Goal: Browse casually: Explore the website without a specific task or goal

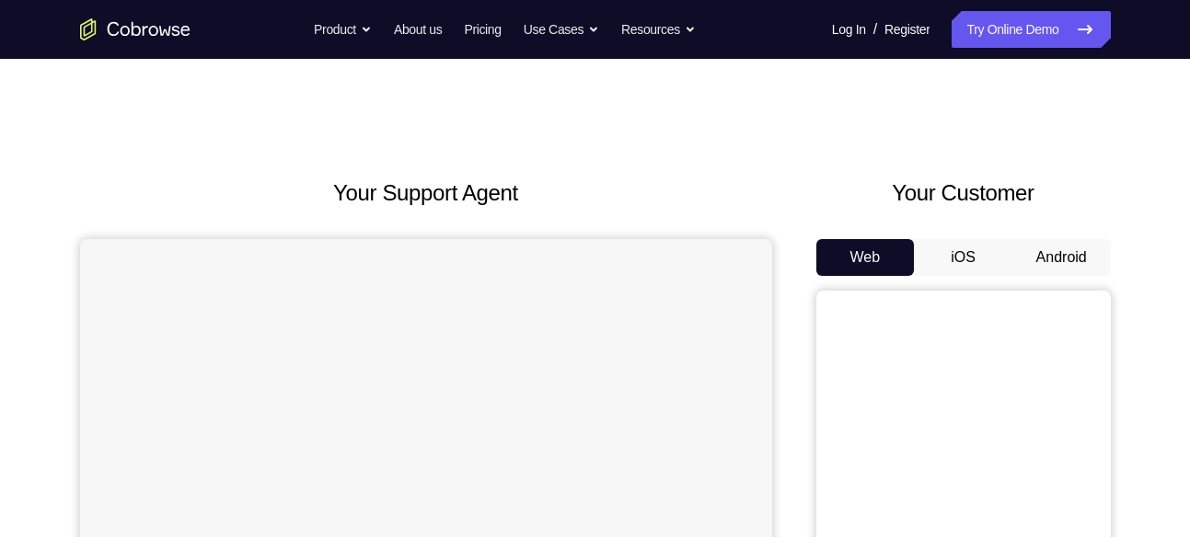
click at [1065, 256] on button "Android" at bounding box center [1061, 257] width 98 height 37
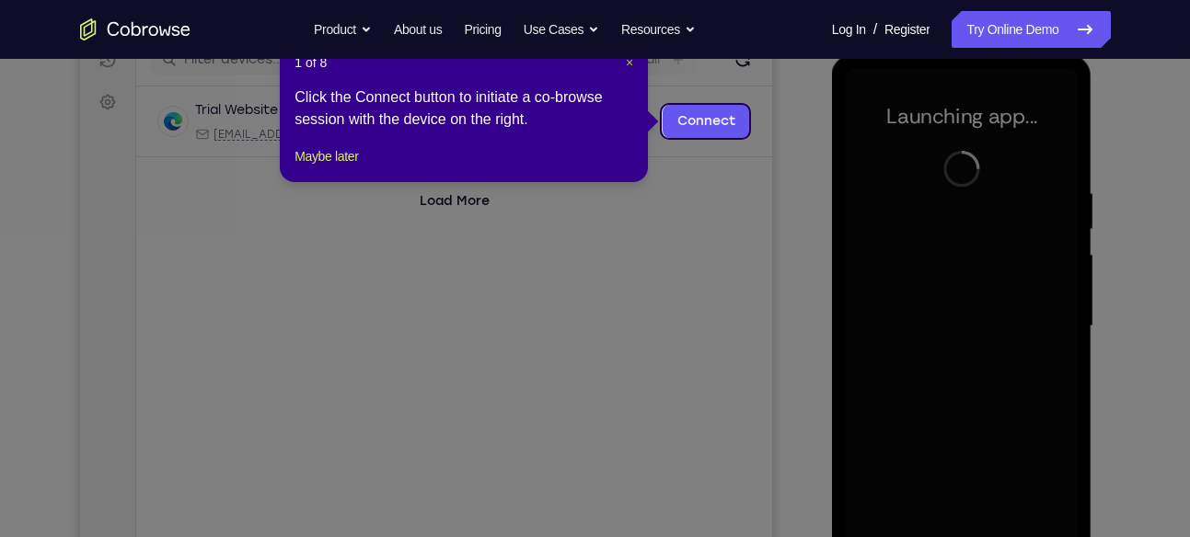
click at [628, 65] on span "×" at bounding box center [629, 62] width 7 height 15
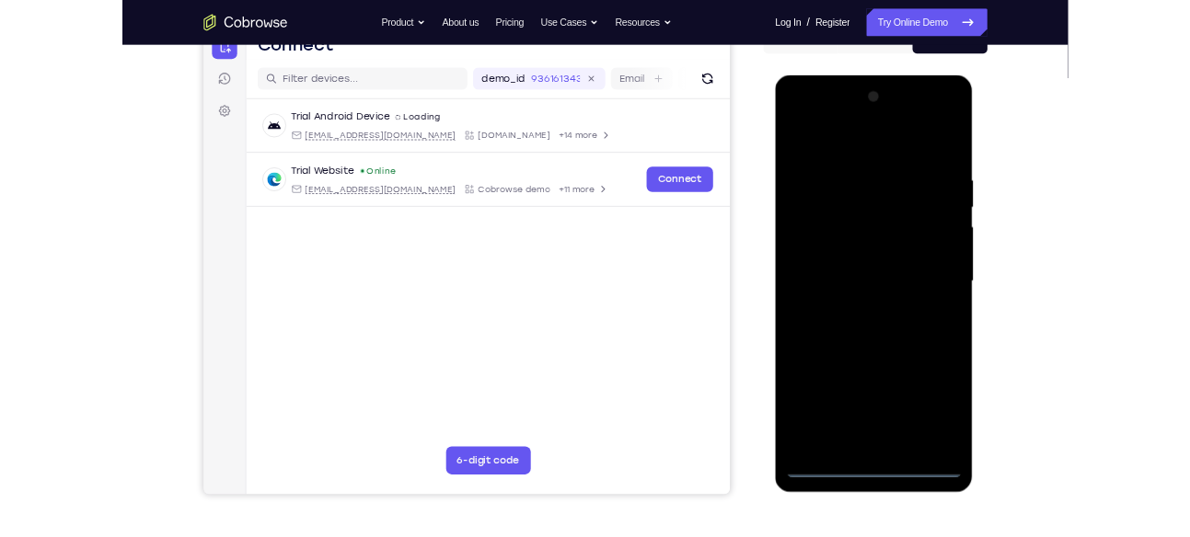
scroll to position [202, 0]
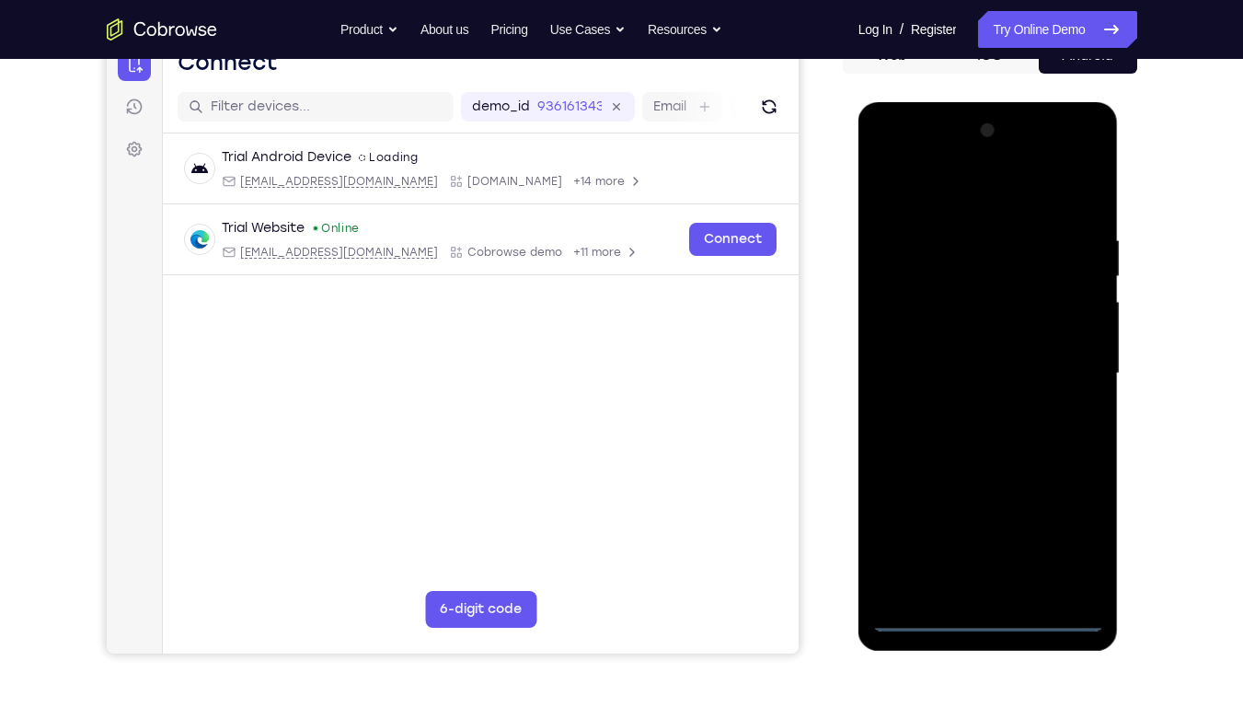
click at [983, 536] on div at bounding box center [988, 373] width 232 height 515
click at [1067, 531] on div at bounding box center [988, 373] width 232 height 515
click at [920, 199] on div at bounding box center [988, 373] width 232 height 515
click at [1081, 362] on div at bounding box center [988, 373] width 232 height 515
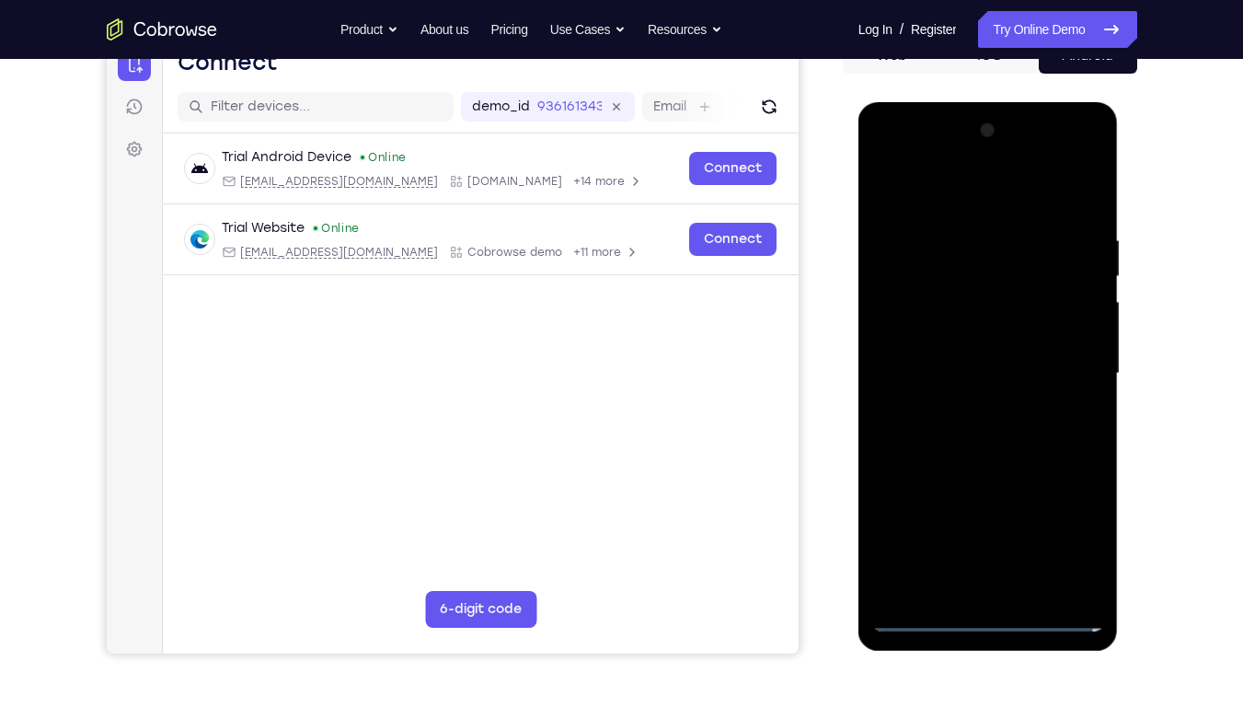
click at [970, 403] on div at bounding box center [988, 373] width 232 height 515
click at [944, 355] on div at bounding box center [988, 373] width 232 height 515
click at [944, 328] on div at bounding box center [988, 373] width 232 height 515
click at [979, 371] on div at bounding box center [988, 373] width 232 height 515
click at [1083, 220] on div at bounding box center [988, 373] width 232 height 515
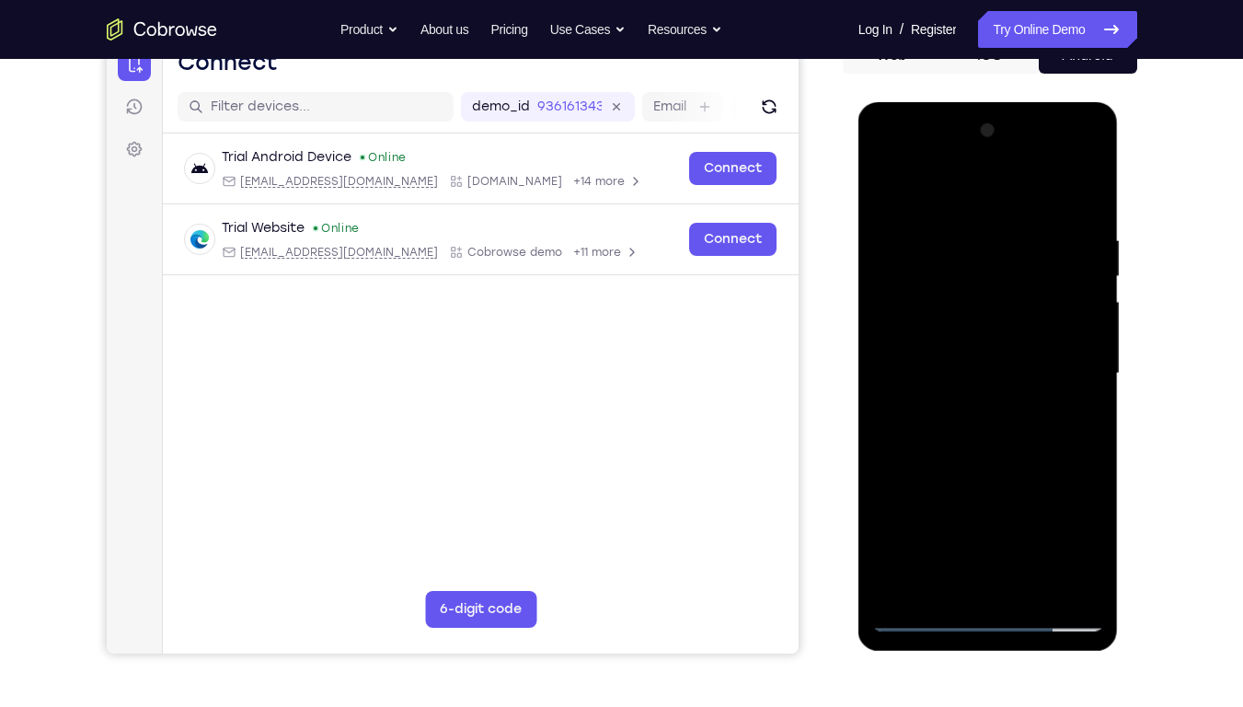
drag, startPoint x: 912, startPoint y: 203, endPoint x: 1133, endPoint y: 206, distance: 221.7
click at [1121, 206] on html "Online web based iOS Simulators and Android Emulators. Run iPhone, iPad, Mobile…" at bounding box center [989, 378] width 262 height 552
click at [1084, 185] on div at bounding box center [988, 373] width 232 height 515
drag, startPoint x: 972, startPoint y: 224, endPoint x: 987, endPoint y: 546, distance: 323.3
click at [987, 536] on div at bounding box center [988, 373] width 232 height 515
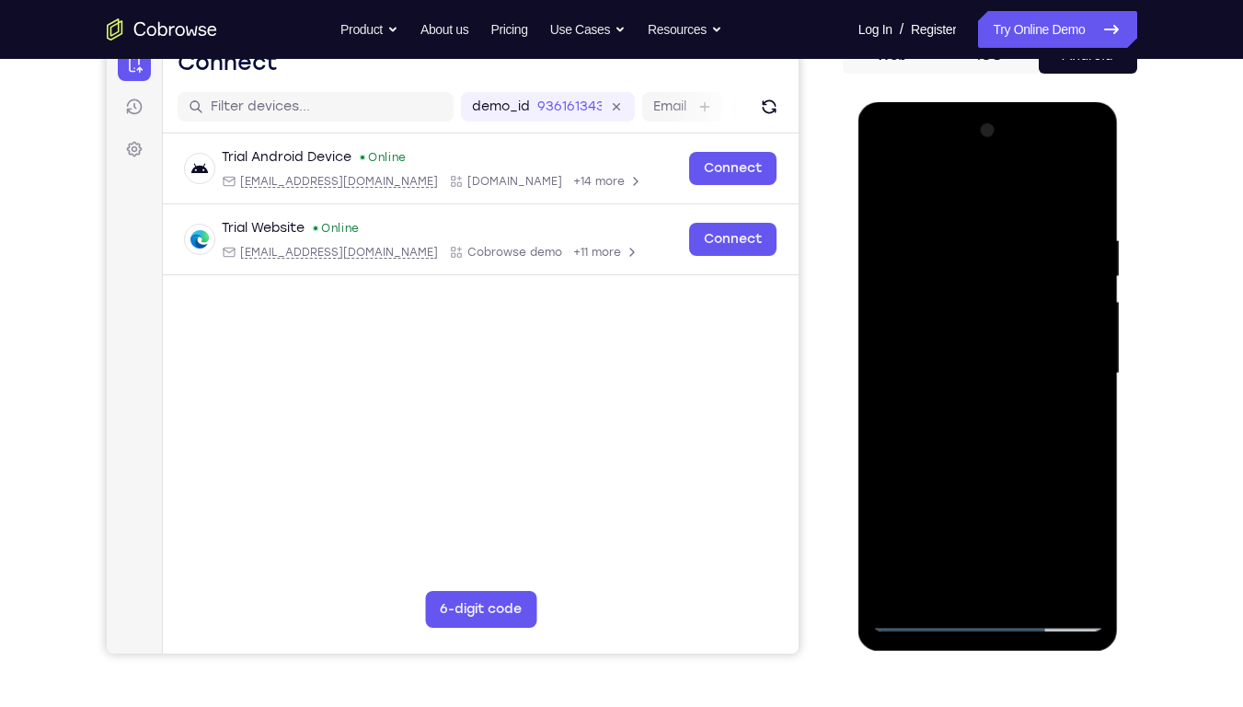
drag, startPoint x: 972, startPoint y: 215, endPoint x: 994, endPoint y: 665, distance: 450.4
click at [994, 536] on html "Online web based iOS Simulators and Android Emulators. Run iPhone, iPad, Mobile…" at bounding box center [989, 378] width 262 height 552
click at [1094, 536] on div at bounding box center [988, 373] width 232 height 515
click at [1037, 536] on div at bounding box center [988, 373] width 232 height 515
click at [991, 474] on div at bounding box center [988, 373] width 232 height 515
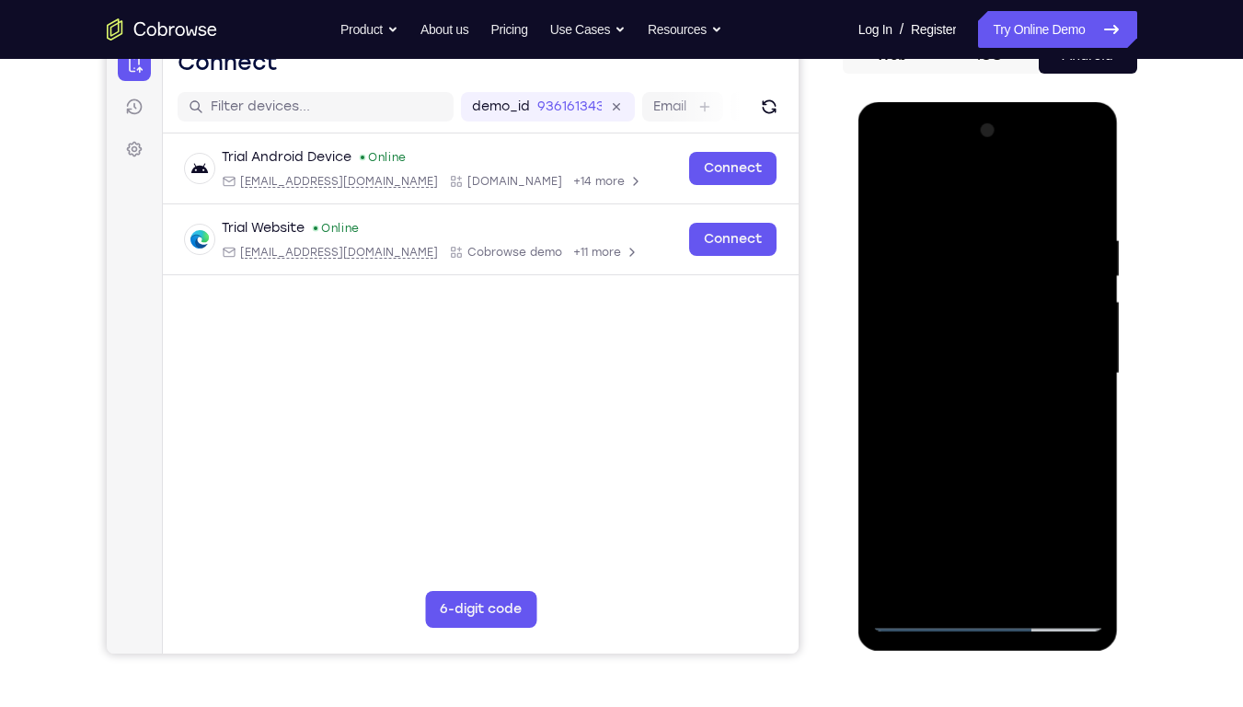
click at [900, 247] on div at bounding box center [988, 373] width 232 height 515
click at [933, 311] on div at bounding box center [988, 373] width 232 height 515
click at [959, 404] on div at bounding box center [988, 373] width 232 height 515
click at [1025, 532] on div at bounding box center [988, 373] width 232 height 515
click at [1027, 532] on div at bounding box center [988, 373] width 232 height 515
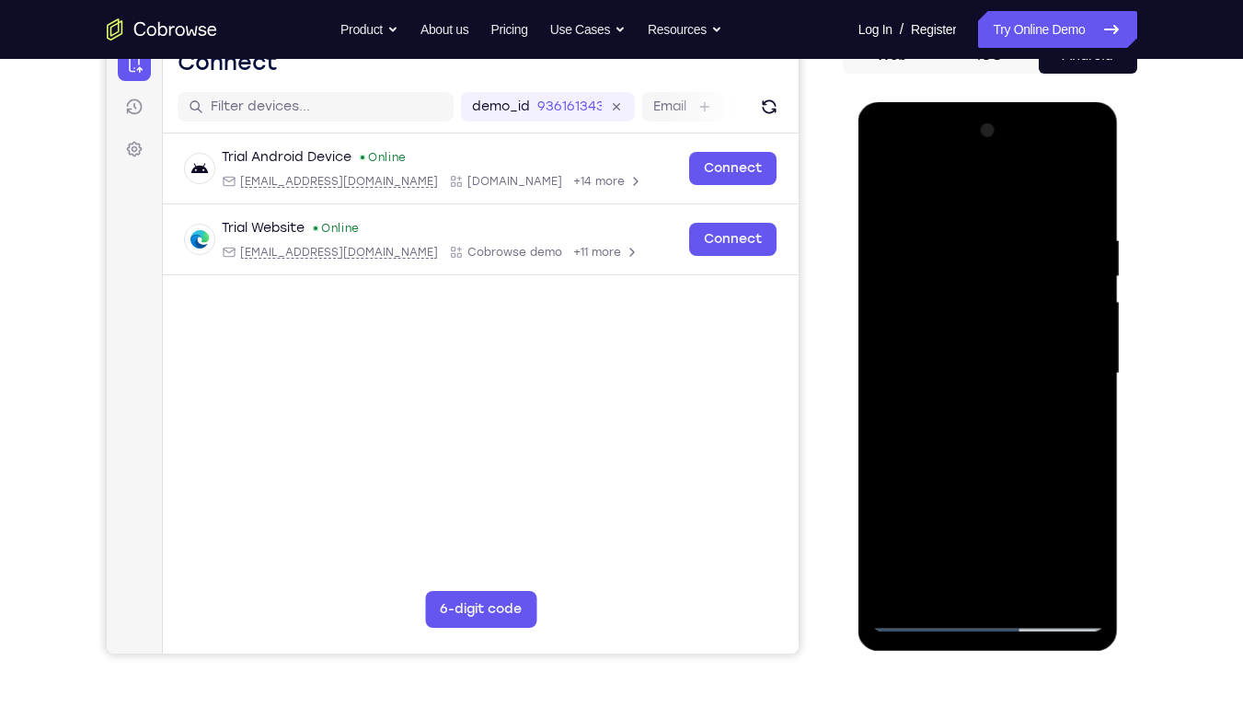
click at [948, 520] on div at bounding box center [988, 373] width 232 height 515
click at [947, 536] on div at bounding box center [988, 373] width 232 height 515
click at [884, 194] on div at bounding box center [988, 373] width 232 height 515
click at [940, 365] on div at bounding box center [988, 373] width 232 height 515
click at [1021, 525] on div at bounding box center [988, 373] width 232 height 515
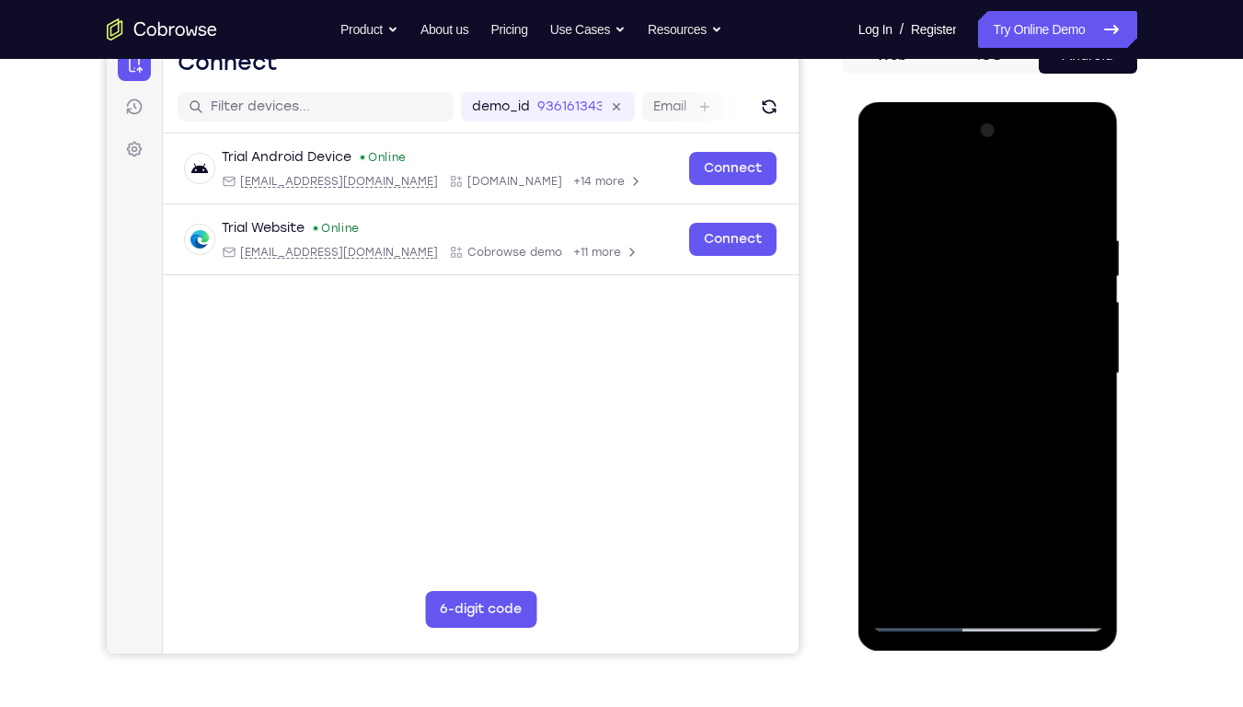
click at [1057, 521] on div at bounding box center [988, 373] width 232 height 515
click at [988, 499] on div at bounding box center [988, 373] width 232 height 515
click at [959, 536] on div at bounding box center [988, 373] width 232 height 515
click at [1052, 456] on div at bounding box center [988, 373] width 232 height 515
click at [883, 197] on div at bounding box center [988, 373] width 232 height 515
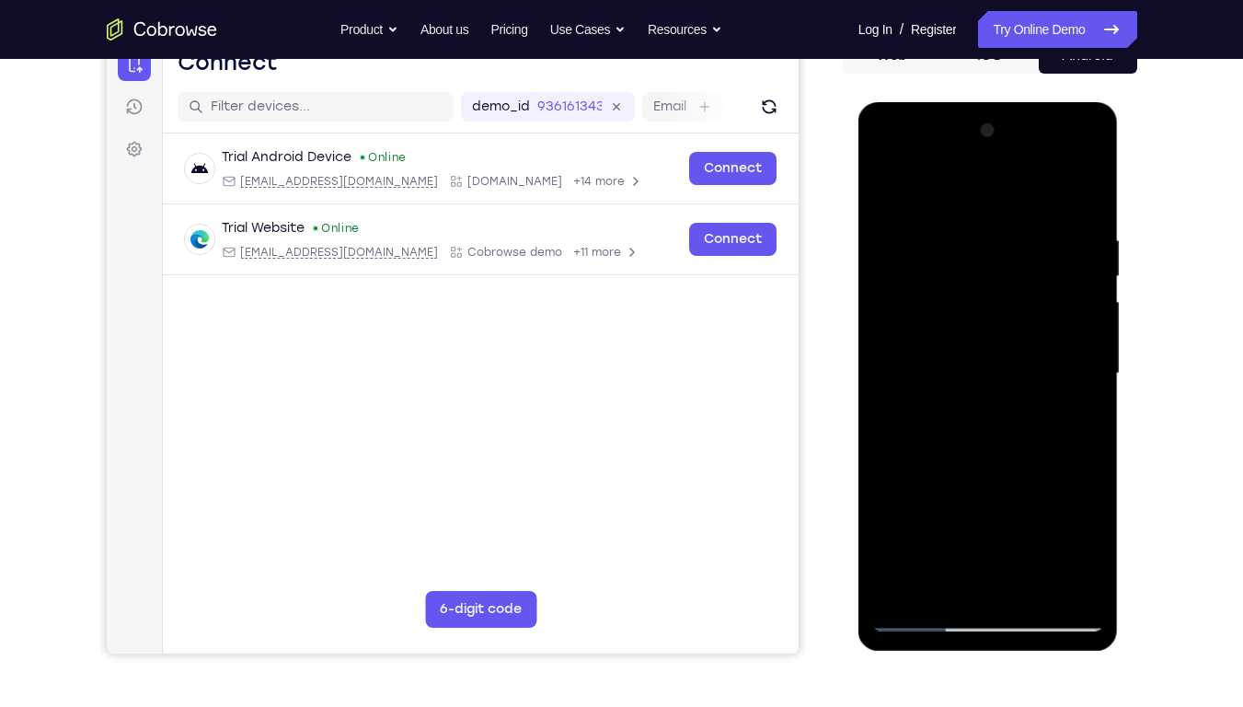
click at [883, 197] on div at bounding box center [988, 373] width 232 height 515
click at [960, 360] on div at bounding box center [988, 373] width 232 height 515
click at [886, 195] on div at bounding box center [988, 373] width 232 height 515
click at [938, 397] on div at bounding box center [988, 373] width 232 height 515
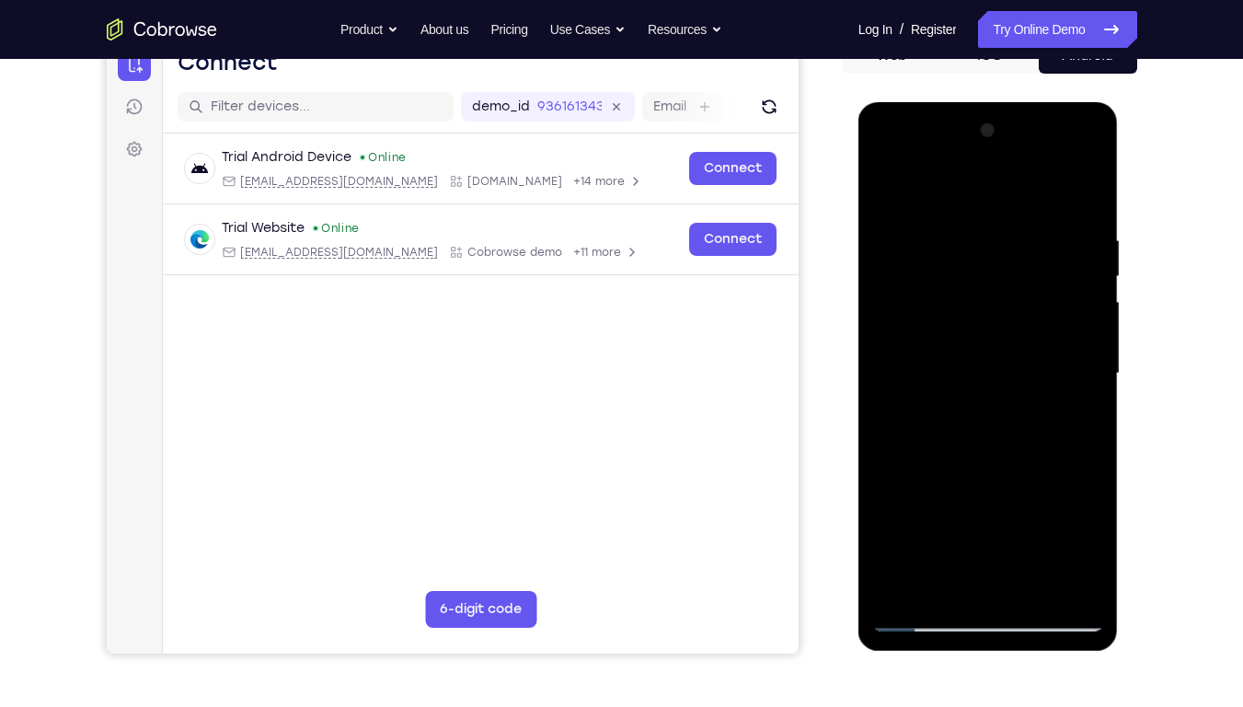
click at [886, 191] on div at bounding box center [988, 373] width 232 height 515
click at [958, 236] on div at bounding box center [988, 373] width 232 height 515
click at [1092, 364] on div at bounding box center [988, 373] width 232 height 515
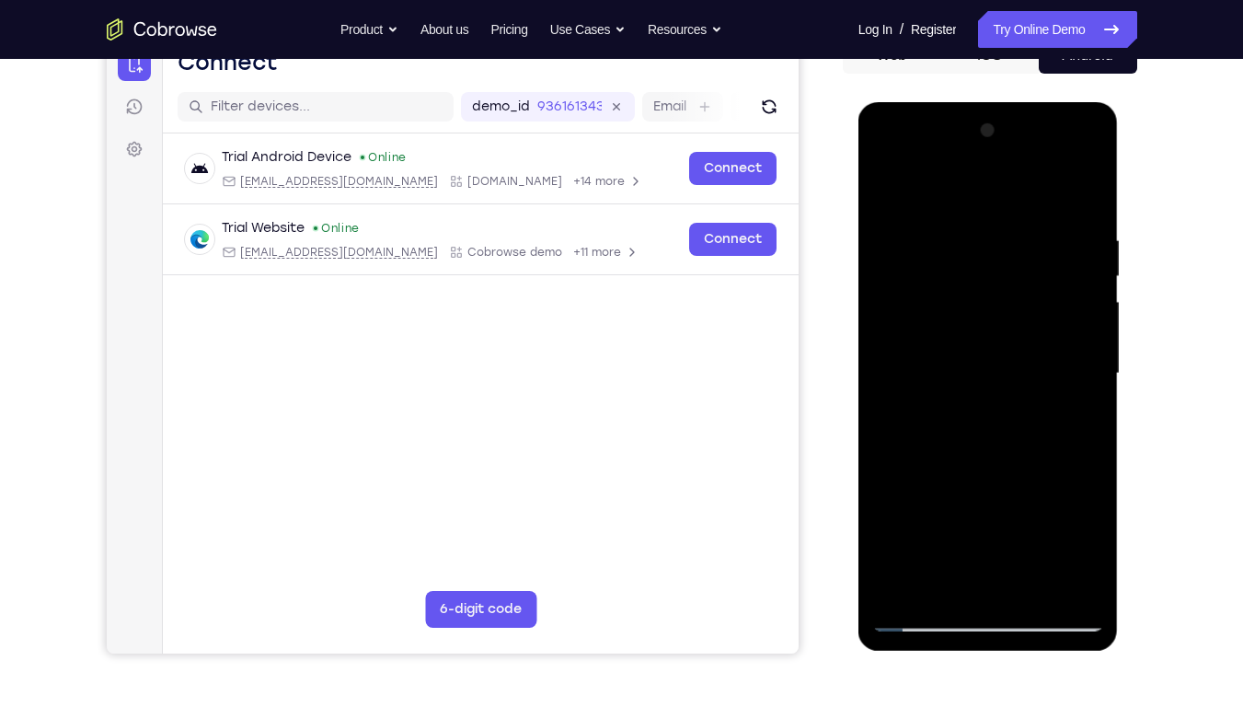
click at [1092, 364] on div at bounding box center [988, 373] width 232 height 515
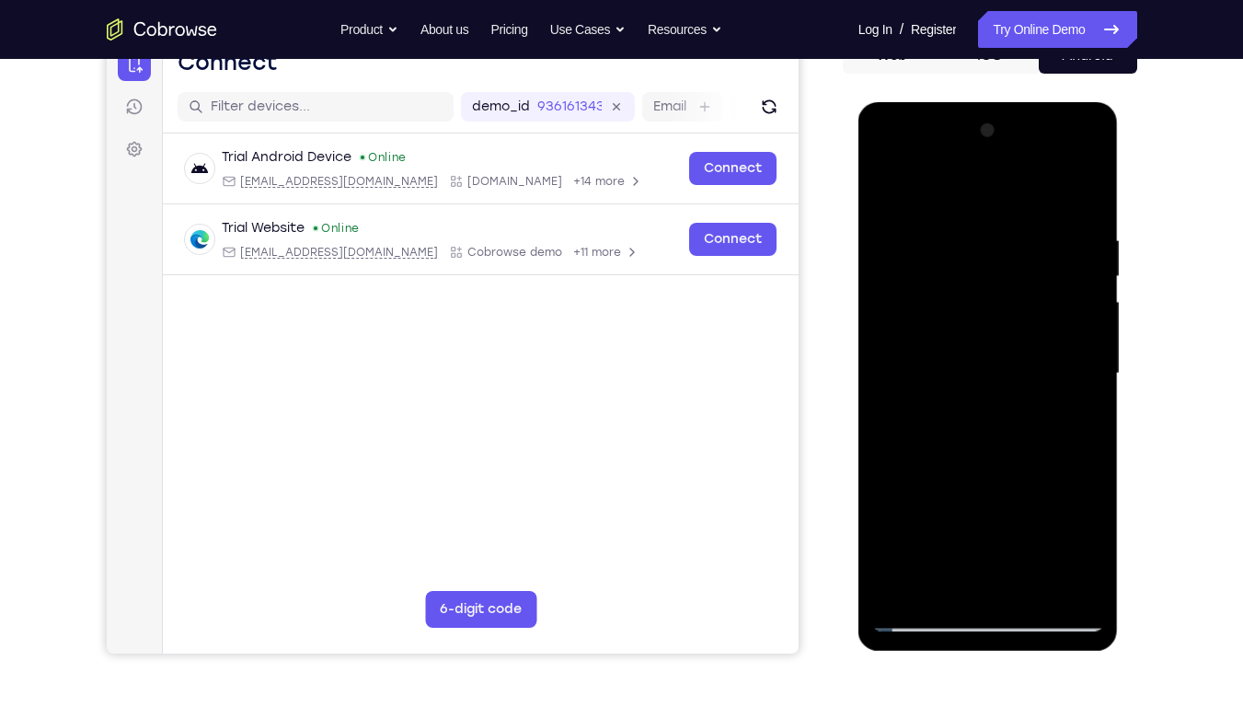
click at [1092, 364] on div at bounding box center [988, 373] width 232 height 515
click at [1081, 199] on div at bounding box center [988, 373] width 232 height 515
click at [1036, 536] on div at bounding box center [988, 373] width 232 height 515
click at [956, 311] on div at bounding box center [988, 373] width 232 height 515
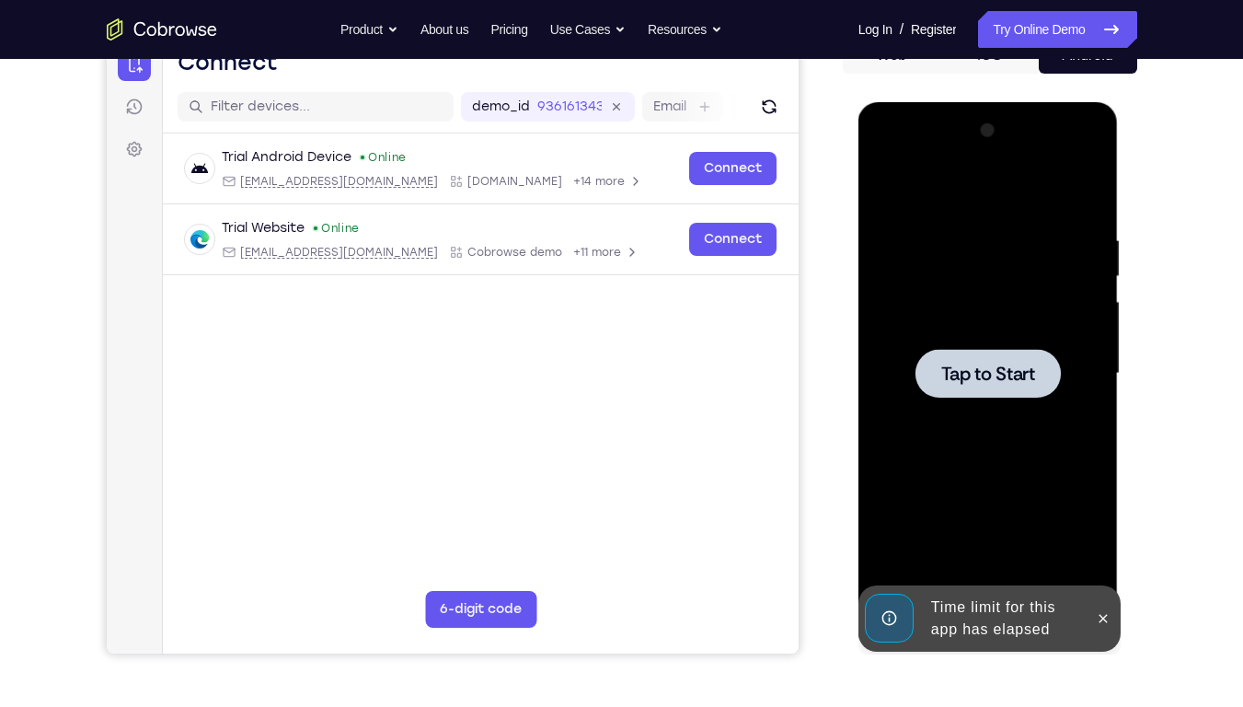
click at [998, 477] on div at bounding box center [988, 373] width 232 height 515
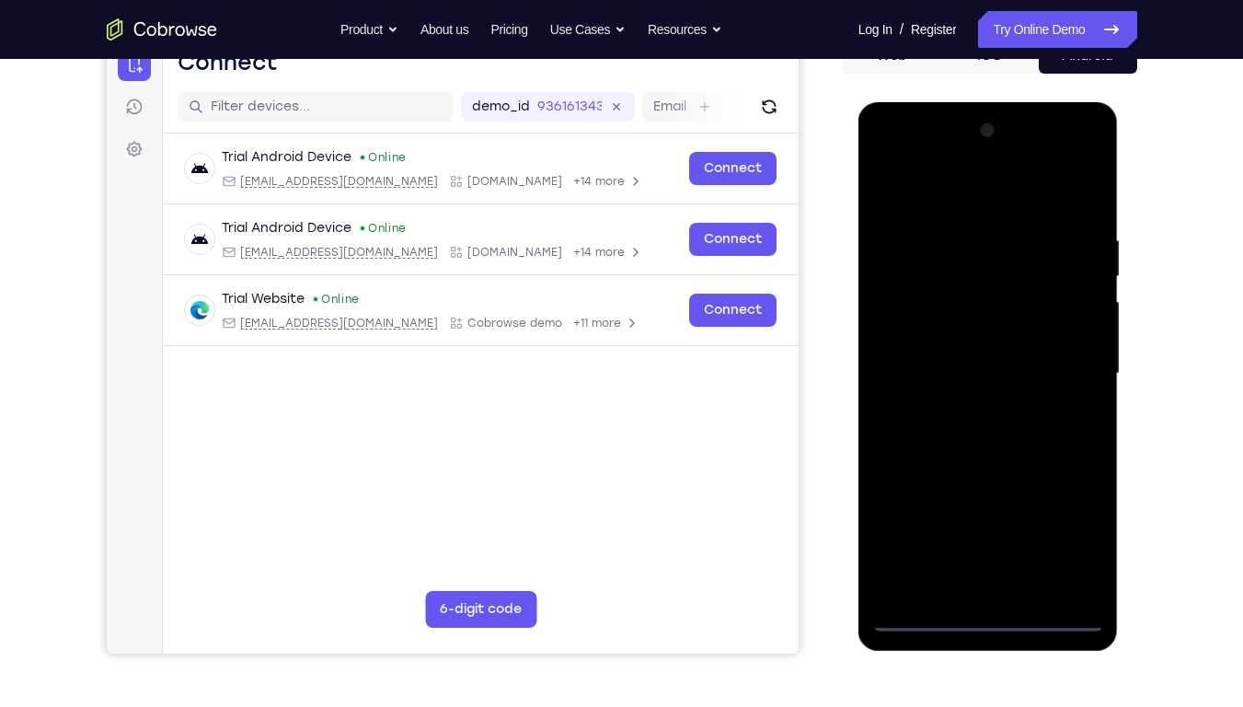
click at [988, 536] on div at bounding box center [988, 373] width 232 height 515
click at [1054, 536] on div at bounding box center [988, 373] width 232 height 515
click at [934, 193] on div at bounding box center [988, 373] width 232 height 515
click at [1063, 362] on div at bounding box center [988, 373] width 232 height 515
click at [965, 408] on div at bounding box center [988, 373] width 232 height 515
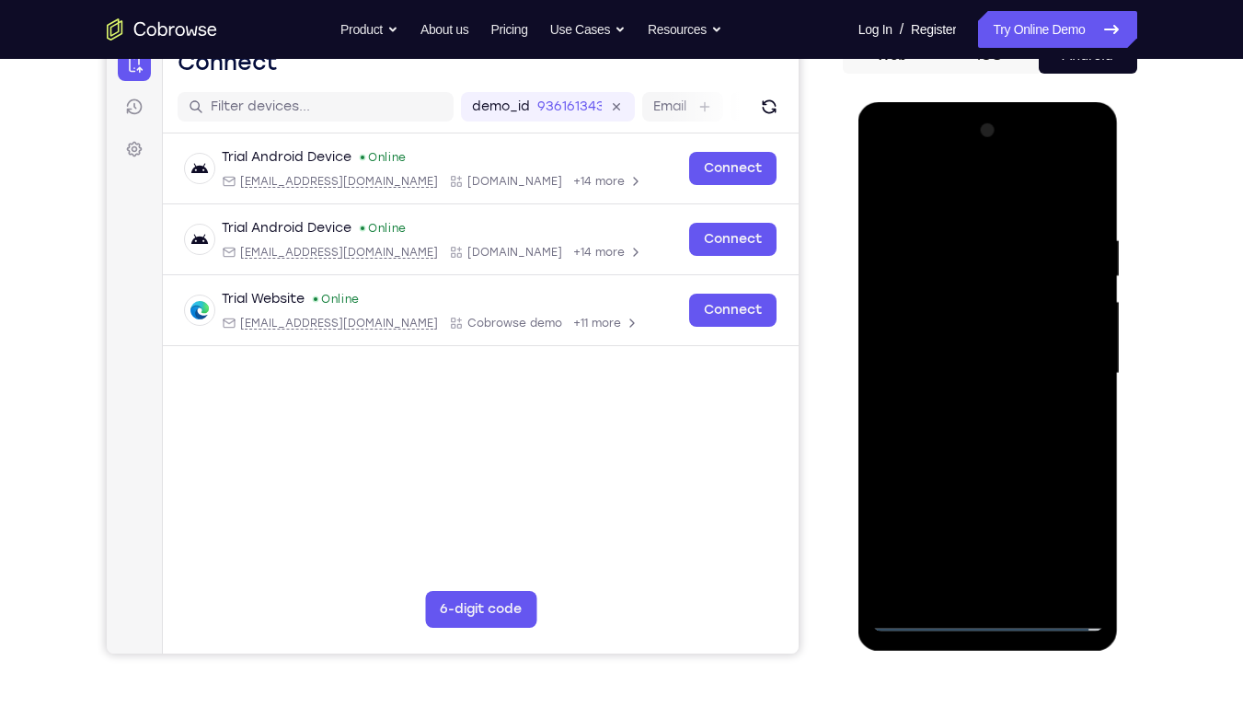
click at [966, 360] on div at bounding box center [988, 373] width 232 height 515
click at [966, 348] on div at bounding box center [988, 373] width 232 height 515
click at [984, 376] on div at bounding box center [988, 373] width 232 height 515
click at [1081, 218] on div at bounding box center [988, 373] width 232 height 515
click at [1098, 536] on div at bounding box center [988, 373] width 232 height 515
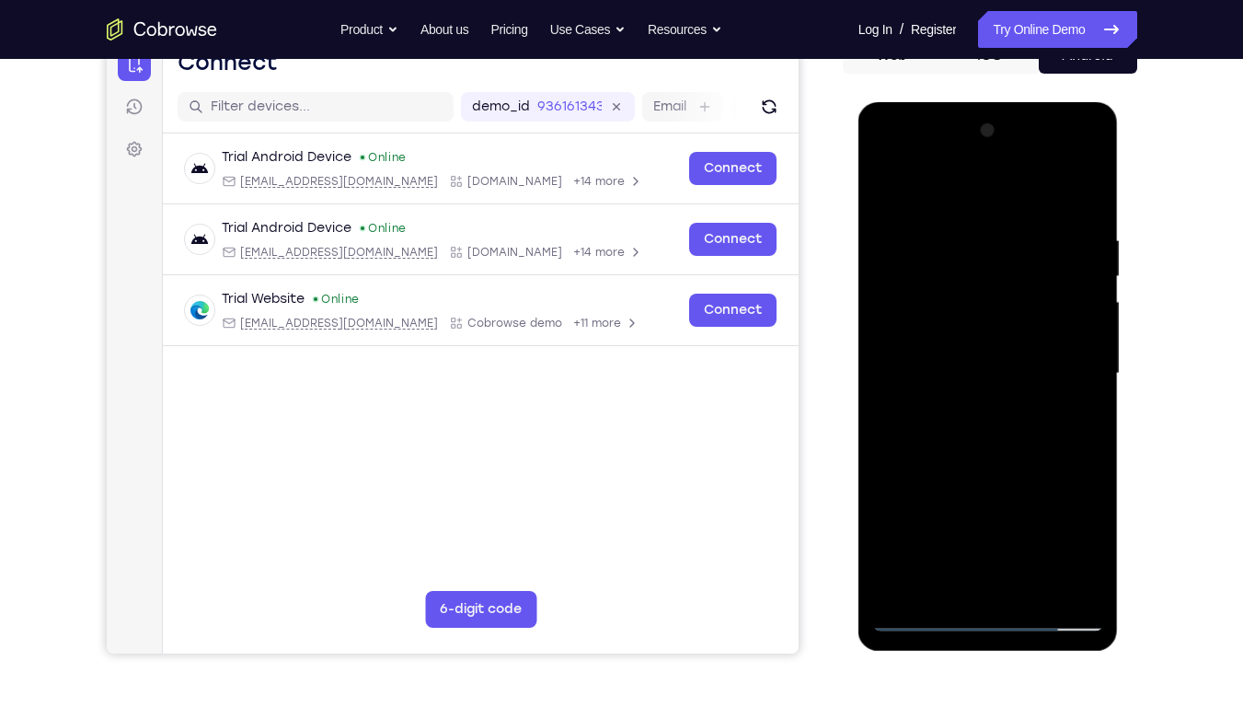
click at [1026, 536] on div at bounding box center [988, 373] width 232 height 515
click at [988, 474] on div at bounding box center [988, 373] width 232 height 515
click at [950, 326] on div at bounding box center [988, 373] width 232 height 515
click at [949, 536] on div at bounding box center [988, 373] width 232 height 515
click at [880, 189] on div at bounding box center [988, 373] width 232 height 515
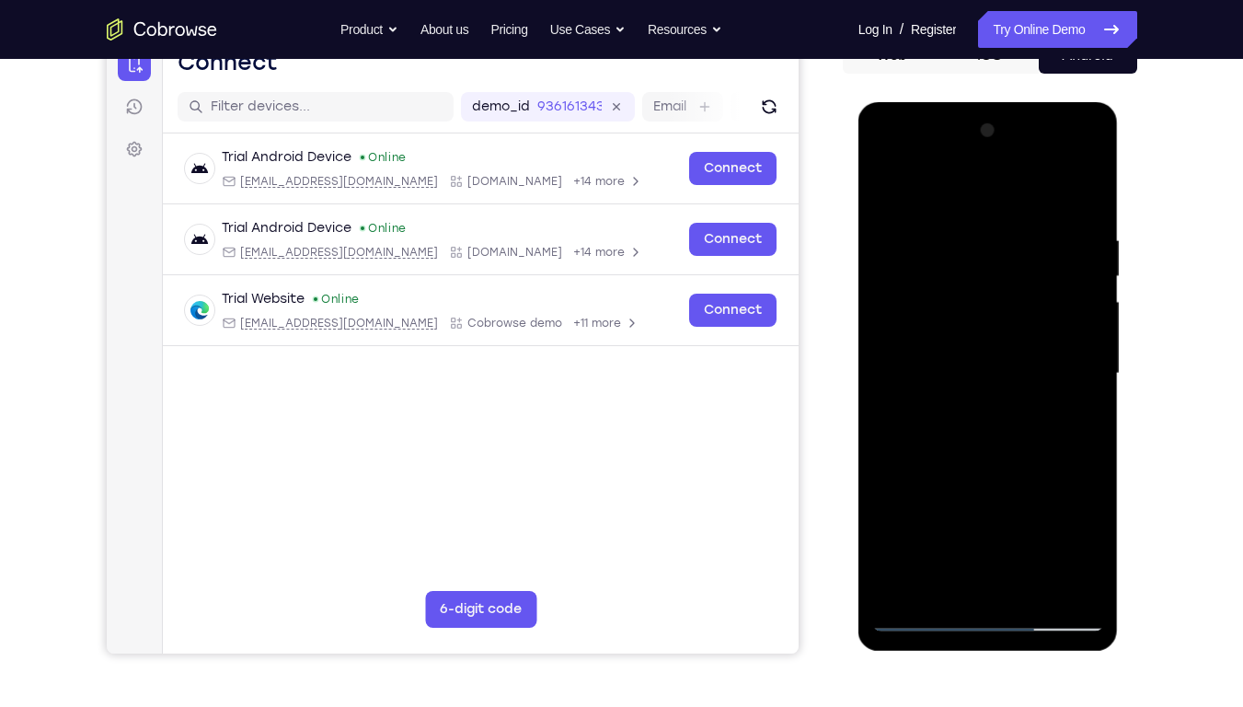
click at [955, 360] on div at bounding box center [988, 373] width 232 height 515
click at [890, 188] on div at bounding box center [988, 373] width 232 height 515
click at [961, 236] on div at bounding box center [988, 373] width 232 height 515
click at [1087, 536] on div at bounding box center [988, 373] width 232 height 515
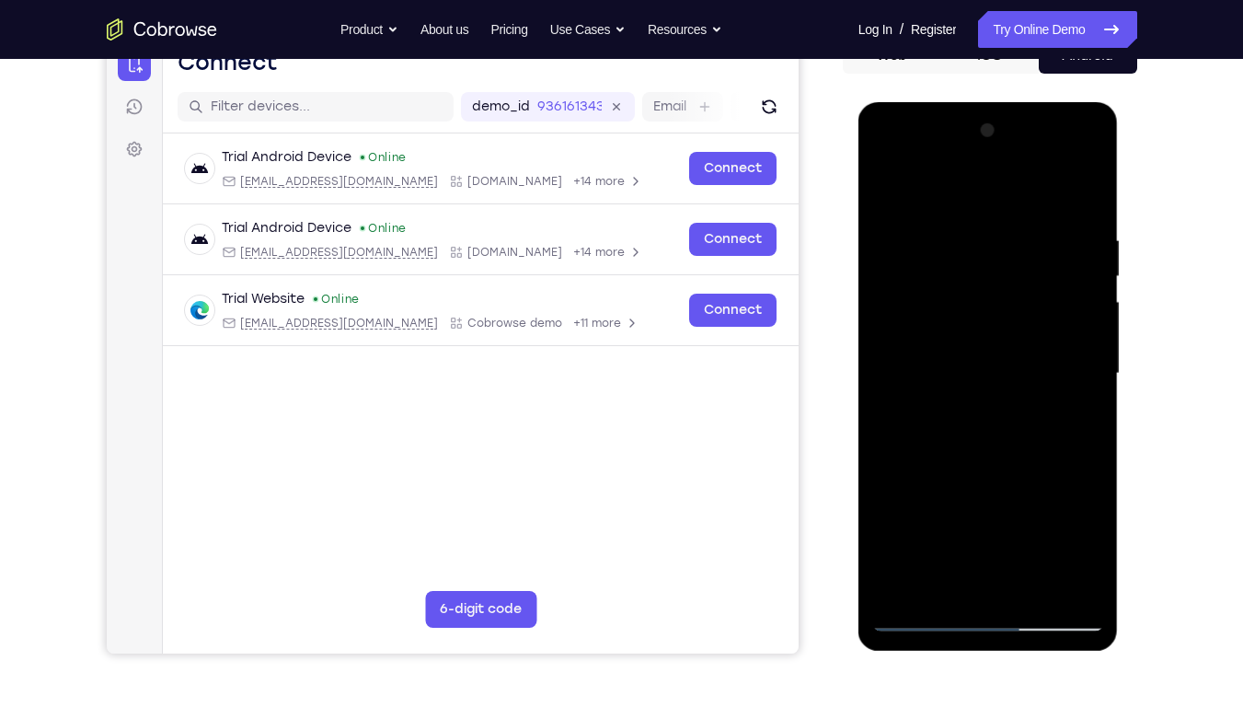
click at [1087, 355] on div at bounding box center [988, 373] width 232 height 515
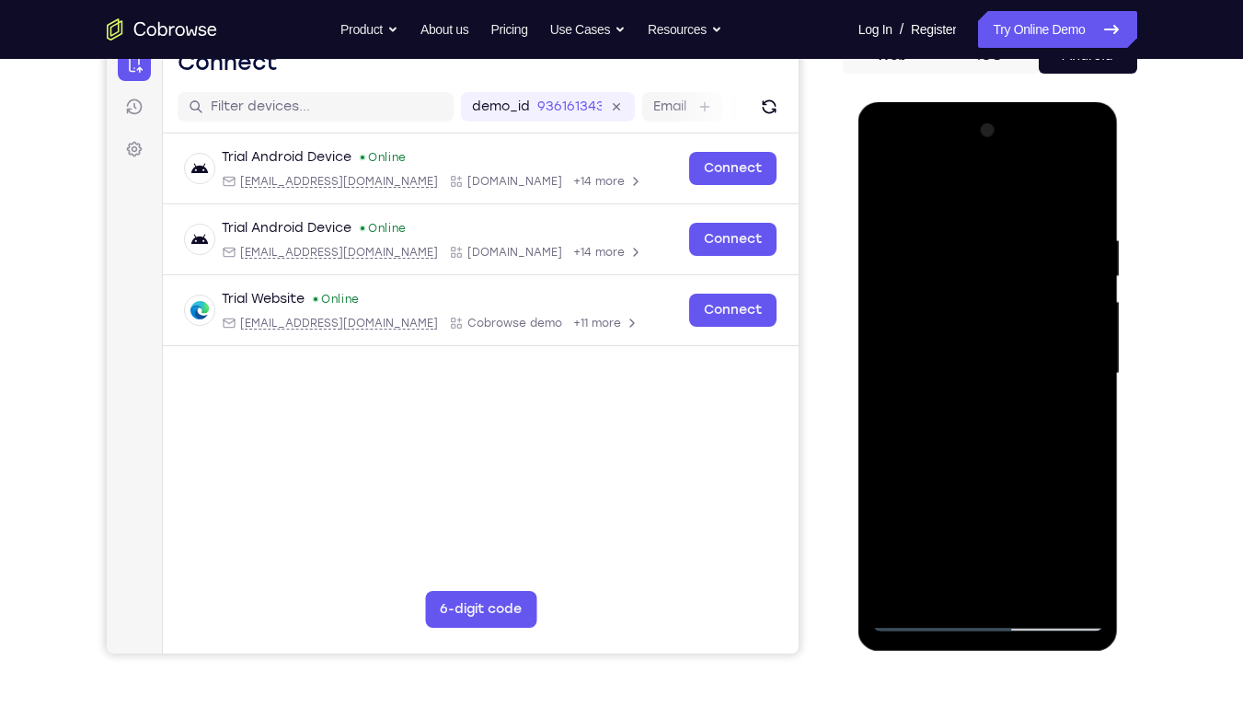
click at [1087, 355] on div at bounding box center [988, 373] width 232 height 515
click at [1087, 201] on div at bounding box center [988, 373] width 232 height 515
click at [1034, 536] on div at bounding box center [988, 373] width 232 height 515
click at [955, 333] on div at bounding box center [988, 373] width 232 height 515
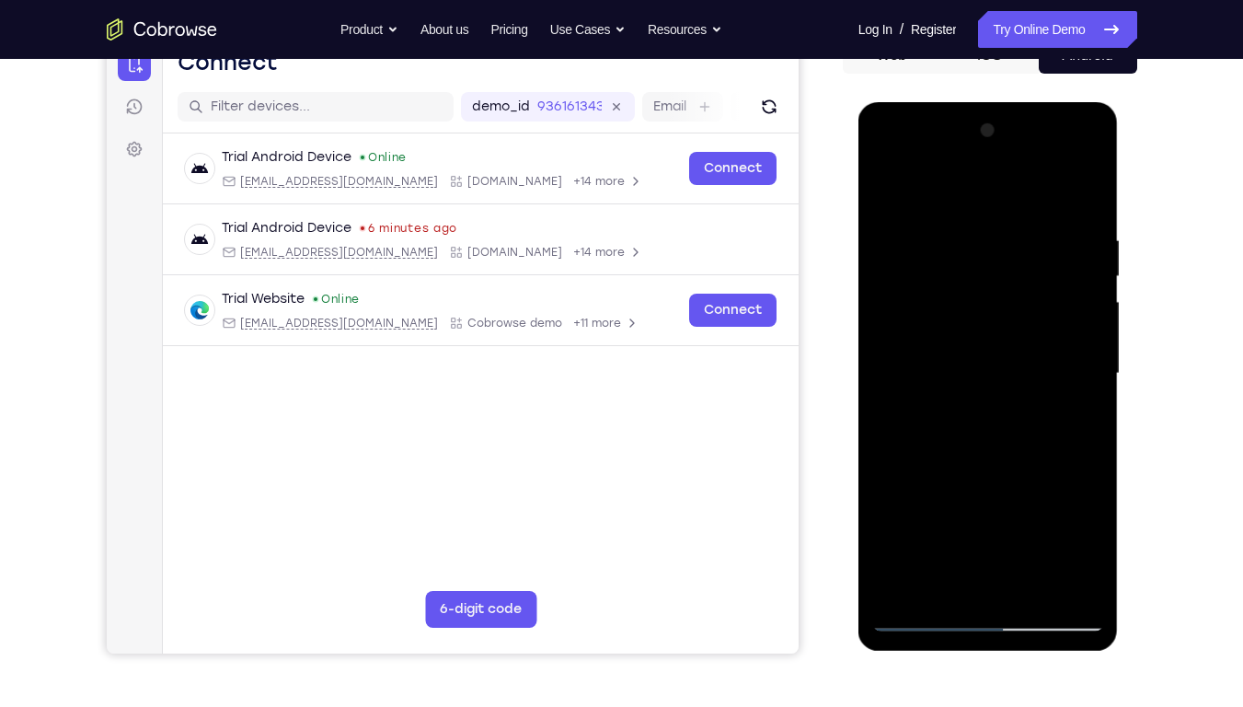
click at [891, 196] on div at bounding box center [988, 373] width 232 height 515
click at [964, 319] on div at bounding box center [988, 373] width 232 height 515
click at [886, 195] on div at bounding box center [988, 373] width 232 height 515
click at [976, 412] on div at bounding box center [988, 373] width 232 height 515
click at [922, 397] on div at bounding box center [988, 373] width 232 height 515
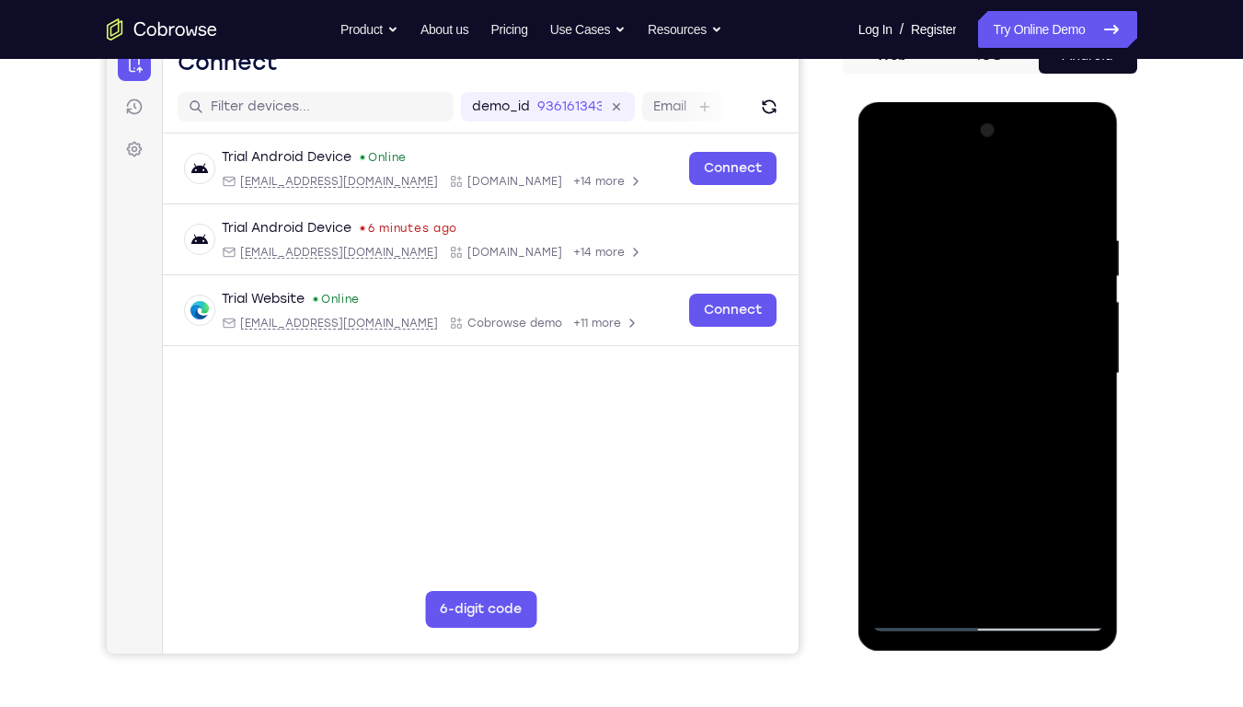
click at [953, 394] on div at bounding box center [988, 373] width 232 height 515
click at [883, 190] on div at bounding box center [988, 373] width 232 height 515
click at [896, 243] on div at bounding box center [988, 373] width 232 height 515
click at [953, 284] on div at bounding box center [988, 373] width 232 height 515
click at [950, 409] on div at bounding box center [988, 373] width 232 height 515
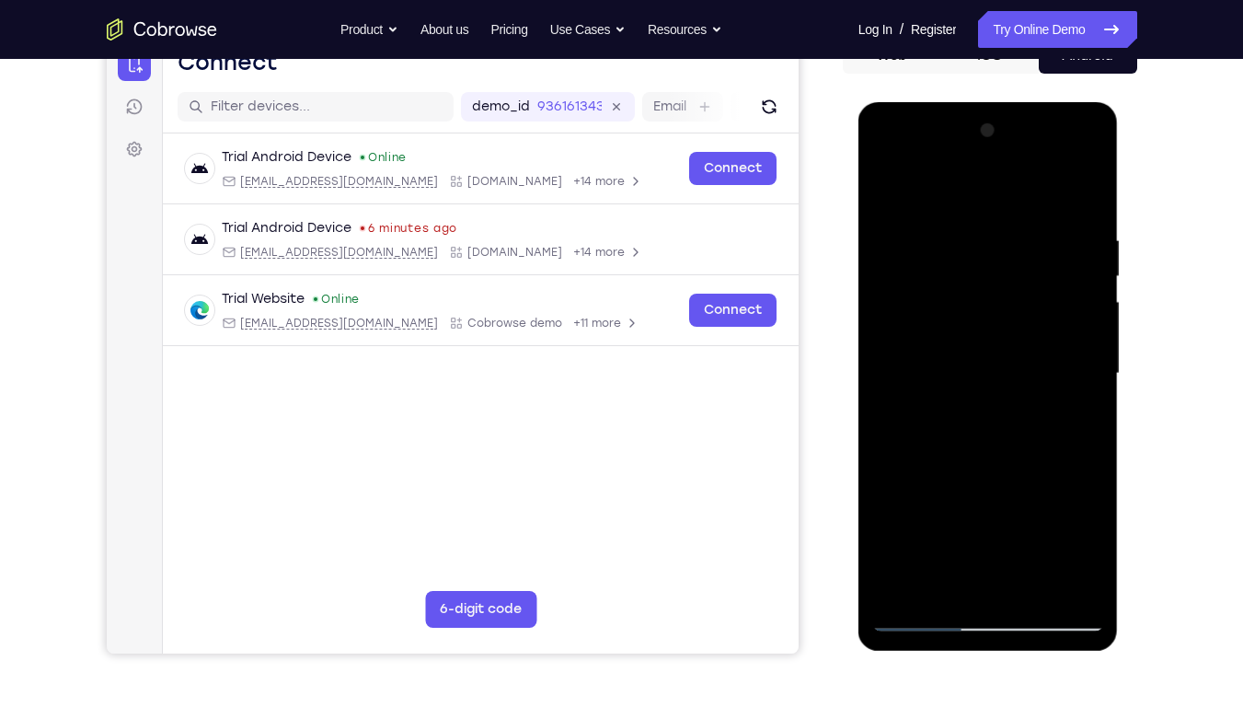
click at [879, 185] on div at bounding box center [988, 373] width 232 height 515
click at [889, 187] on div at bounding box center [988, 373] width 232 height 515
click at [963, 229] on div at bounding box center [988, 373] width 232 height 515
click at [1084, 197] on div at bounding box center [988, 373] width 232 height 515
click at [1009, 219] on div at bounding box center [988, 373] width 232 height 515
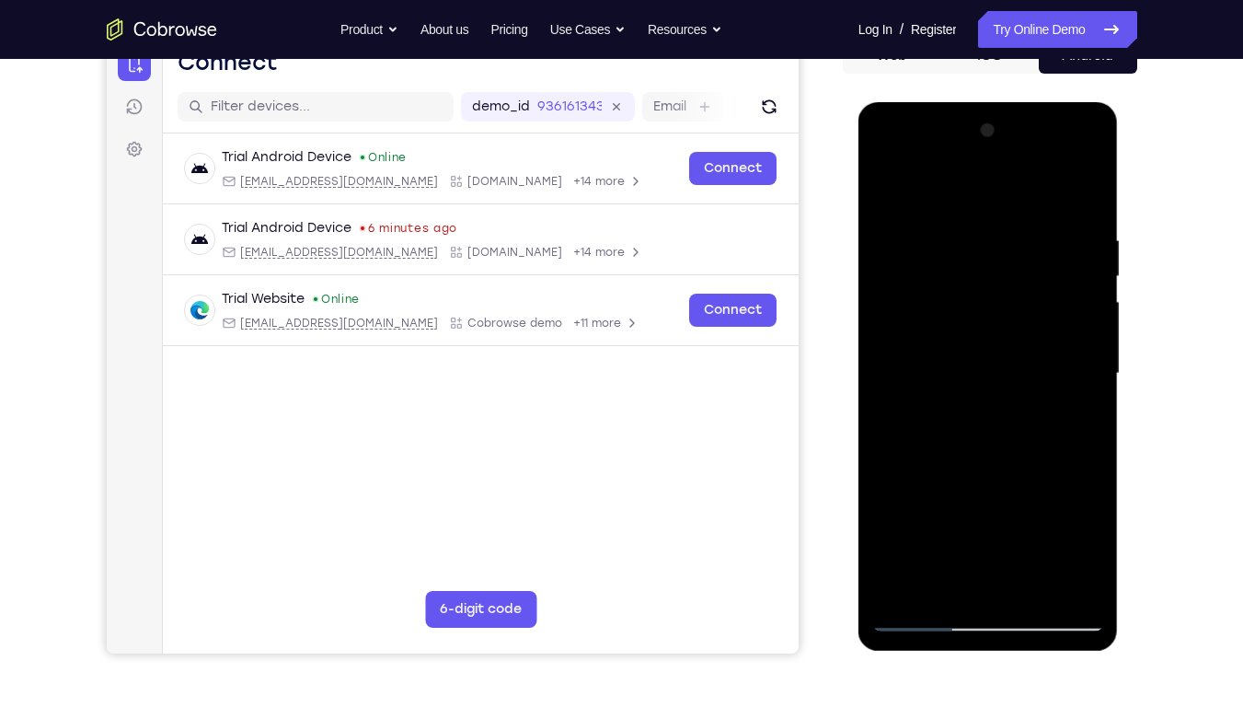
click at [1086, 361] on div at bounding box center [988, 373] width 232 height 515
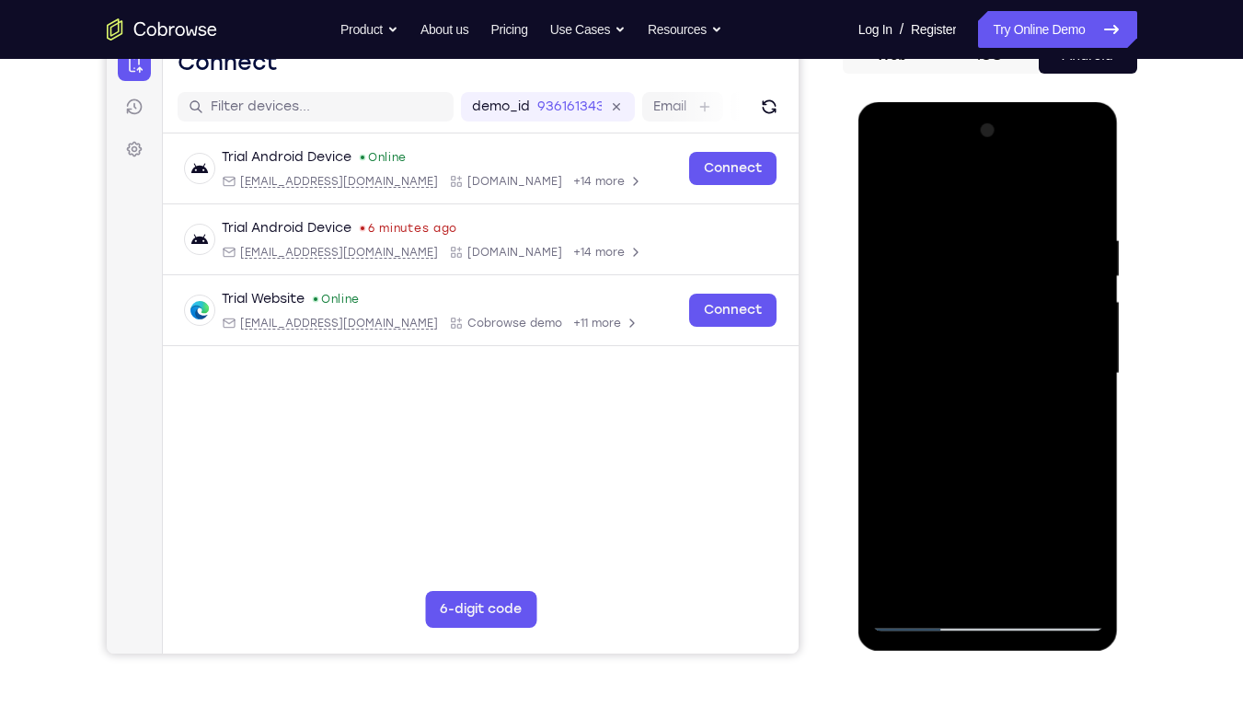
click at [1086, 361] on div at bounding box center [988, 373] width 232 height 515
click at [1047, 463] on div at bounding box center [988, 373] width 232 height 515
click at [1072, 401] on div at bounding box center [988, 373] width 232 height 515
click at [907, 454] on div at bounding box center [988, 373] width 232 height 515
click at [1046, 457] on div at bounding box center [988, 373] width 232 height 515
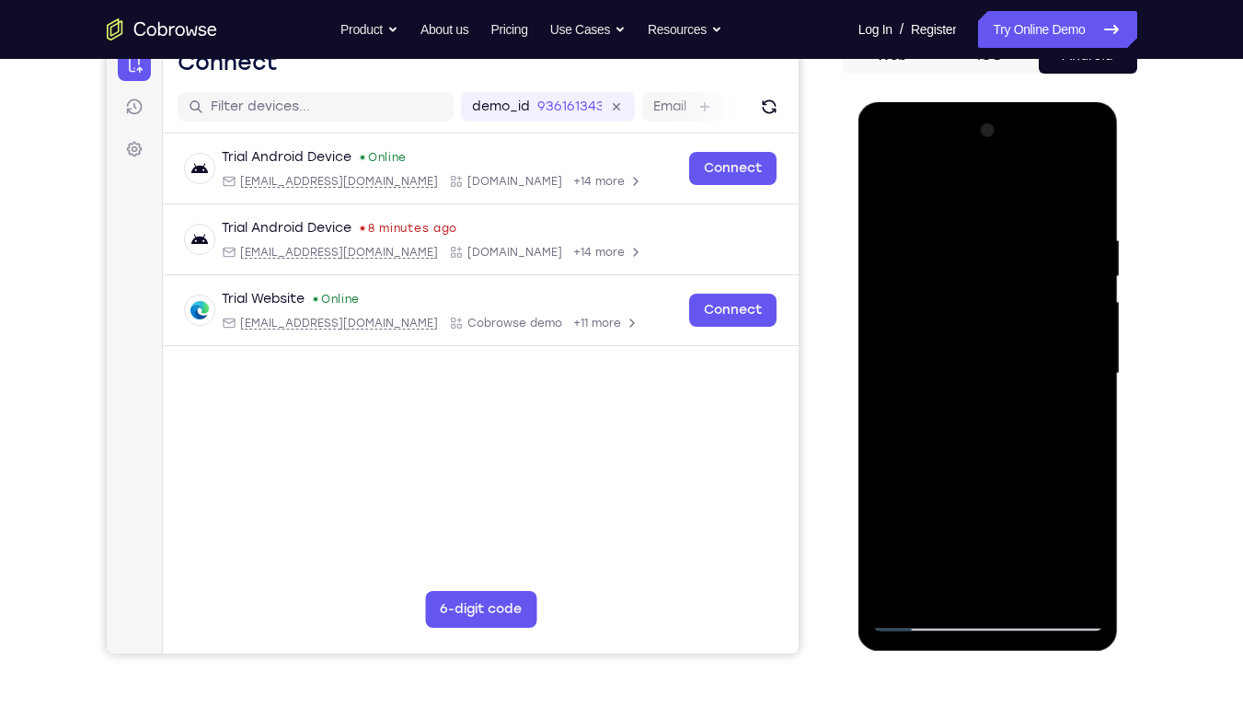
click at [1061, 449] on div at bounding box center [988, 373] width 232 height 515
click at [1069, 245] on div at bounding box center [988, 373] width 232 height 515
click at [1079, 188] on div at bounding box center [988, 373] width 232 height 515
click at [1034, 536] on div at bounding box center [988, 373] width 232 height 515
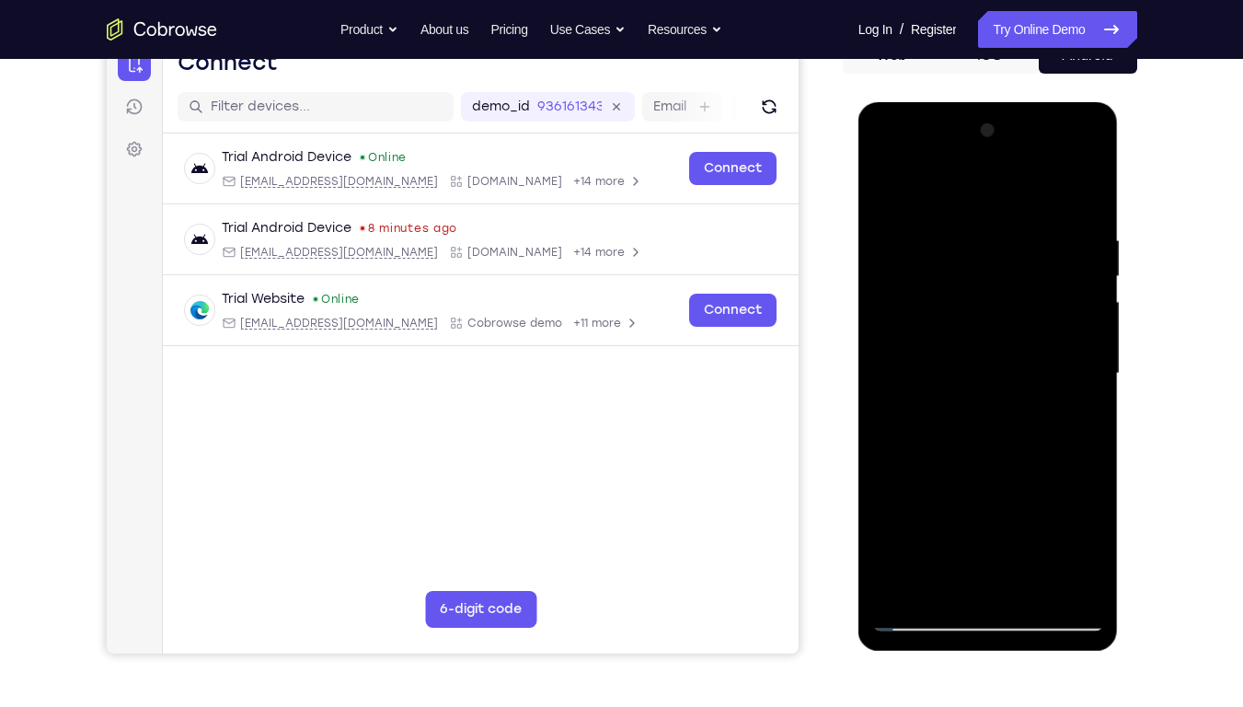
click at [932, 321] on div at bounding box center [988, 373] width 232 height 515
click at [925, 536] on div at bounding box center [988, 373] width 232 height 515
click at [953, 536] on div at bounding box center [988, 373] width 232 height 515
click at [971, 531] on div at bounding box center [988, 373] width 232 height 515
click at [964, 536] on div at bounding box center [988, 373] width 232 height 515
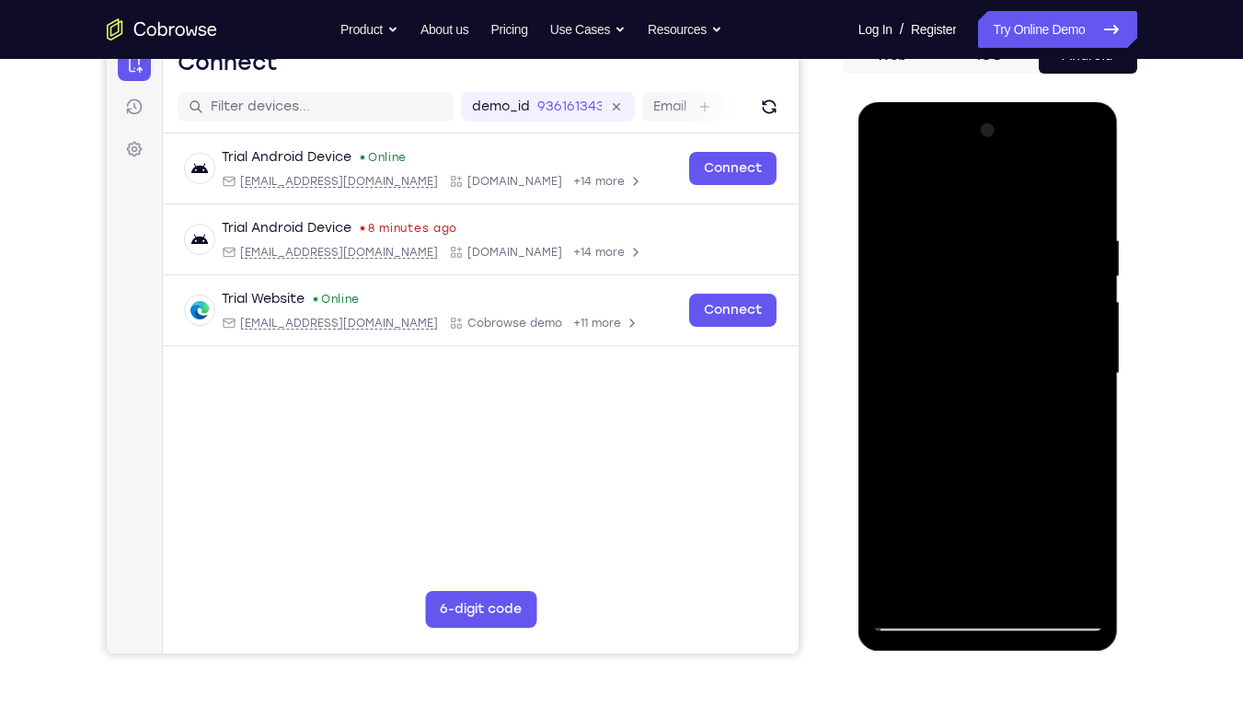
click at [1087, 536] on div at bounding box center [988, 373] width 232 height 515
click at [886, 200] on div at bounding box center [988, 373] width 232 height 515
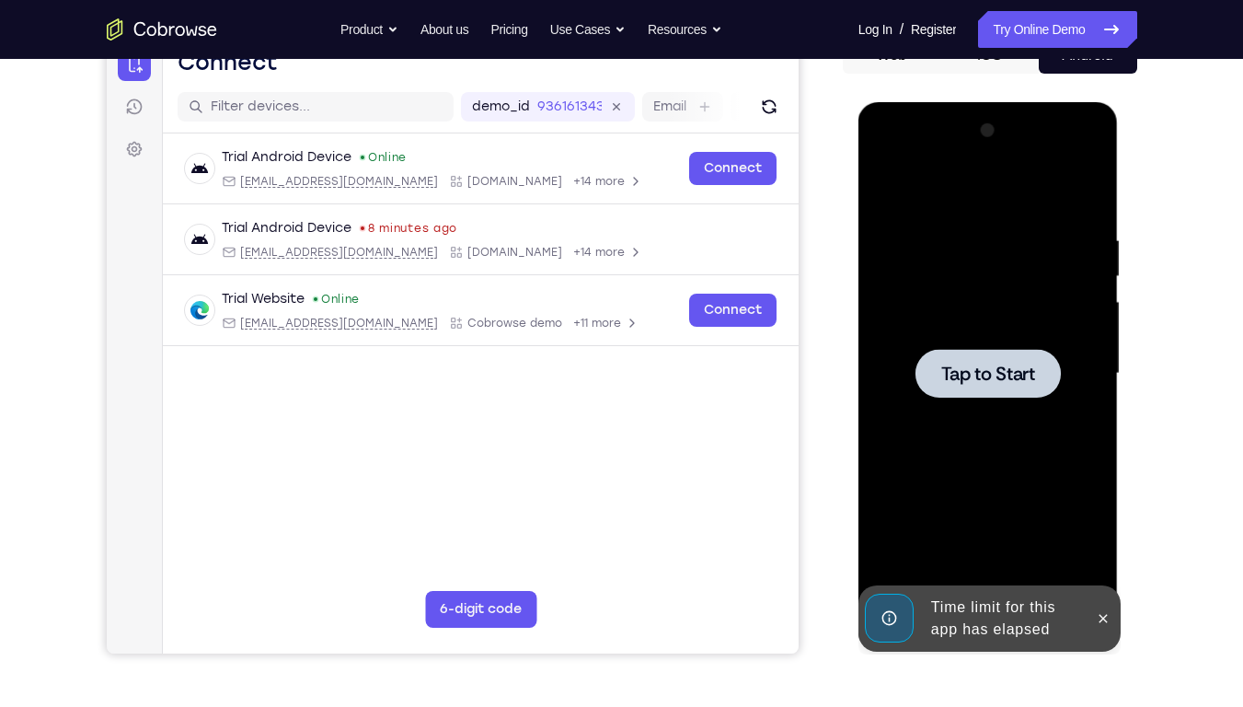
click at [1034, 452] on div at bounding box center [988, 373] width 232 height 515
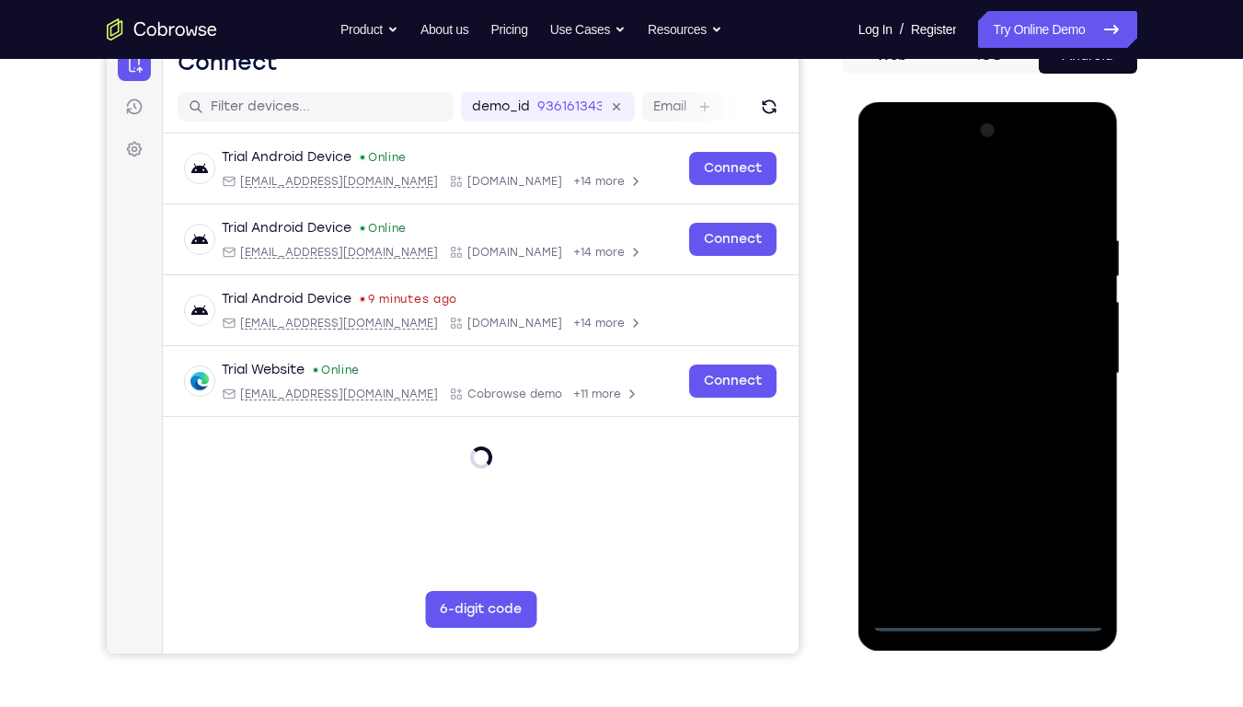
click at [990, 536] on div at bounding box center [988, 373] width 232 height 515
click at [1075, 532] on div at bounding box center [988, 373] width 232 height 515
click at [930, 198] on div at bounding box center [988, 373] width 232 height 515
click at [1059, 358] on div at bounding box center [988, 373] width 232 height 515
click at [972, 407] on div at bounding box center [988, 373] width 232 height 515
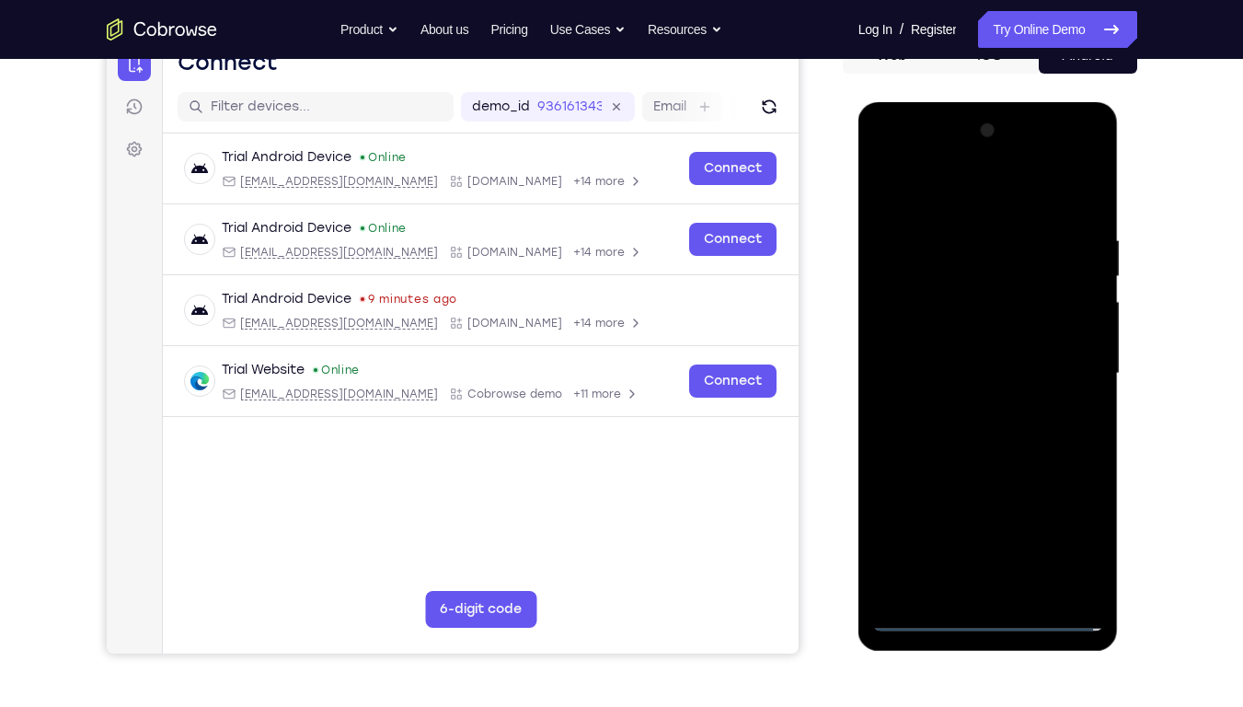
click at [957, 357] on div at bounding box center [988, 373] width 232 height 515
click at [957, 344] on div at bounding box center [988, 373] width 232 height 515
click at [974, 373] on div at bounding box center [988, 373] width 232 height 515
click at [1086, 217] on div at bounding box center [988, 373] width 232 height 515
click at [1094, 536] on div at bounding box center [988, 373] width 232 height 515
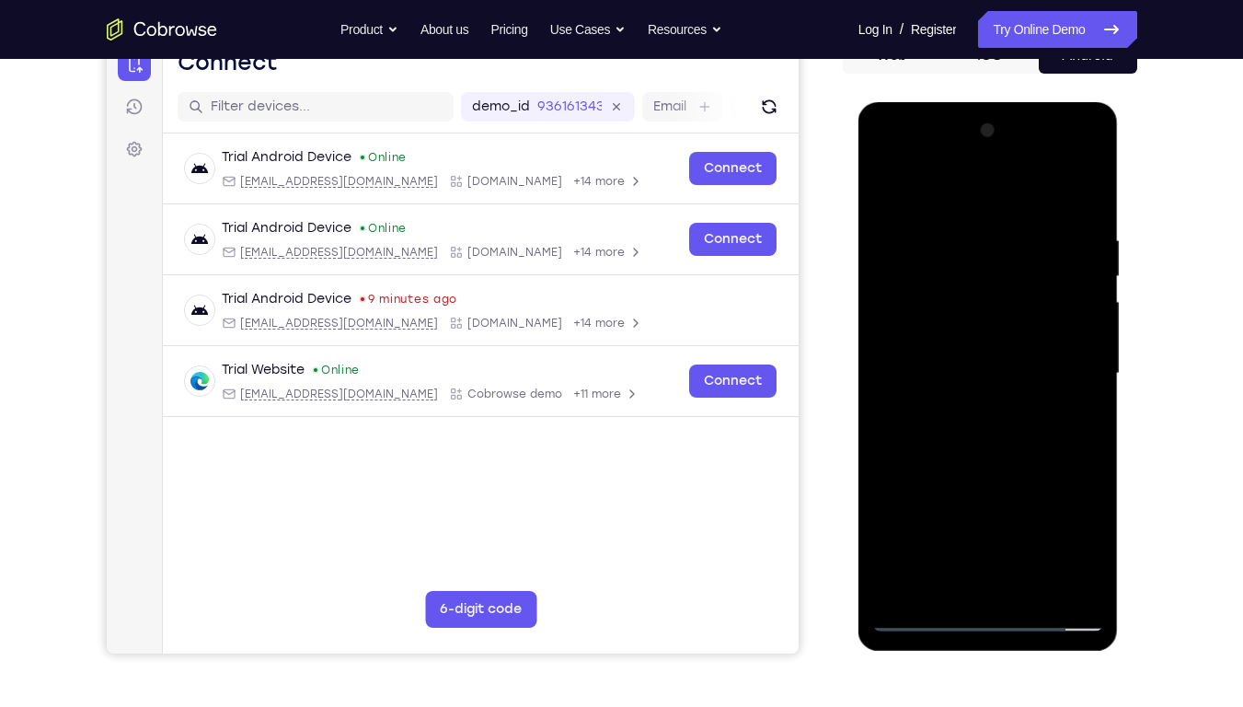
click at [1035, 536] on div at bounding box center [988, 373] width 232 height 515
click at [980, 477] on div at bounding box center [988, 373] width 232 height 515
click at [947, 312] on div at bounding box center [988, 373] width 232 height 515
drag, startPoint x: 927, startPoint y: 201, endPoint x: 1075, endPoint y: 194, distance: 147.3
click at [1075, 194] on div at bounding box center [988, 373] width 232 height 515
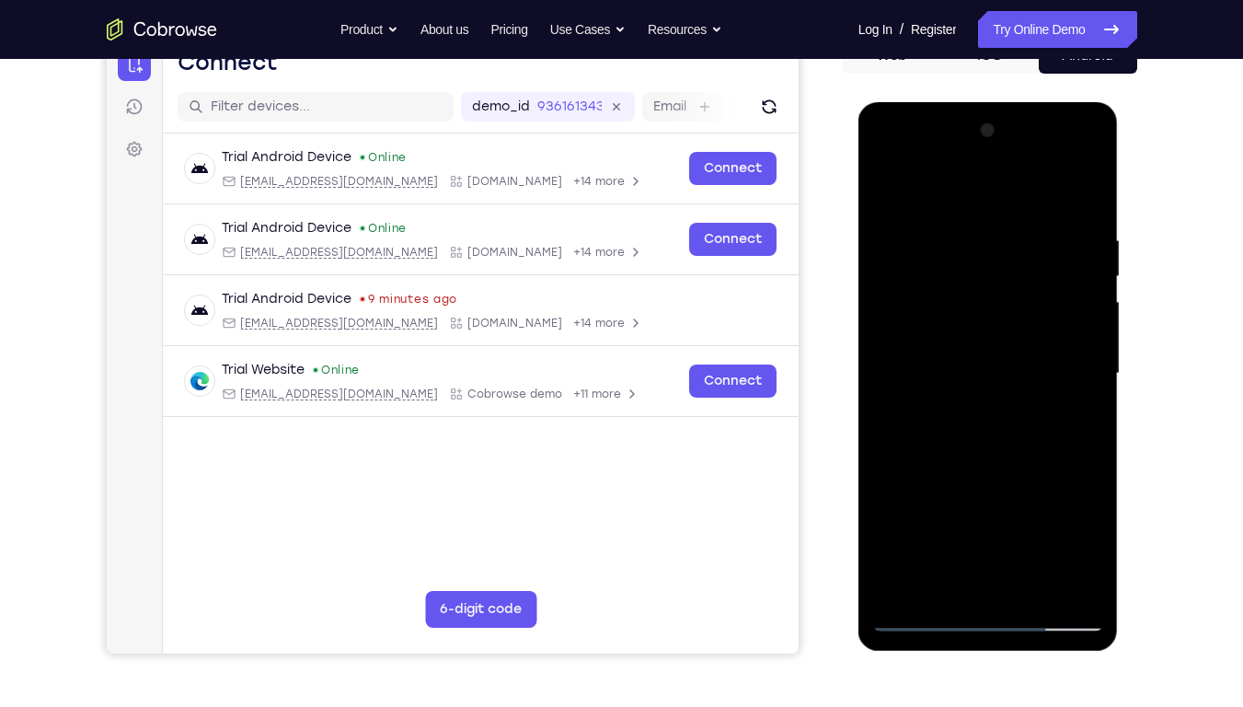
click at [883, 195] on div at bounding box center [988, 373] width 232 height 515
click at [946, 354] on div at bounding box center [988, 373] width 232 height 515
click at [951, 536] on div at bounding box center [988, 373] width 232 height 515
click at [1090, 536] on div at bounding box center [988, 373] width 232 height 515
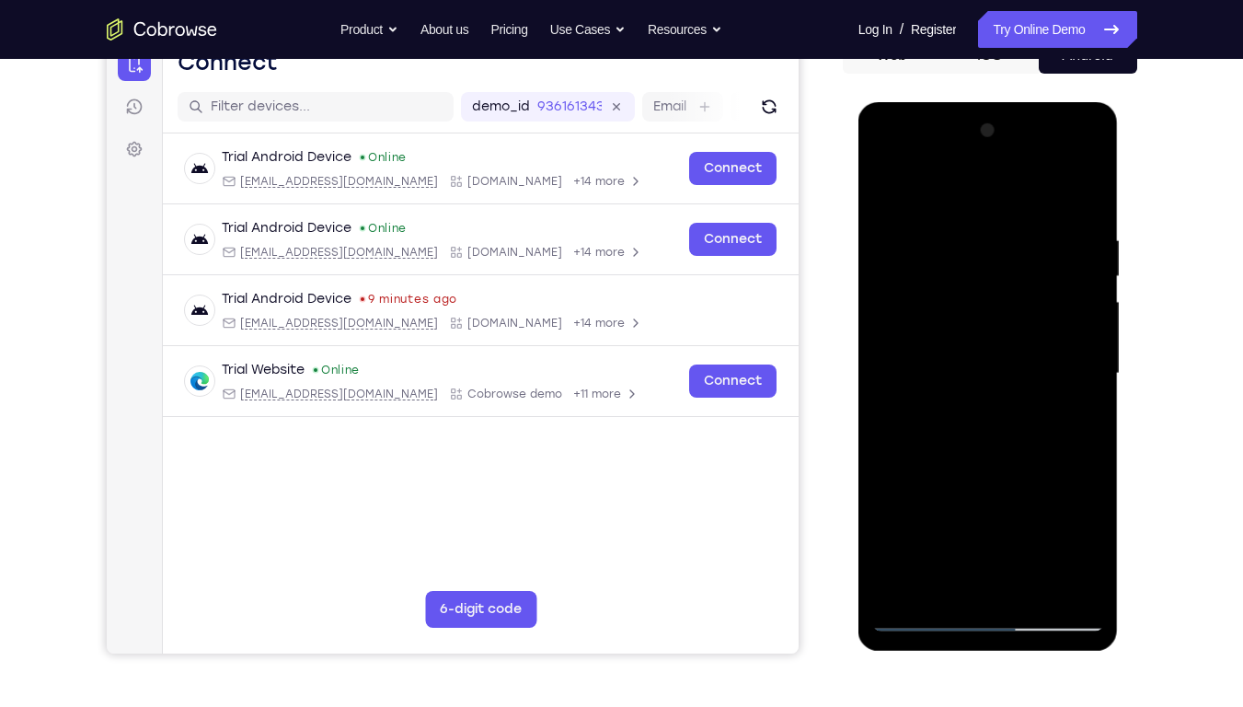
click at [885, 190] on div at bounding box center [988, 373] width 232 height 515
click at [955, 367] on div at bounding box center [988, 373] width 232 height 515
click at [1092, 536] on div at bounding box center [988, 373] width 232 height 515
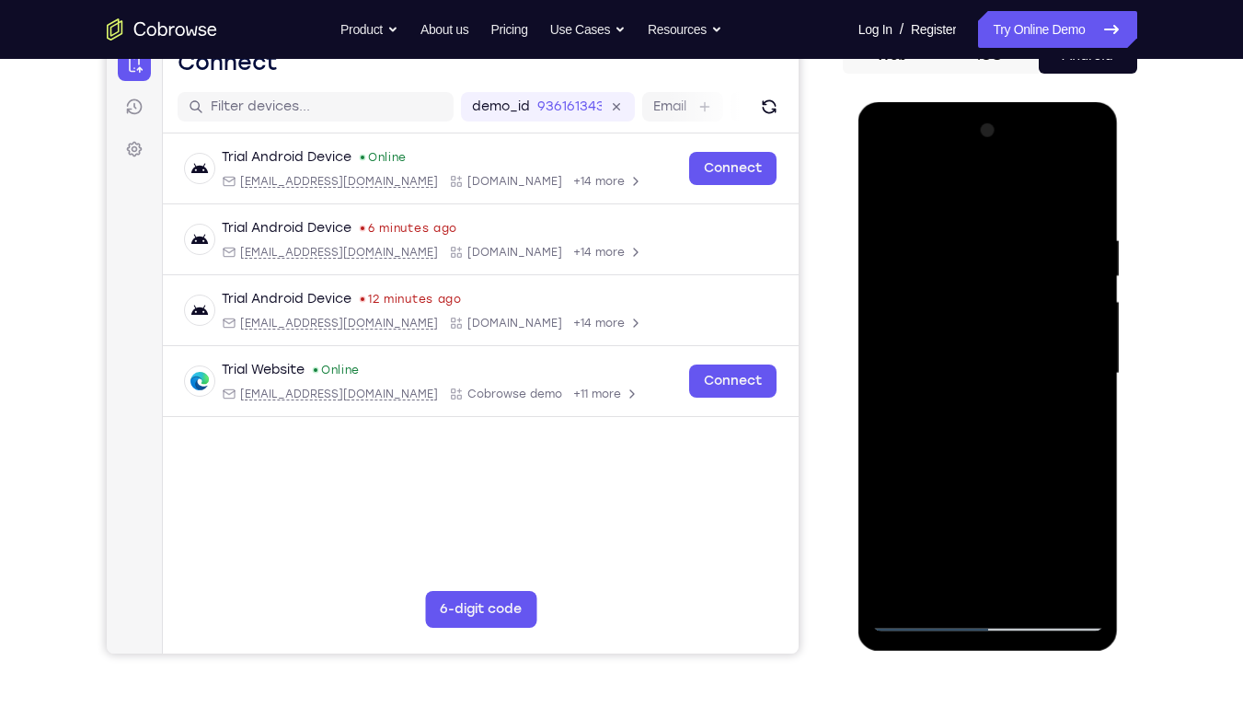
click at [1092, 536] on div at bounding box center [988, 373] width 232 height 515
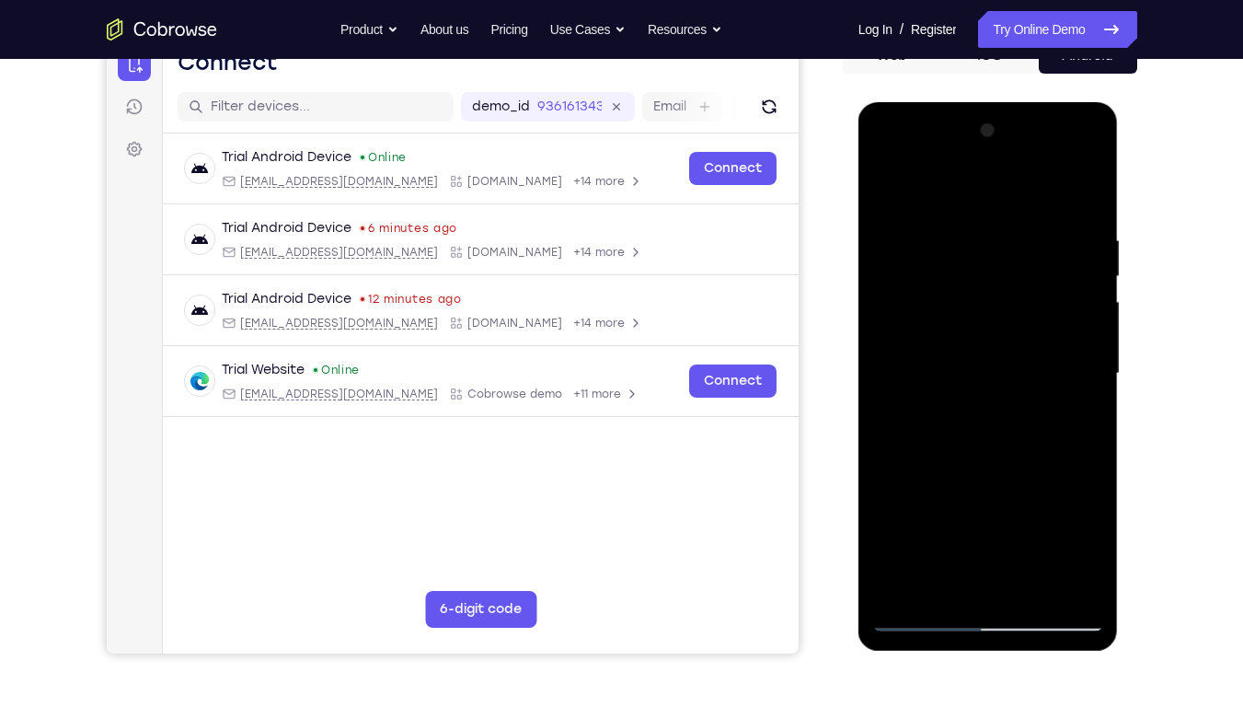
click at [1076, 421] on div at bounding box center [988, 373] width 232 height 515
click at [881, 195] on div at bounding box center [988, 373] width 232 height 515
click at [961, 373] on div at bounding box center [988, 373] width 232 height 515
click at [885, 191] on div at bounding box center [988, 373] width 232 height 515
click at [891, 180] on div at bounding box center [988, 373] width 232 height 515
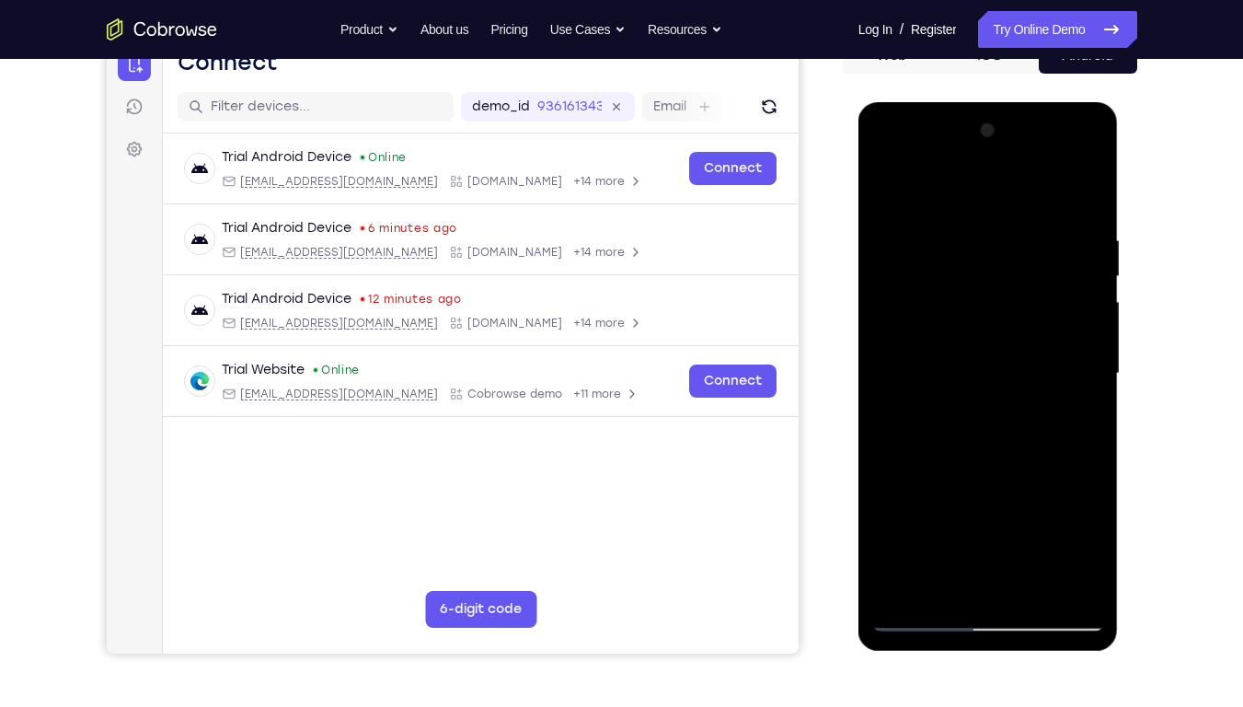
click at [957, 224] on div at bounding box center [988, 373] width 232 height 515
click at [1087, 365] on div at bounding box center [988, 373] width 232 height 515
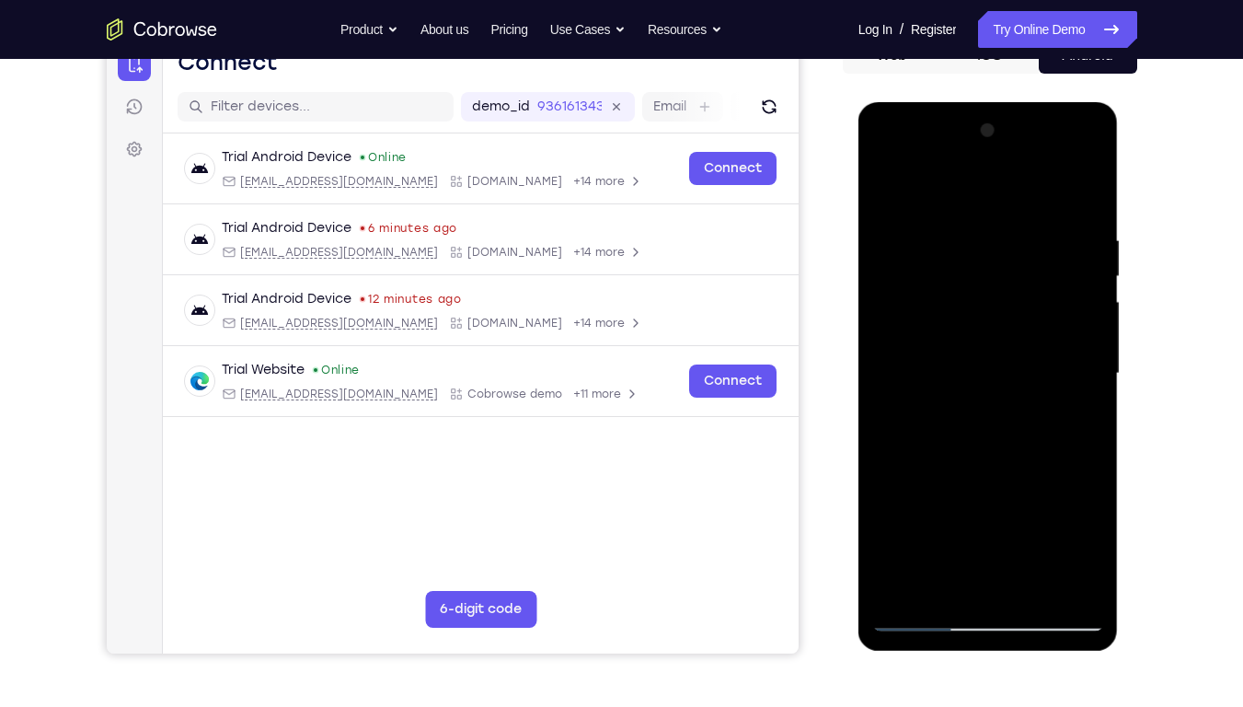
click at [1087, 365] on div at bounding box center [988, 373] width 232 height 515
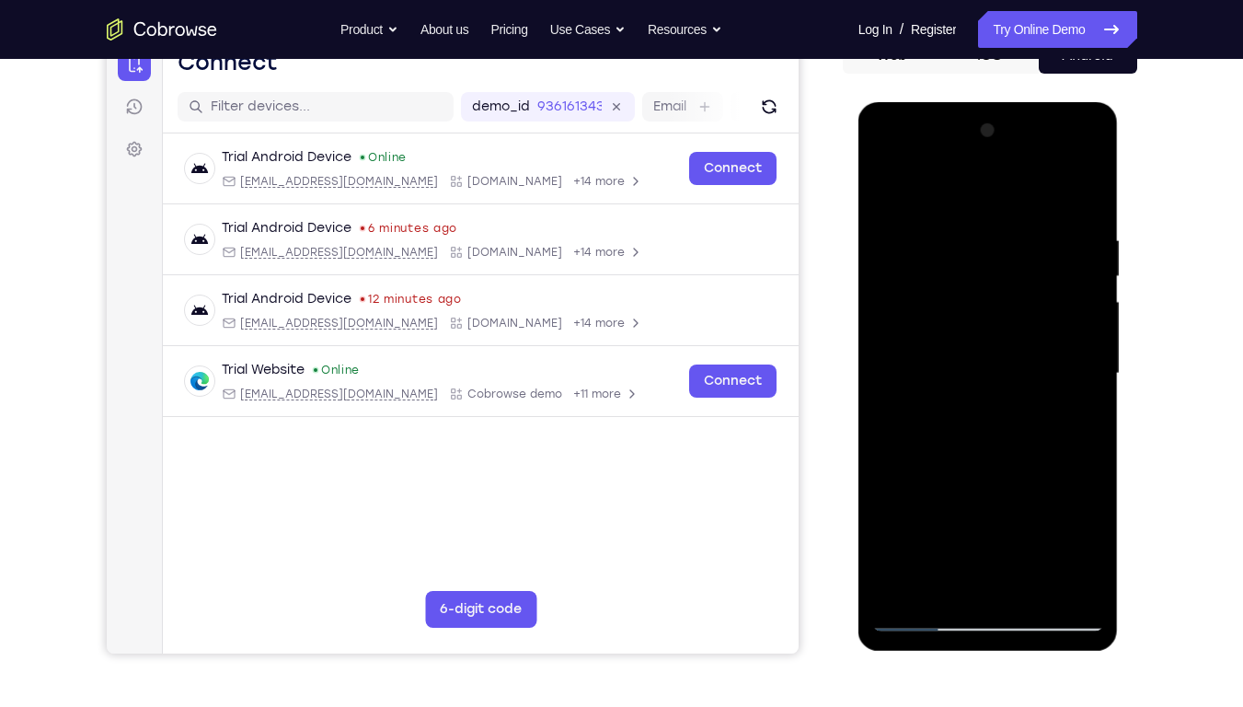
click at [1087, 365] on div at bounding box center [988, 373] width 232 height 515
click at [890, 374] on div at bounding box center [988, 373] width 232 height 515
click at [1069, 379] on div at bounding box center [988, 373] width 232 height 515
click at [1084, 334] on div at bounding box center [988, 373] width 232 height 515
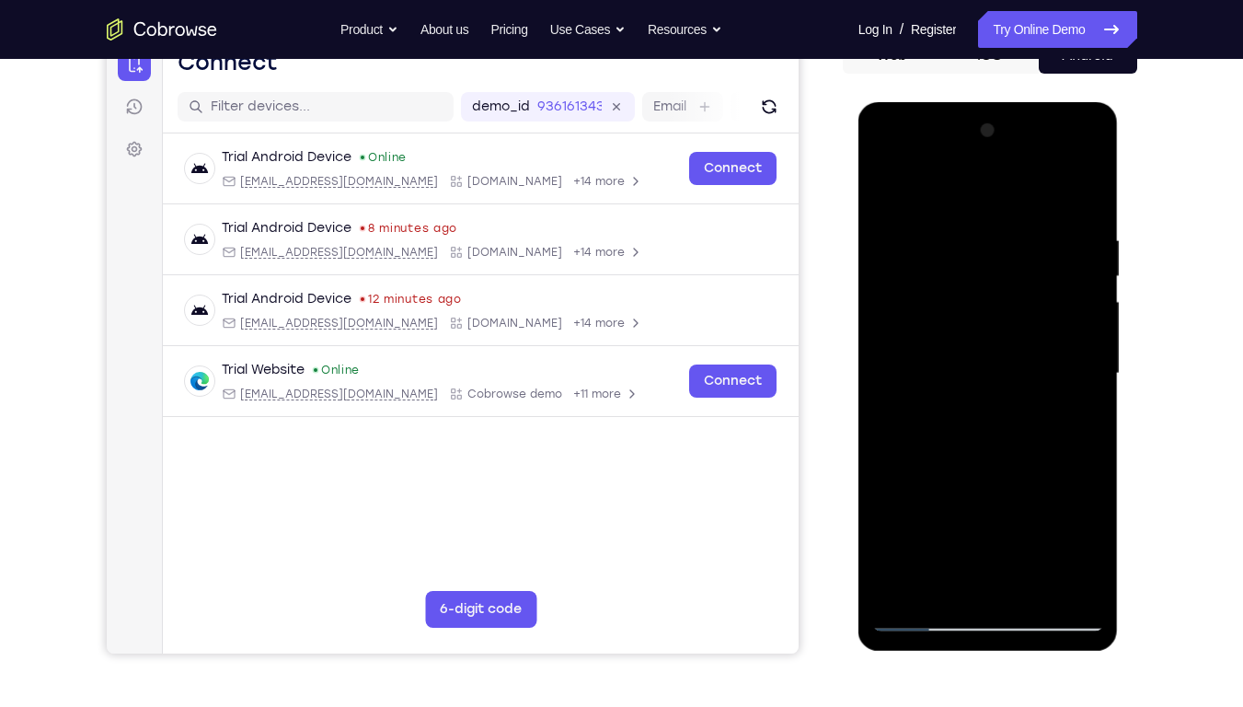
click at [1084, 194] on div at bounding box center [988, 373] width 232 height 515
click at [1031, 536] on div at bounding box center [988, 373] width 232 height 515
click at [937, 326] on div at bounding box center [988, 373] width 232 height 515
click at [1083, 536] on div at bounding box center [988, 373] width 232 height 515
click at [1076, 415] on div at bounding box center [988, 373] width 232 height 515
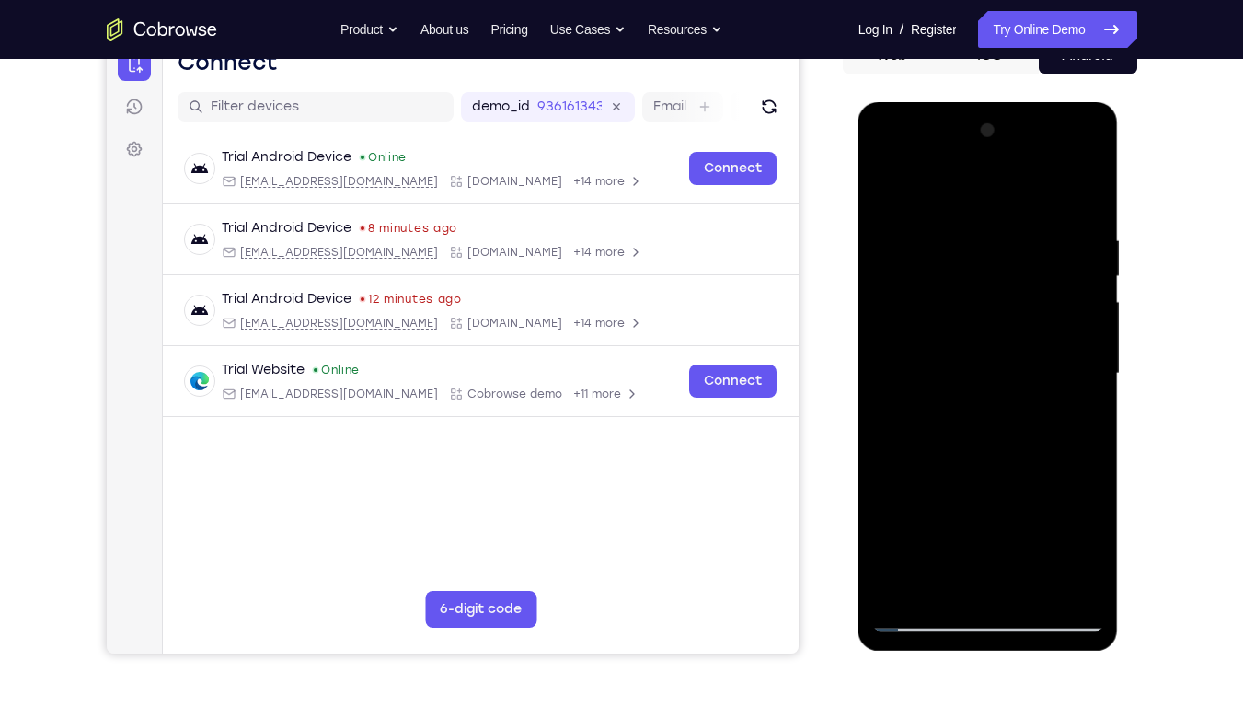
click at [1087, 536] on div at bounding box center [988, 373] width 232 height 515
click at [892, 200] on div at bounding box center [988, 373] width 232 height 515
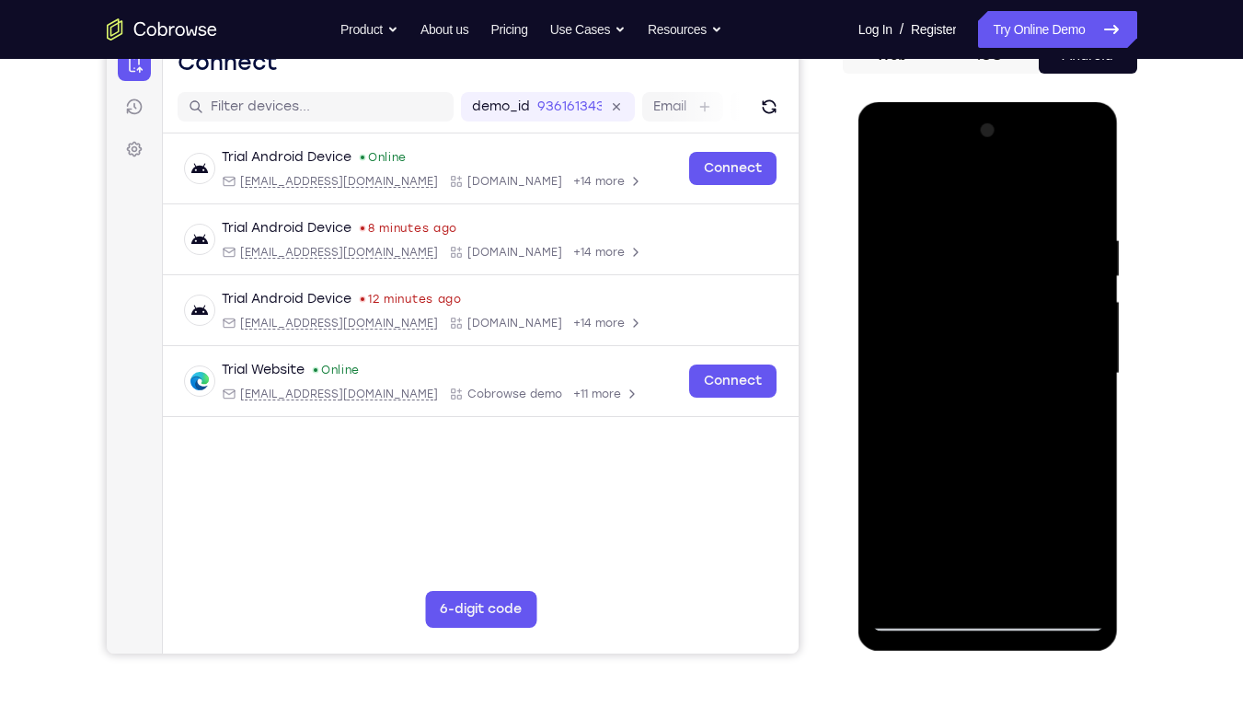
click at [935, 356] on div at bounding box center [988, 373] width 232 height 515
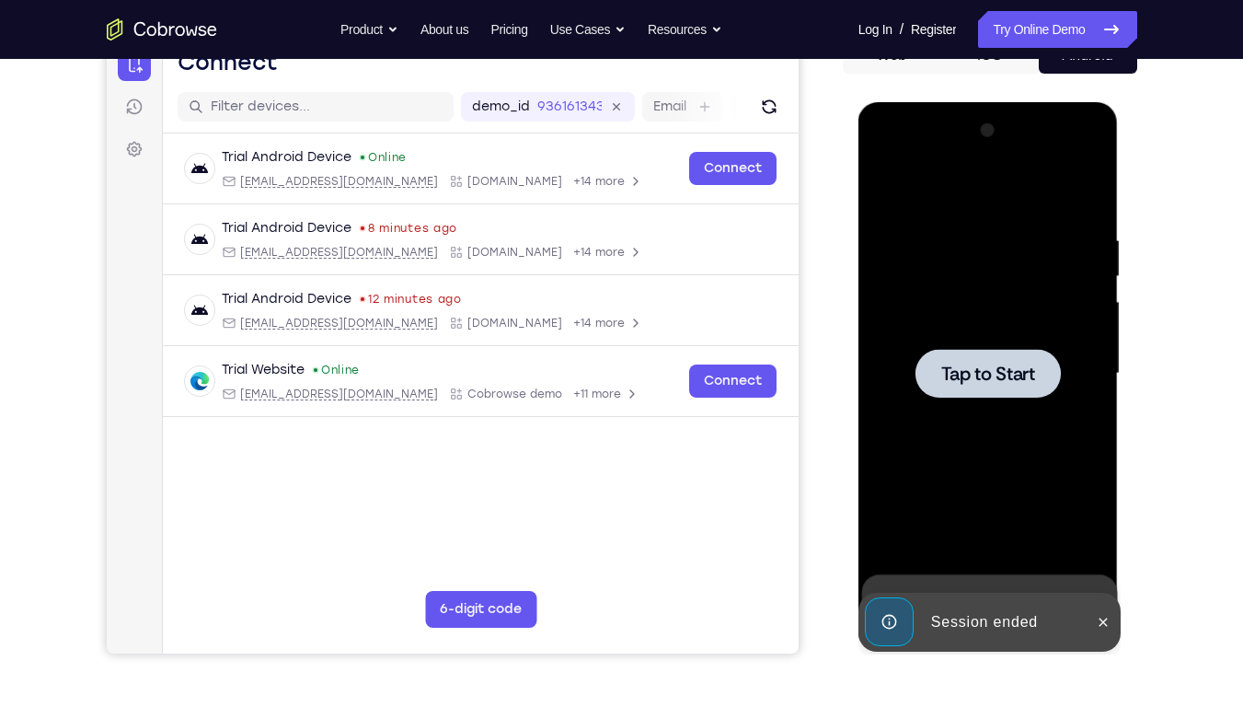
click at [1032, 324] on div at bounding box center [988, 373] width 232 height 515
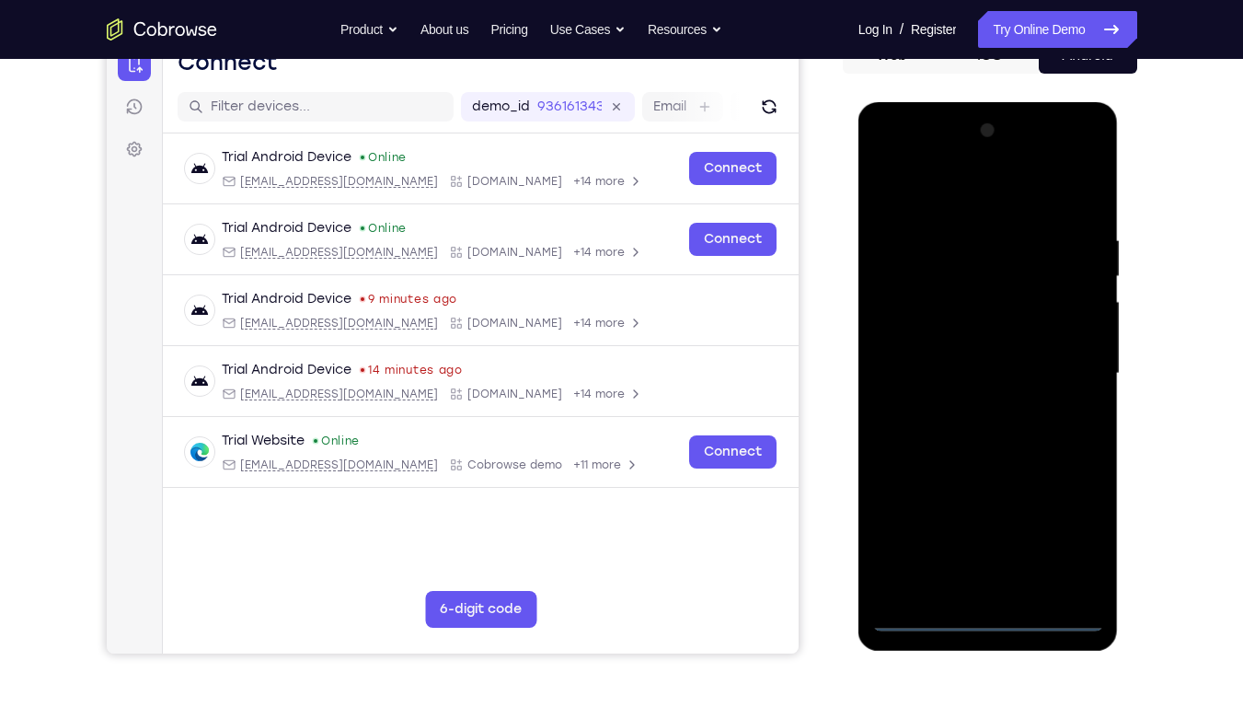
click at [987, 536] on div at bounding box center [988, 373] width 232 height 515
click at [1071, 536] on div at bounding box center [988, 373] width 232 height 515
click at [920, 184] on div at bounding box center [988, 373] width 232 height 515
click at [1066, 362] on div at bounding box center [988, 373] width 232 height 515
click at [963, 404] on div at bounding box center [988, 373] width 232 height 515
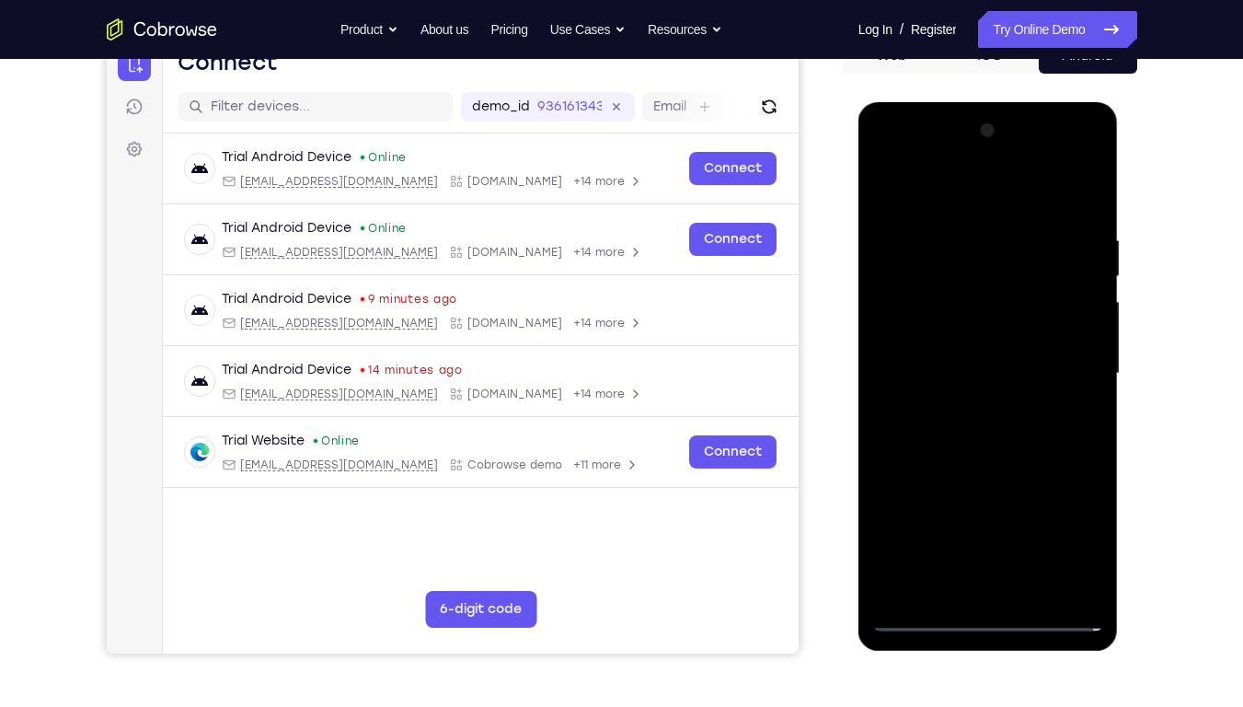
click at [935, 334] on div at bounding box center [988, 373] width 232 height 515
click at [946, 367] on div at bounding box center [988, 373] width 232 height 515
click at [981, 329] on div at bounding box center [988, 373] width 232 height 515
click at [1093, 536] on div at bounding box center [988, 373] width 232 height 515
click at [1038, 536] on div at bounding box center [988, 373] width 232 height 515
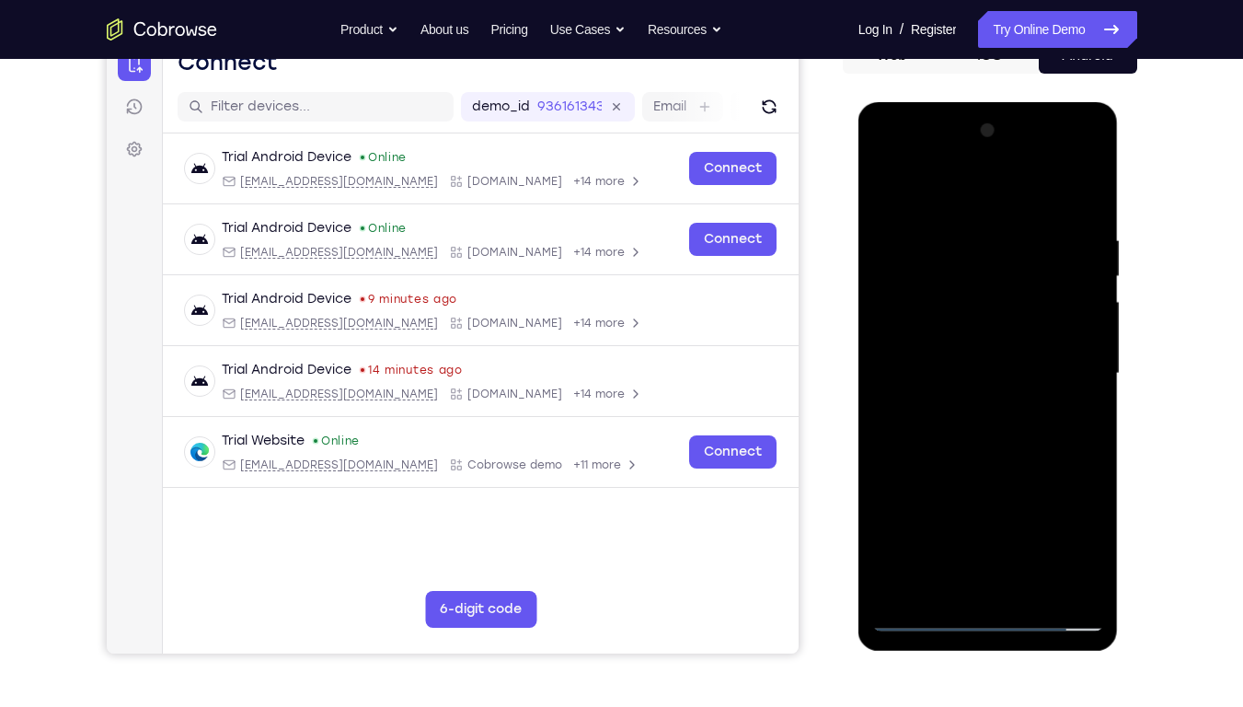
click at [1024, 536] on div at bounding box center [988, 373] width 232 height 515
click at [981, 465] on div at bounding box center [988, 373] width 232 height 515
click at [940, 328] on div at bounding box center [988, 373] width 232 height 515
click at [955, 536] on div at bounding box center [988, 373] width 232 height 515
click at [974, 536] on div at bounding box center [988, 373] width 232 height 515
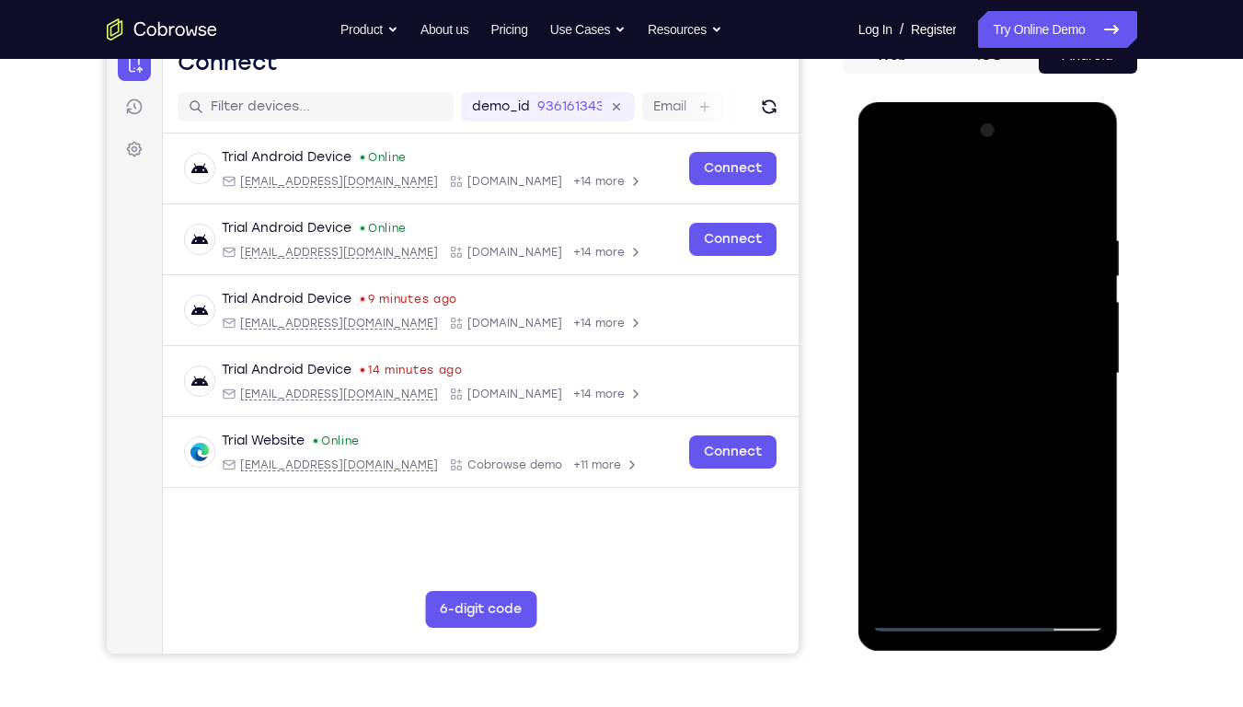
click at [978, 536] on div at bounding box center [988, 373] width 232 height 515
click at [961, 518] on div at bounding box center [988, 373] width 232 height 515
click at [932, 477] on div at bounding box center [988, 373] width 232 height 515
click at [960, 470] on div at bounding box center [988, 373] width 232 height 515
click at [1081, 536] on div at bounding box center [988, 373] width 232 height 515
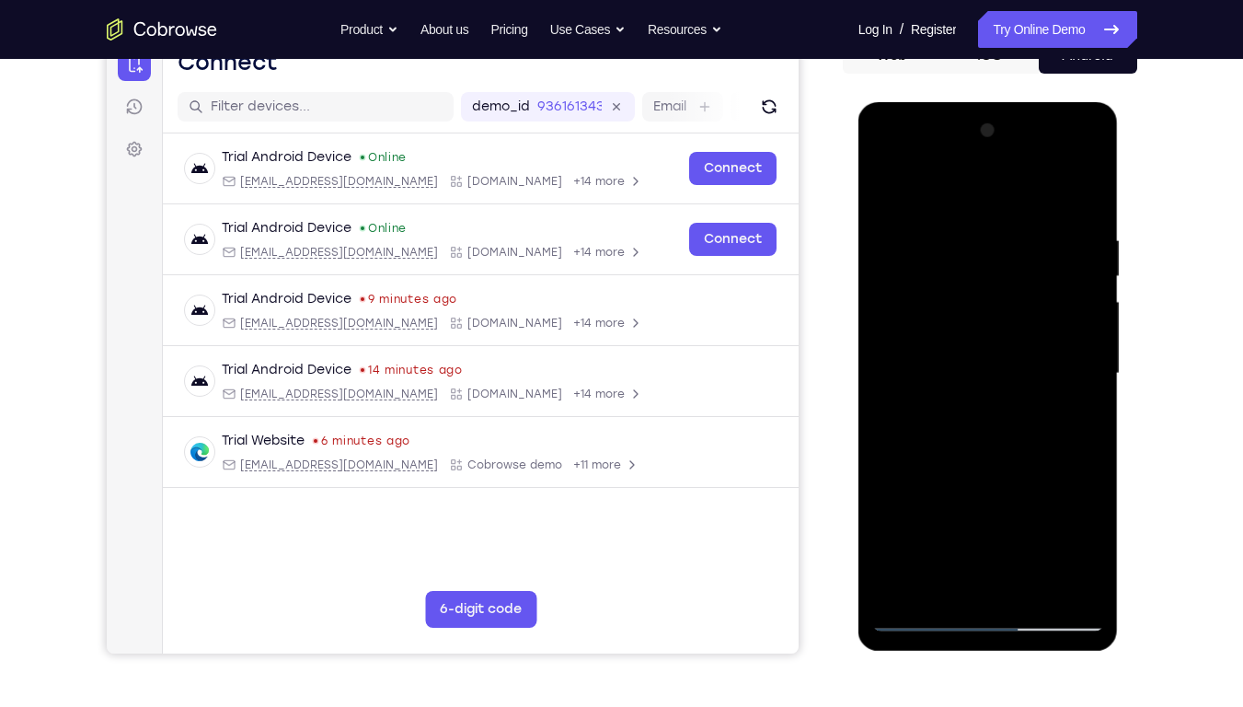
click at [1081, 536] on div at bounding box center [988, 373] width 232 height 515
click at [1077, 420] on div at bounding box center [988, 373] width 232 height 515
click at [889, 194] on div at bounding box center [988, 373] width 232 height 515
click at [890, 190] on div at bounding box center [988, 373] width 232 height 515
click at [960, 243] on div at bounding box center [988, 373] width 232 height 515
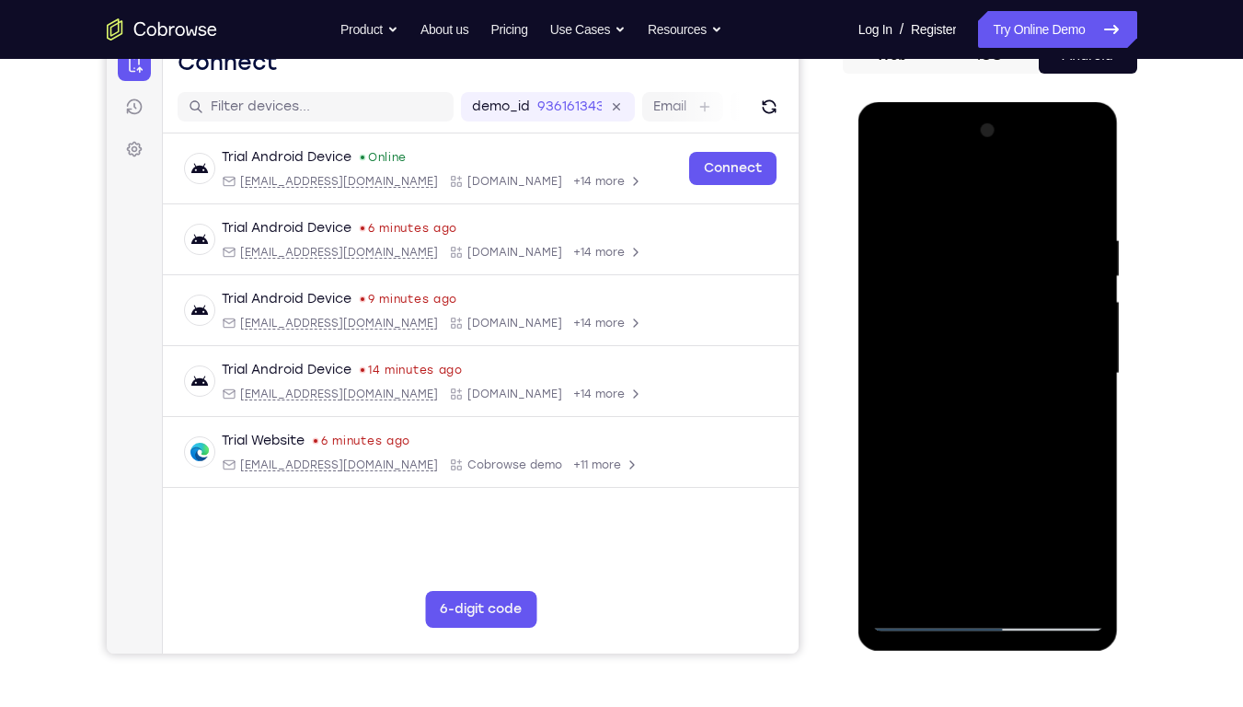
click at [1089, 371] on div at bounding box center [988, 373] width 232 height 515
click at [985, 536] on div at bounding box center [988, 373] width 232 height 515
click at [1031, 307] on div at bounding box center [988, 373] width 232 height 515
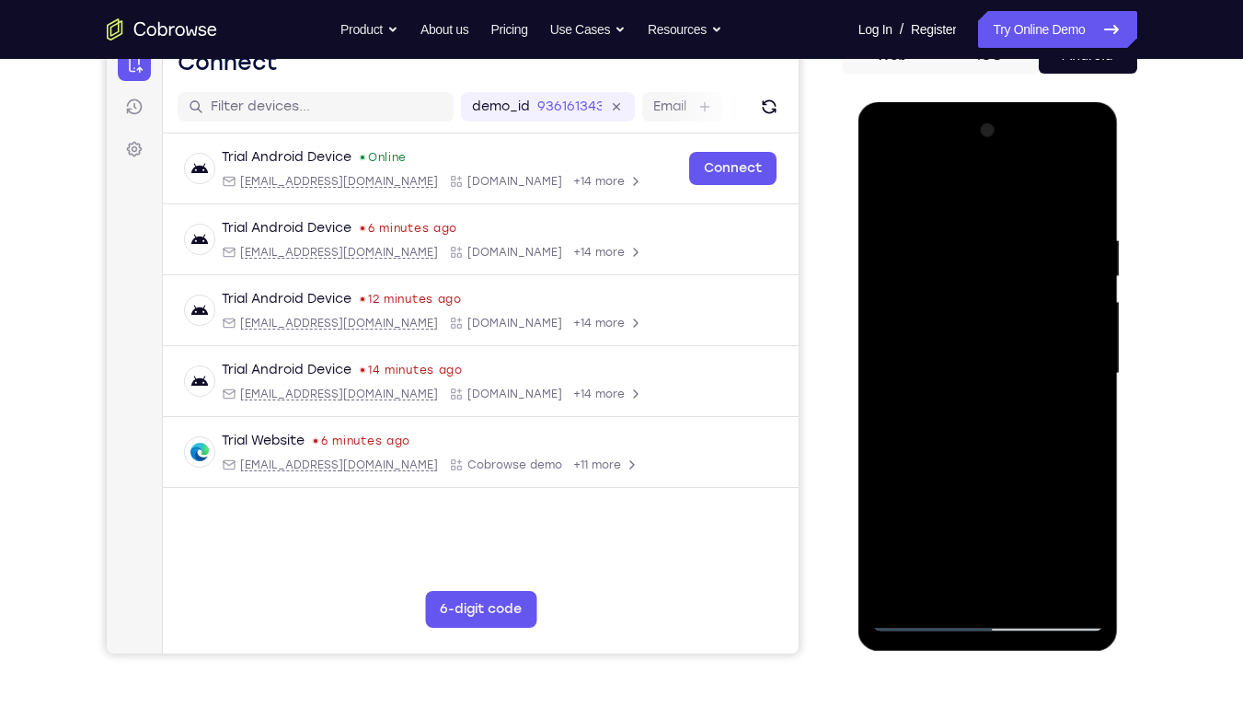
click at [1075, 341] on div at bounding box center [988, 373] width 232 height 515
click at [880, 385] on div at bounding box center [988, 373] width 232 height 515
click at [1026, 456] on div at bounding box center [988, 373] width 232 height 515
click at [1087, 351] on div at bounding box center [988, 373] width 232 height 515
click at [1079, 356] on div at bounding box center [988, 373] width 232 height 515
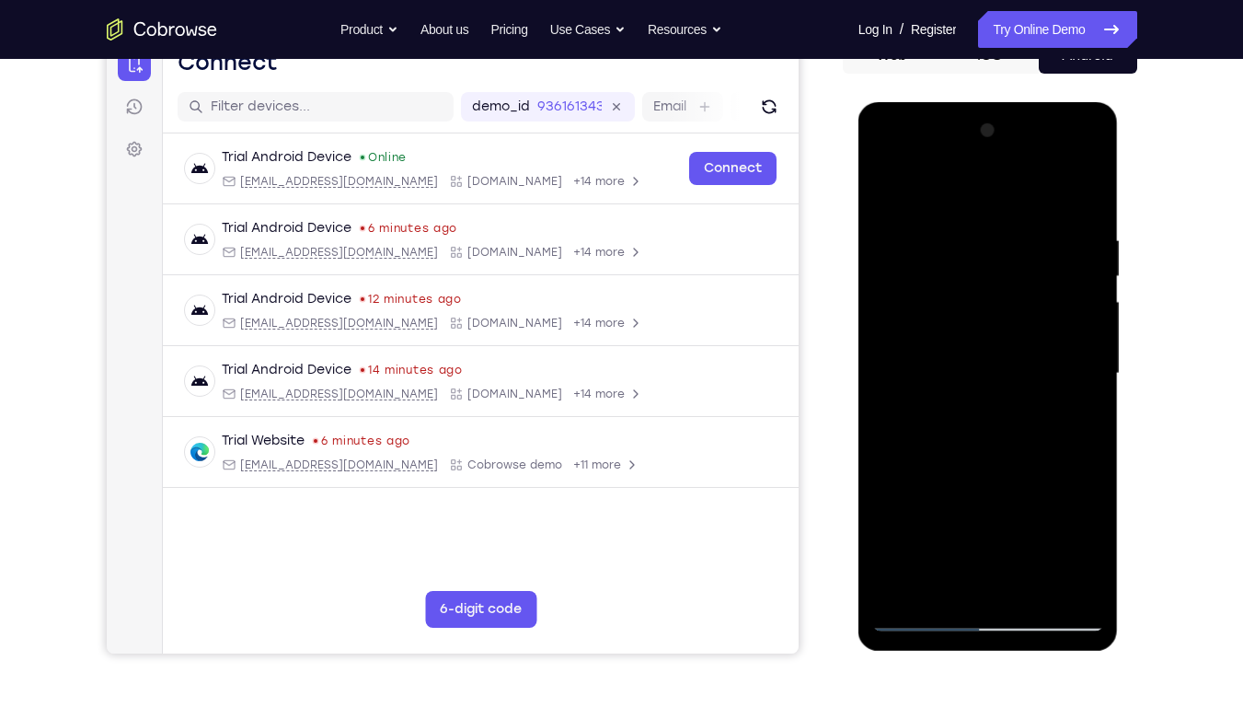
click at [1086, 356] on div at bounding box center [988, 373] width 232 height 515
click at [894, 417] on div at bounding box center [988, 373] width 232 height 515
click at [1085, 420] on div at bounding box center [988, 373] width 232 height 515
click at [1054, 536] on div at bounding box center [988, 373] width 232 height 515
click at [954, 536] on div at bounding box center [988, 373] width 232 height 515
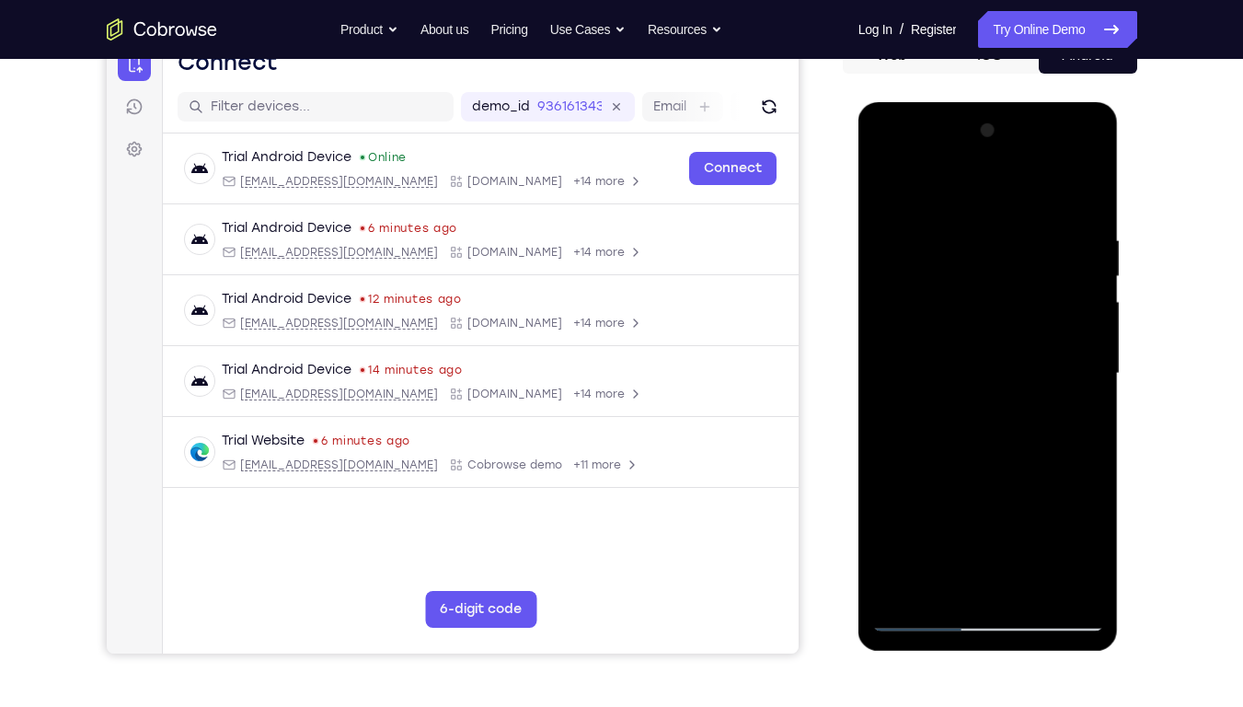
click at [938, 536] on div at bounding box center [988, 373] width 232 height 515
click at [1033, 501] on div at bounding box center [988, 373] width 232 height 515
click at [1006, 372] on div at bounding box center [988, 373] width 232 height 515
click at [1025, 536] on div at bounding box center [988, 373] width 232 height 515
click at [1074, 536] on div at bounding box center [988, 373] width 232 height 515
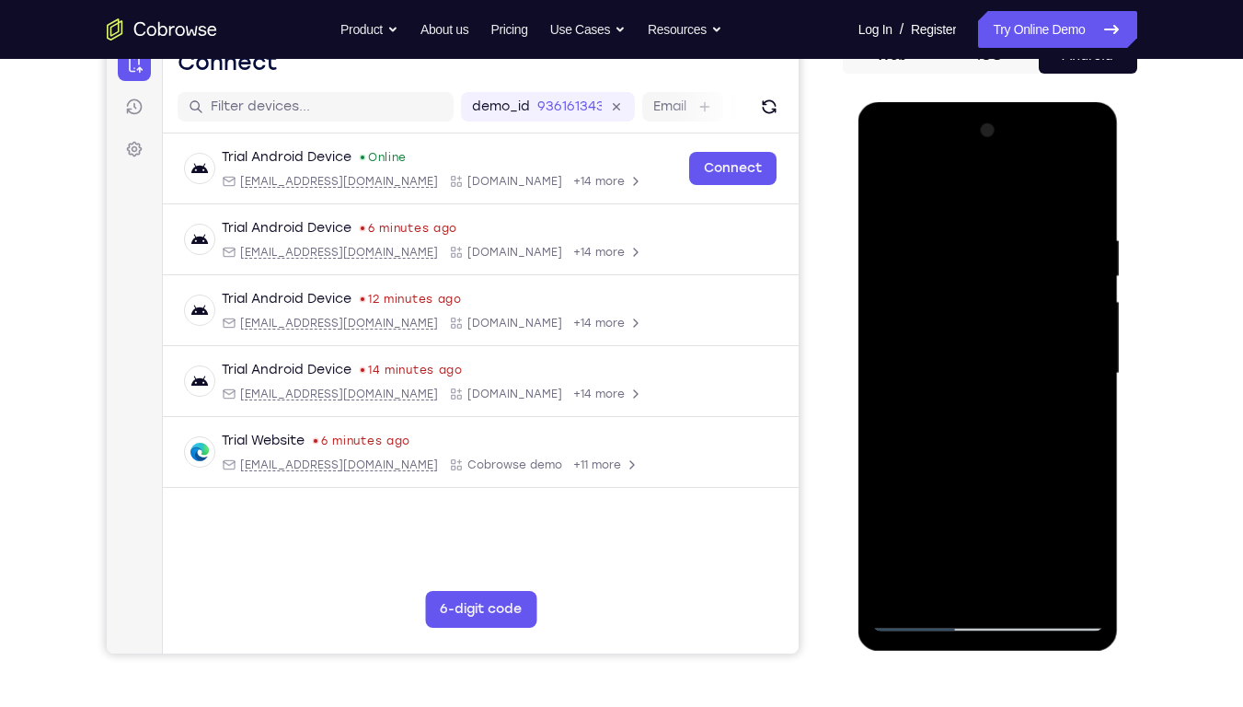
click at [1078, 431] on div at bounding box center [988, 373] width 232 height 515
click at [1064, 536] on div at bounding box center [988, 373] width 232 height 515
click at [1084, 199] on div at bounding box center [988, 373] width 232 height 515
click at [1032, 536] on div at bounding box center [988, 373] width 232 height 515
click at [984, 368] on div at bounding box center [988, 373] width 232 height 515
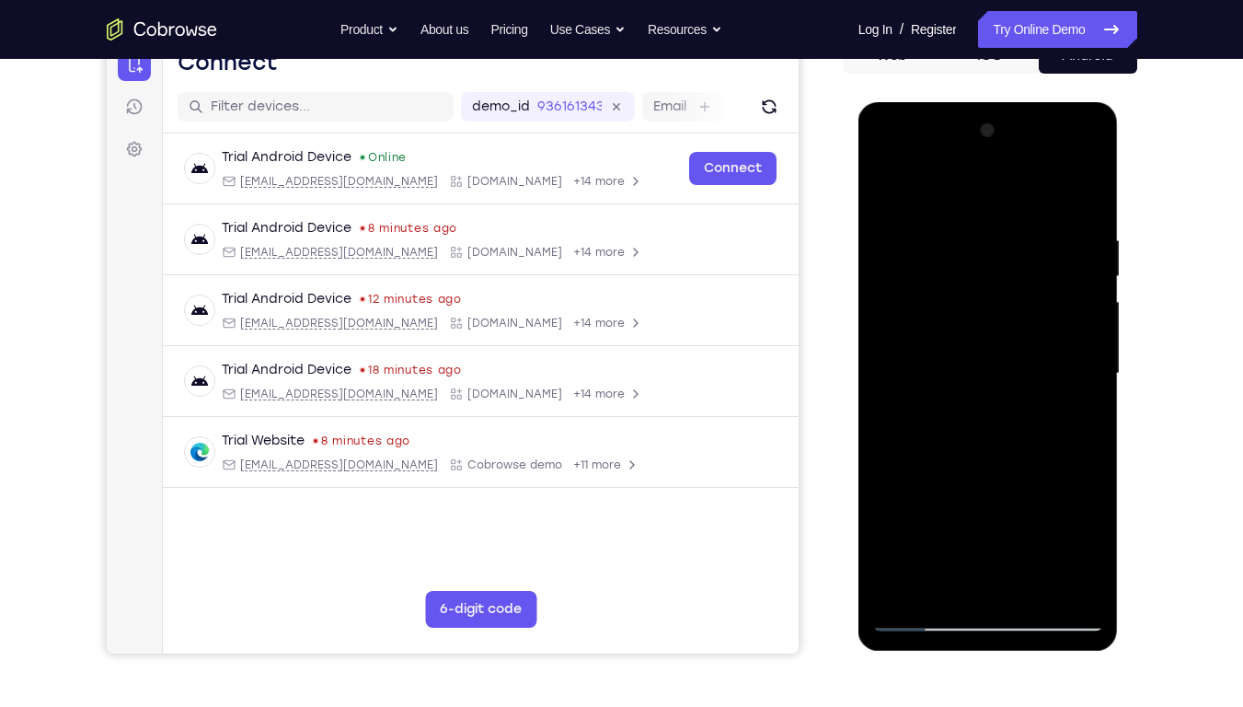
click at [886, 196] on div at bounding box center [988, 373] width 232 height 515
click at [945, 318] on div at bounding box center [988, 373] width 232 height 515
click at [886, 202] on div at bounding box center [988, 373] width 232 height 515
click at [886, 196] on div at bounding box center [988, 373] width 232 height 515
click at [956, 236] on div at bounding box center [988, 373] width 232 height 515
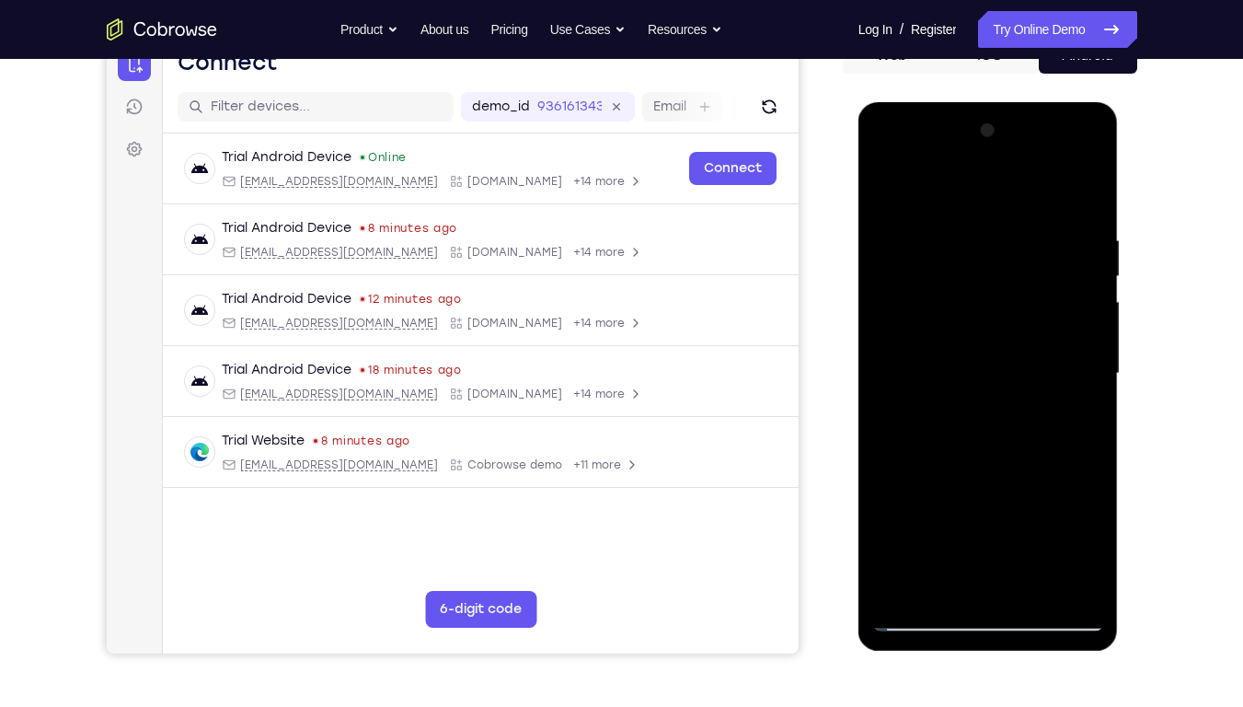
click at [1051, 455] on div at bounding box center [988, 373] width 232 height 515
click at [1083, 378] on div at bounding box center [988, 373] width 232 height 515
click at [897, 372] on div at bounding box center [988, 373] width 232 height 515
click at [1019, 405] on div at bounding box center [988, 373] width 232 height 515
click at [1085, 405] on div at bounding box center [988, 373] width 232 height 515
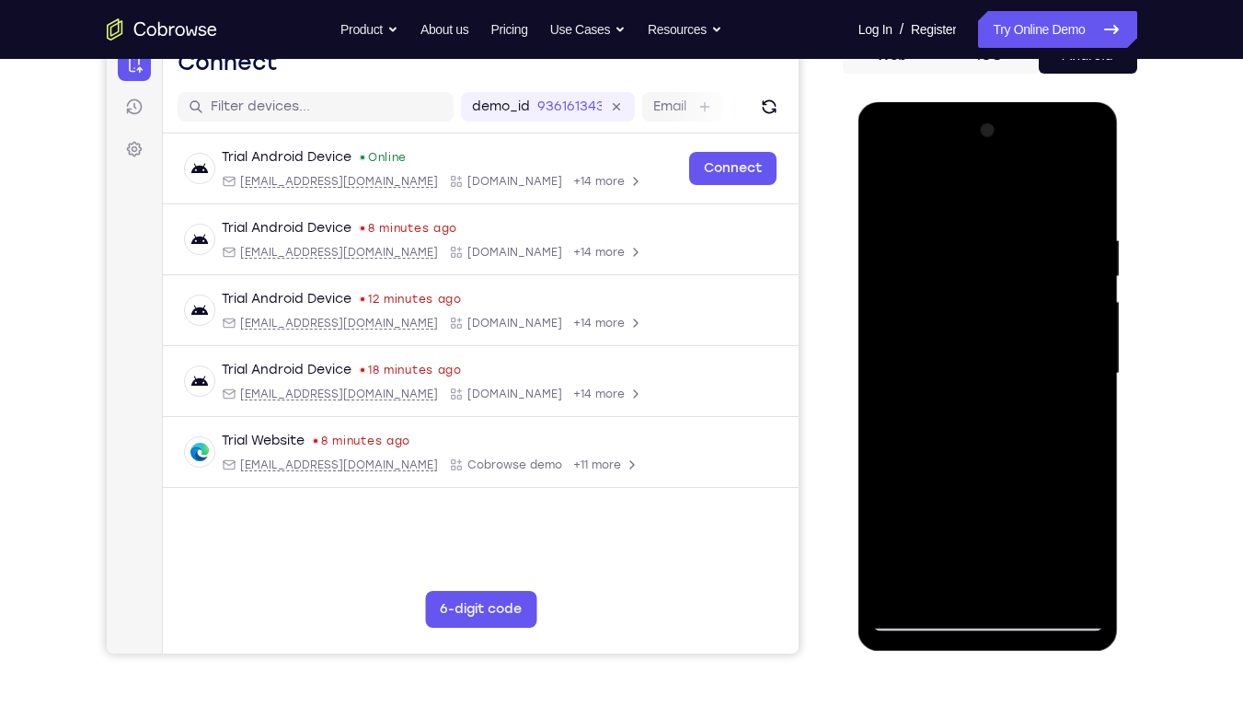
click at [1087, 405] on div at bounding box center [988, 373] width 232 height 515
click at [1084, 195] on div at bounding box center [988, 373] width 232 height 515
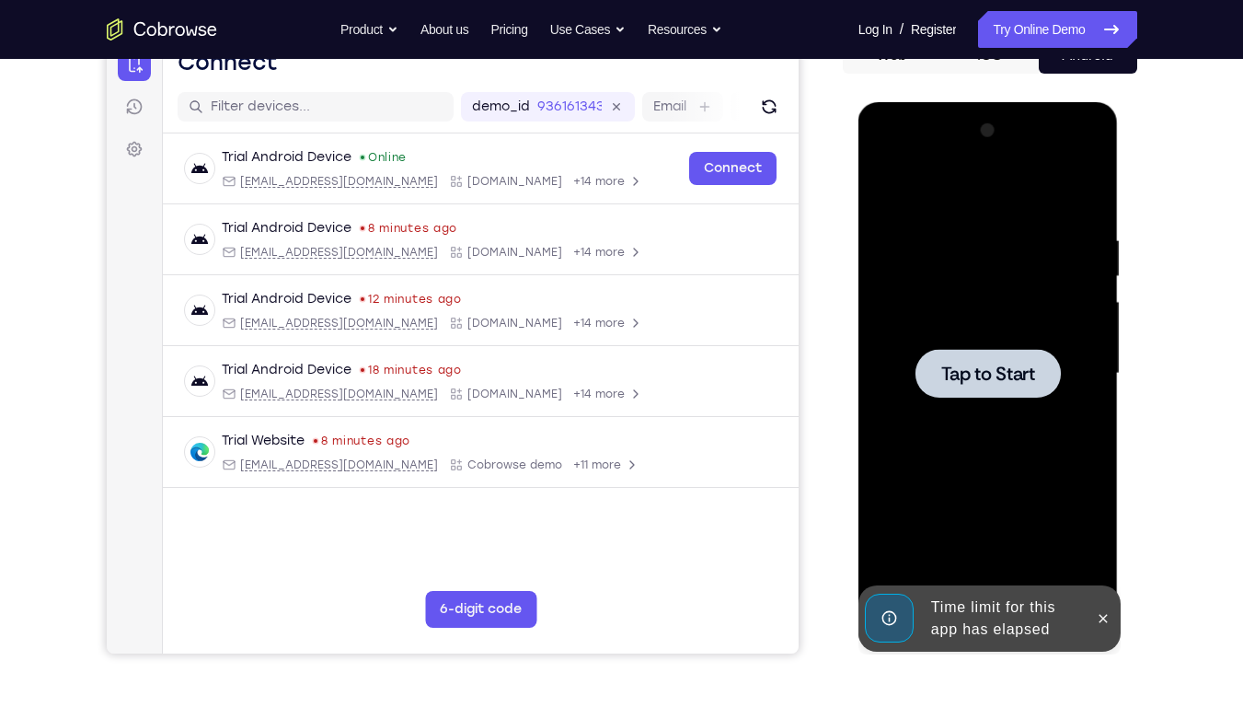
click at [995, 250] on div at bounding box center [988, 373] width 232 height 515
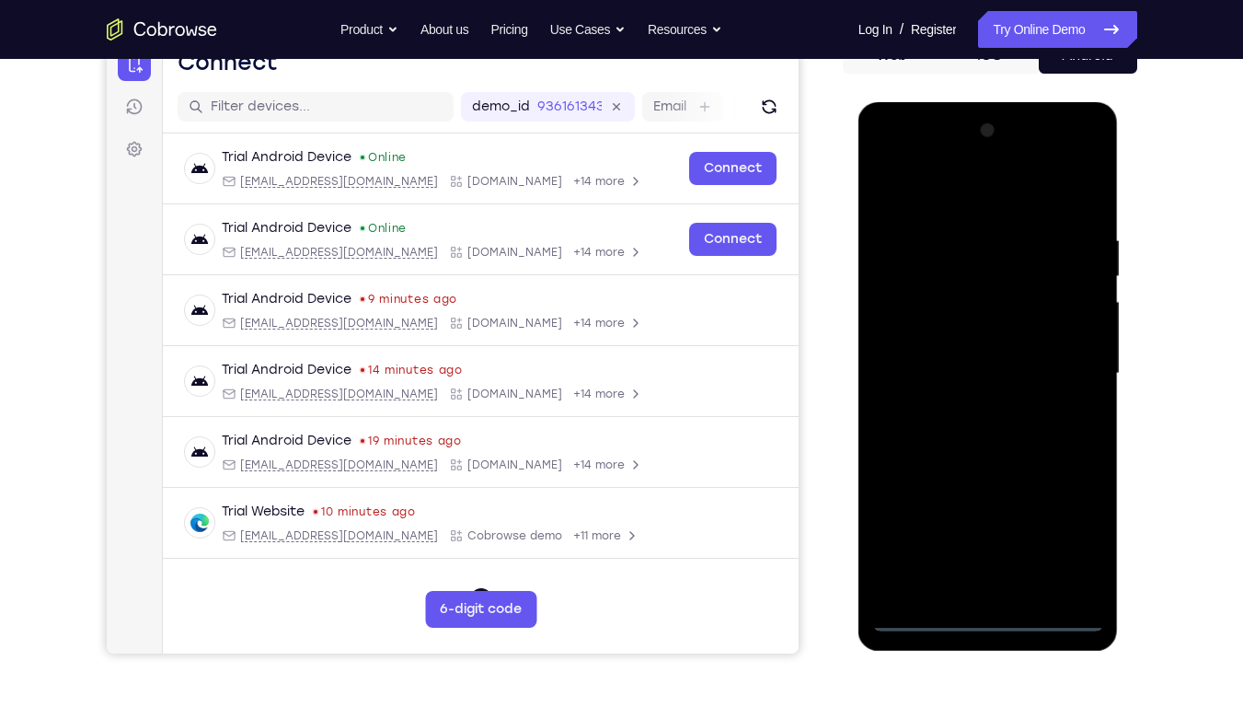
click at [986, 536] on div at bounding box center [988, 373] width 232 height 515
click at [1067, 536] on div at bounding box center [988, 373] width 232 height 515
click at [917, 193] on div at bounding box center [988, 373] width 232 height 515
click at [1064, 364] on div at bounding box center [988, 373] width 232 height 515
click at [967, 408] on div at bounding box center [988, 373] width 232 height 515
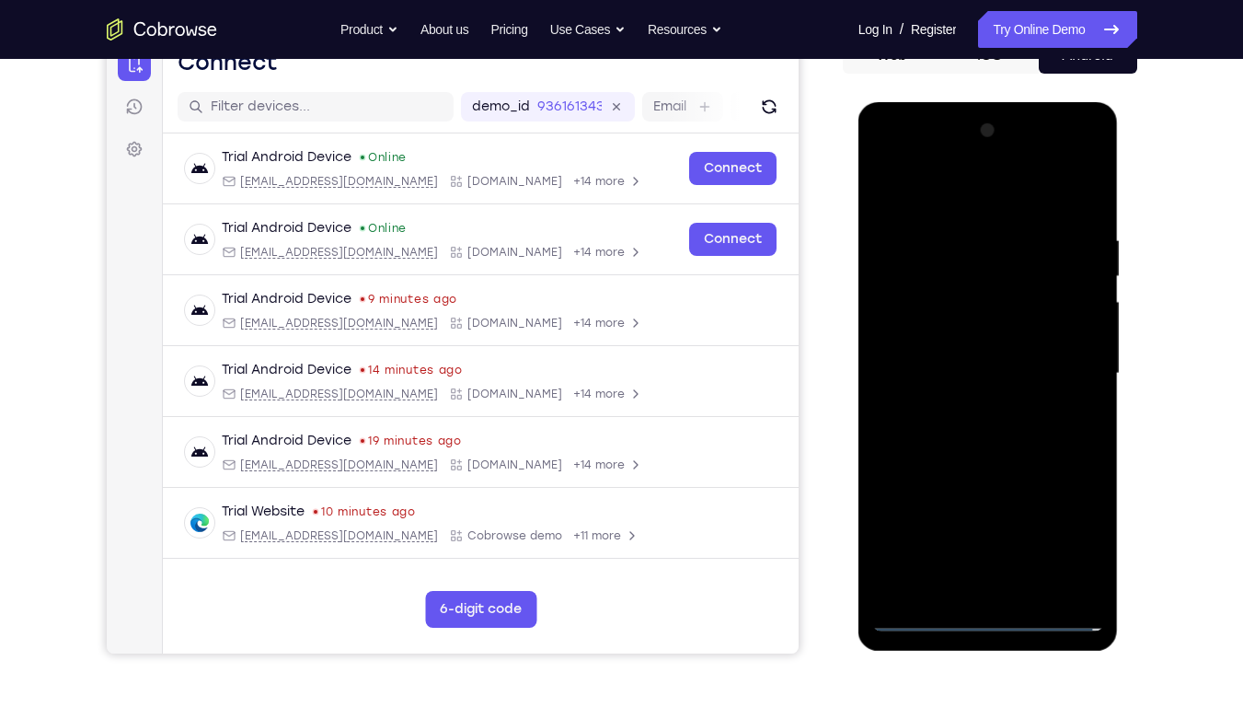
click at [955, 353] on div at bounding box center [988, 373] width 232 height 515
click at [952, 334] on div at bounding box center [988, 373] width 232 height 515
click at [972, 367] on div at bounding box center [988, 373] width 232 height 515
click at [1087, 220] on div at bounding box center [988, 373] width 232 height 515
click at [1097, 536] on div at bounding box center [988, 373] width 232 height 515
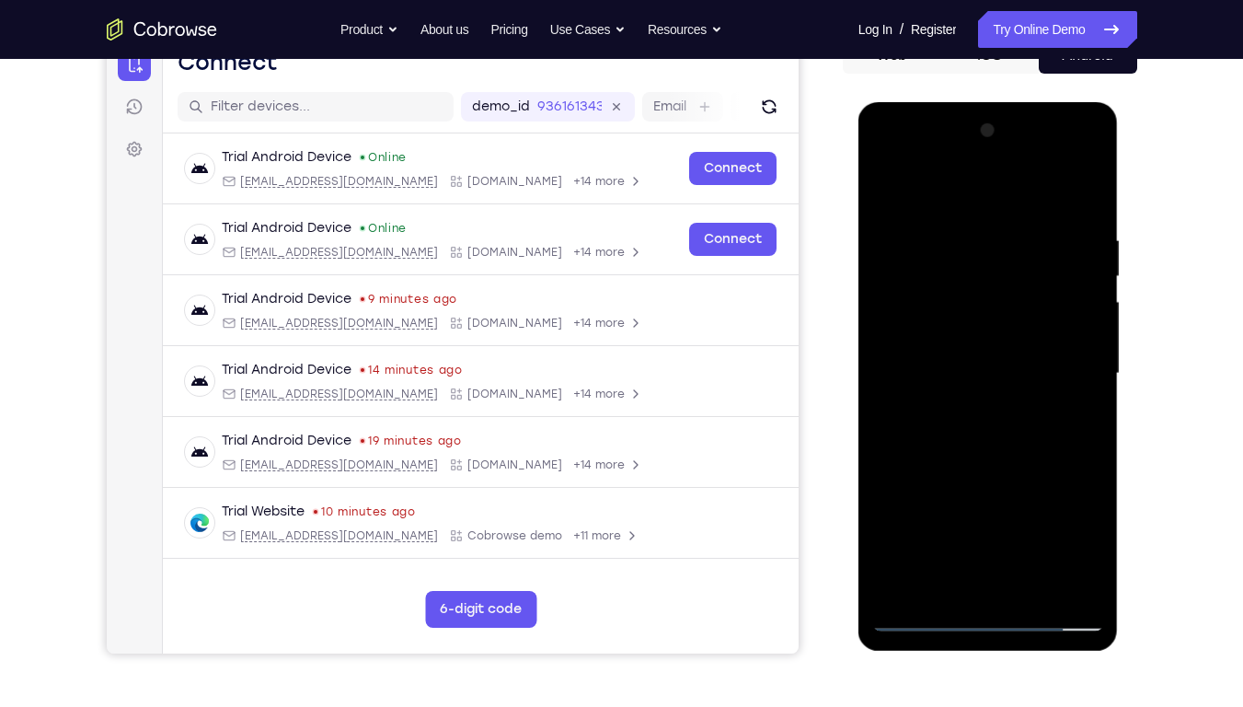
click at [1036, 536] on div at bounding box center [988, 373] width 232 height 515
click at [994, 466] on div at bounding box center [988, 373] width 232 height 515
drag, startPoint x: 907, startPoint y: 196, endPoint x: 1100, endPoint y: 184, distance: 193.6
click at [1100, 184] on div at bounding box center [988, 373] width 232 height 515
click at [963, 328] on div at bounding box center [988, 373] width 232 height 515
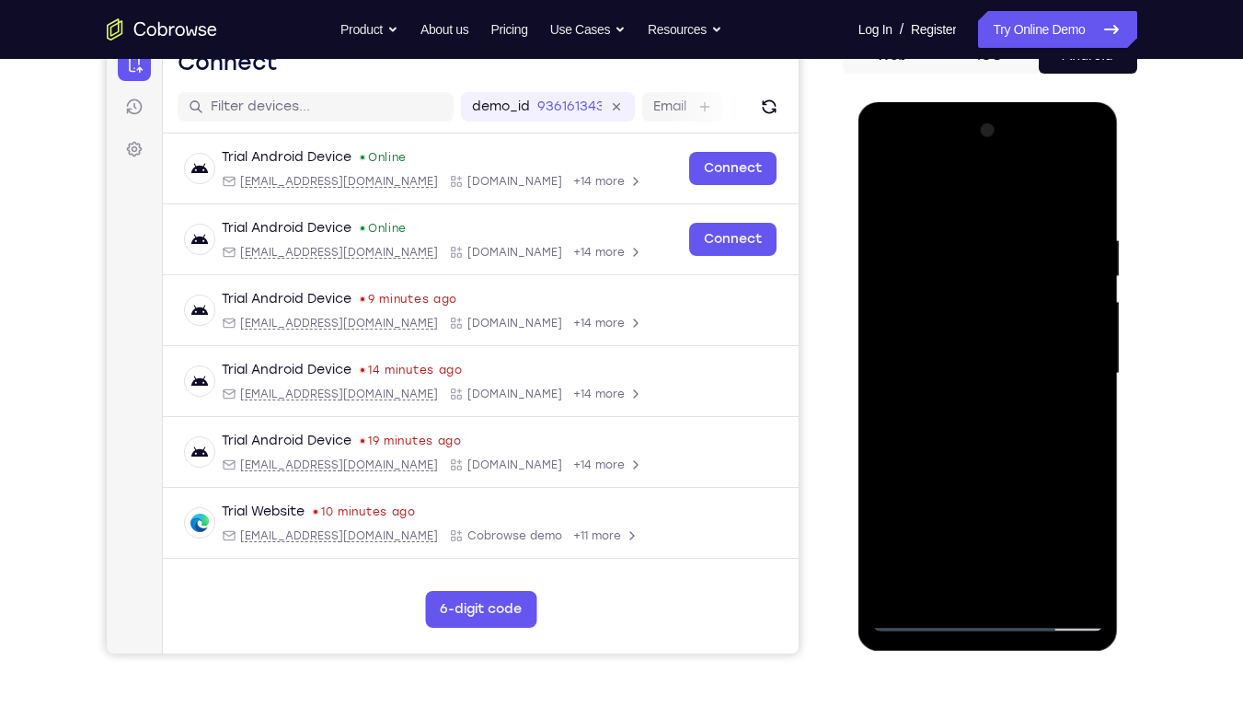
click at [942, 525] on div at bounding box center [988, 373] width 232 height 515
click at [958, 525] on div at bounding box center [988, 373] width 232 height 515
click at [949, 510] on div at bounding box center [988, 373] width 232 height 515
click at [972, 516] on div at bounding box center [988, 373] width 232 height 515
click at [1008, 328] on div at bounding box center [988, 373] width 232 height 515
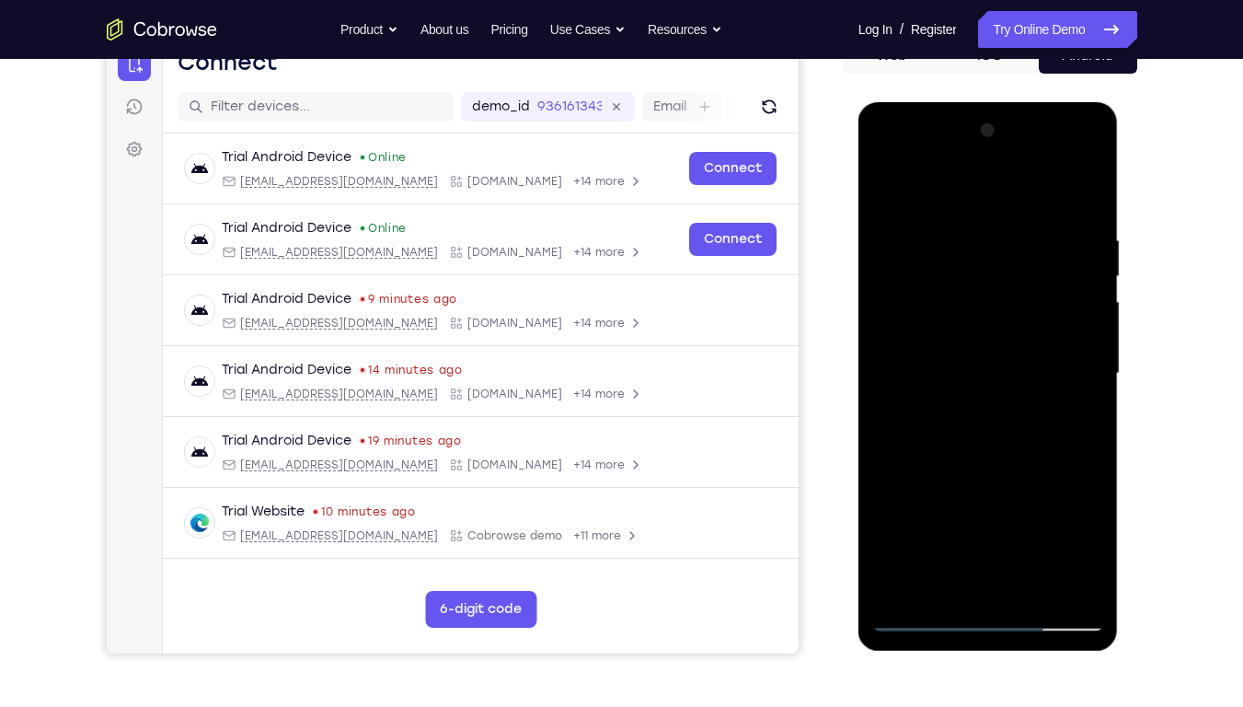
click at [1031, 484] on div at bounding box center [988, 373] width 232 height 515
click at [885, 198] on div at bounding box center [988, 373] width 232 height 515
click at [965, 373] on div at bounding box center [988, 373] width 232 height 515
click at [1085, 536] on div at bounding box center [988, 373] width 232 height 515
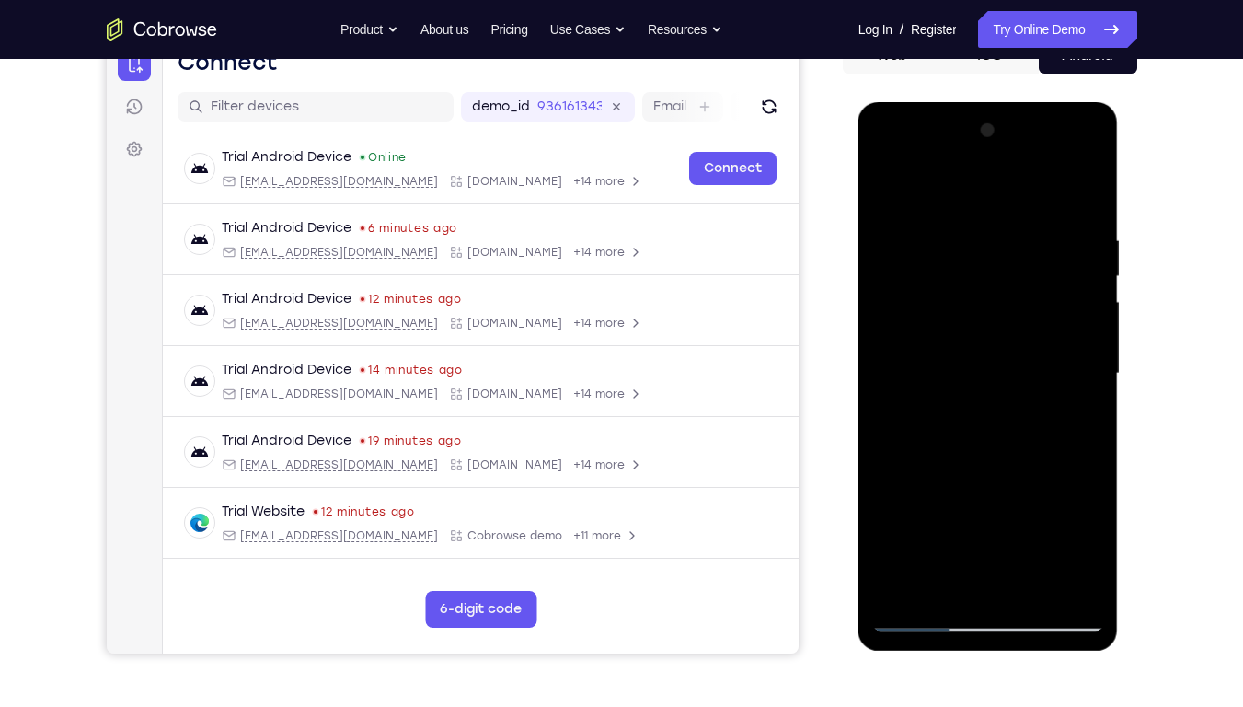
click at [1094, 536] on div at bounding box center [988, 373] width 232 height 515
click at [889, 192] on div at bounding box center [988, 373] width 232 height 515
click at [886, 186] on div at bounding box center [988, 373] width 232 height 515
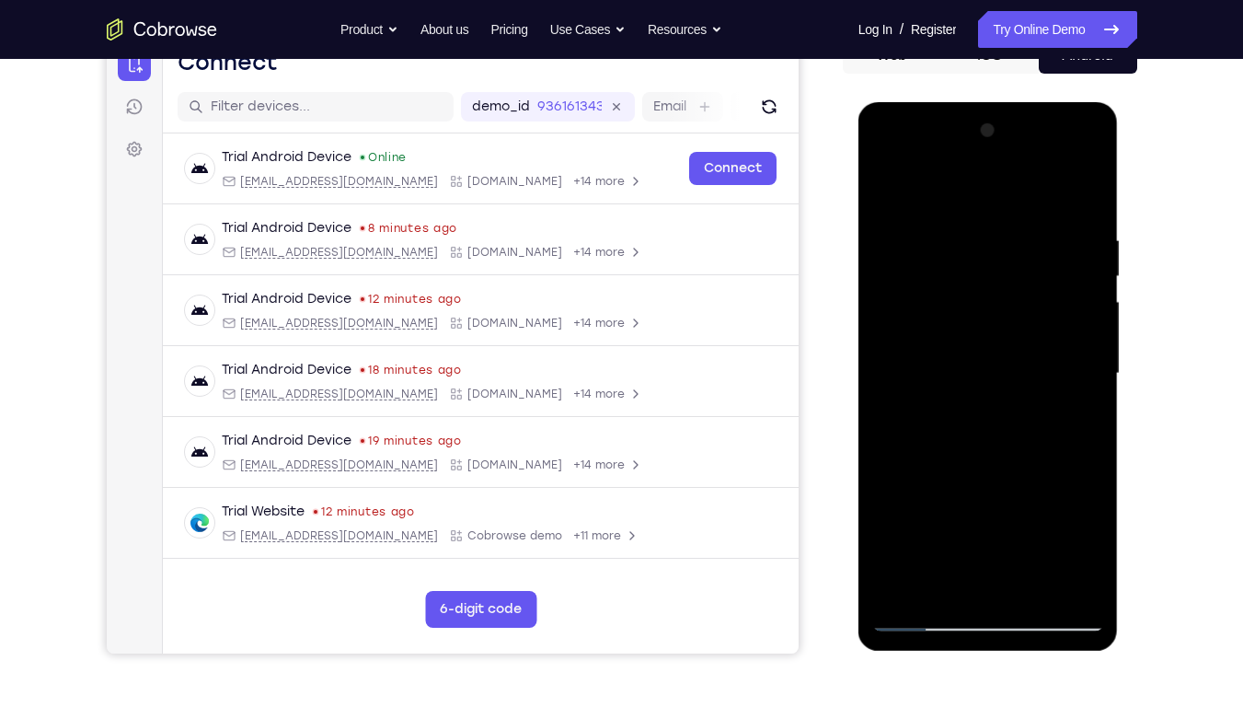
click at [960, 226] on div at bounding box center [988, 373] width 232 height 515
click at [1084, 365] on div at bounding box center [988, 373] width 232 height 515
click at [1081, 367] on div at bounding box center [988, 373] width 232 height 515
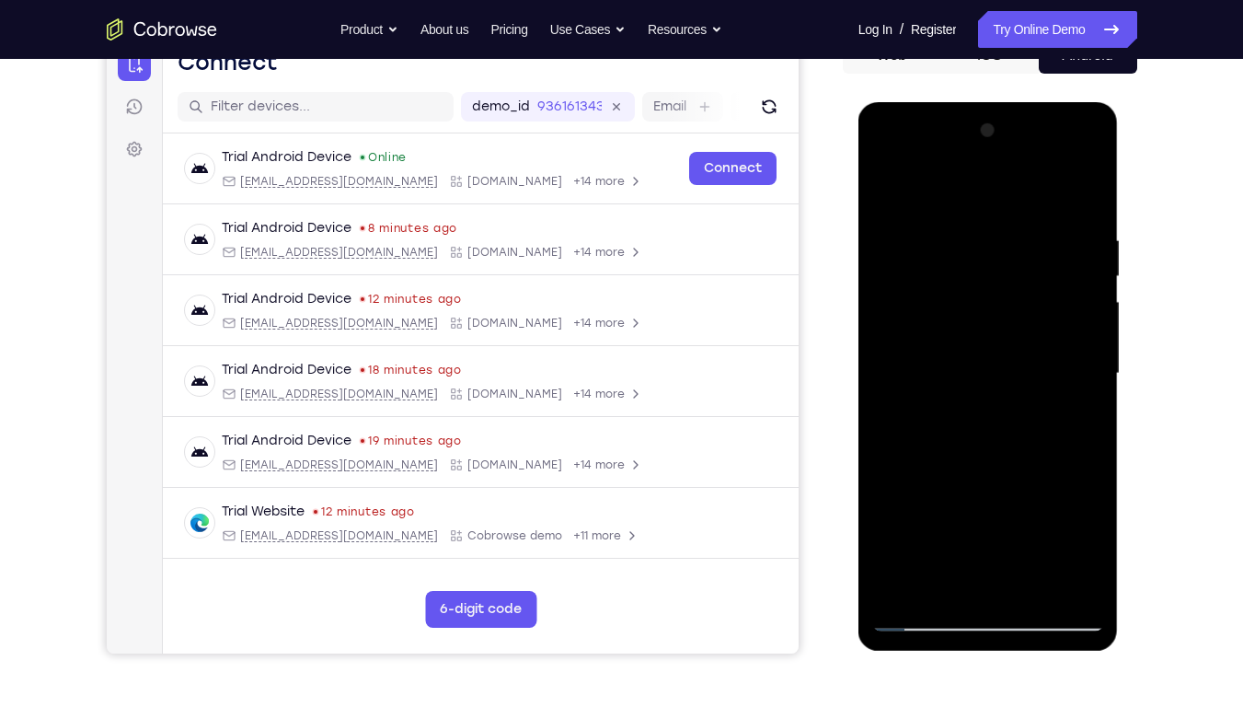
click at [1081, 367] on div at bounding box center [988, 373] width 232 height 515
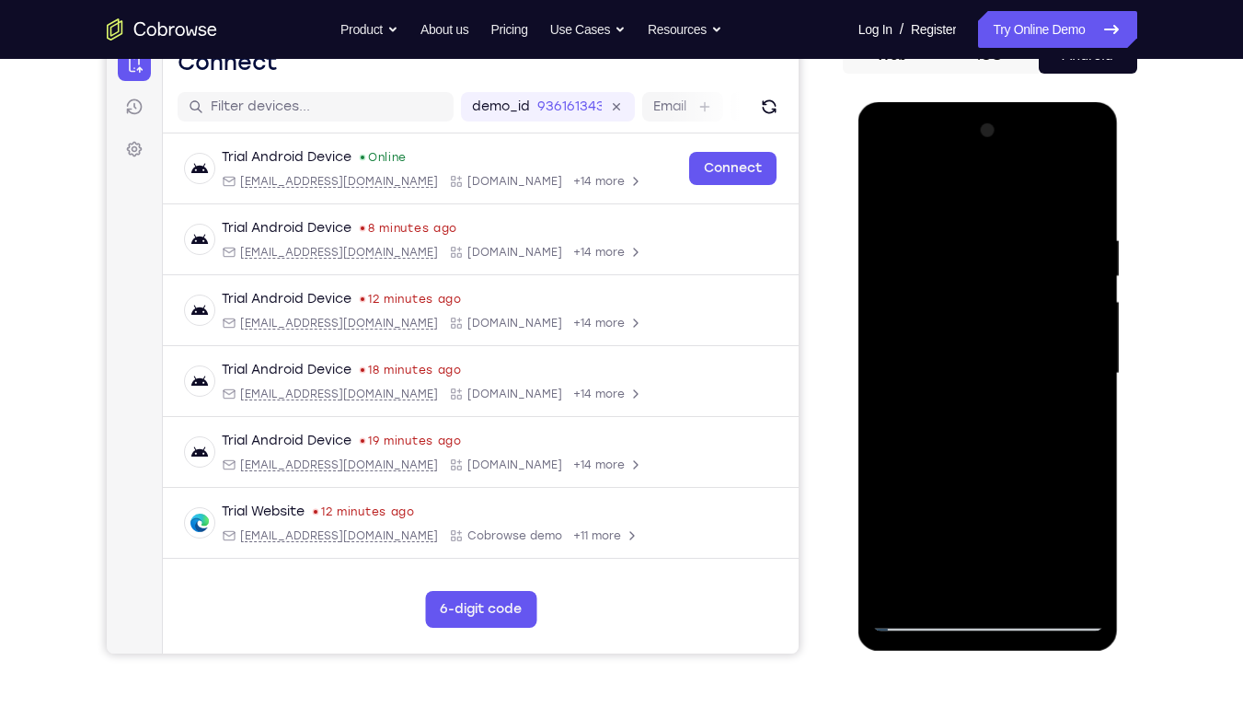
click at [891, 356] on div at bounding box center [988, 373] width 232 height 515
click at [1086, 370] on div at bounding box center [988, 373] width 232 height 515
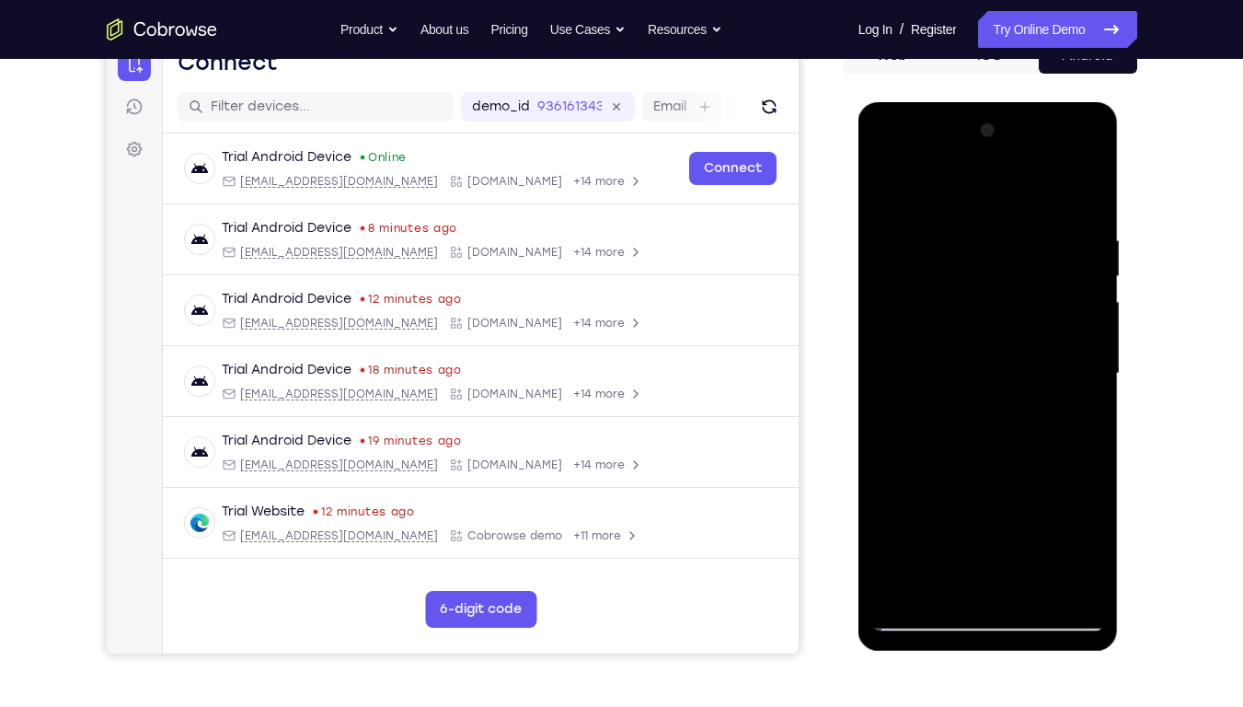
click at [1086, 370] on div at bounding box center [988, 373] width 232 height 515
click at [1081, 200] on div at bounding box center [988, 373] width 232 height 515
click at [1016, 214] on div at bounding box center [988, 373] width 232 height 515
click at [1083, 388] on div at bounding box center [988, 373] width 232 height 515
click at [1087, 201] on div at bounding box center [988, 373] width 232 height 515
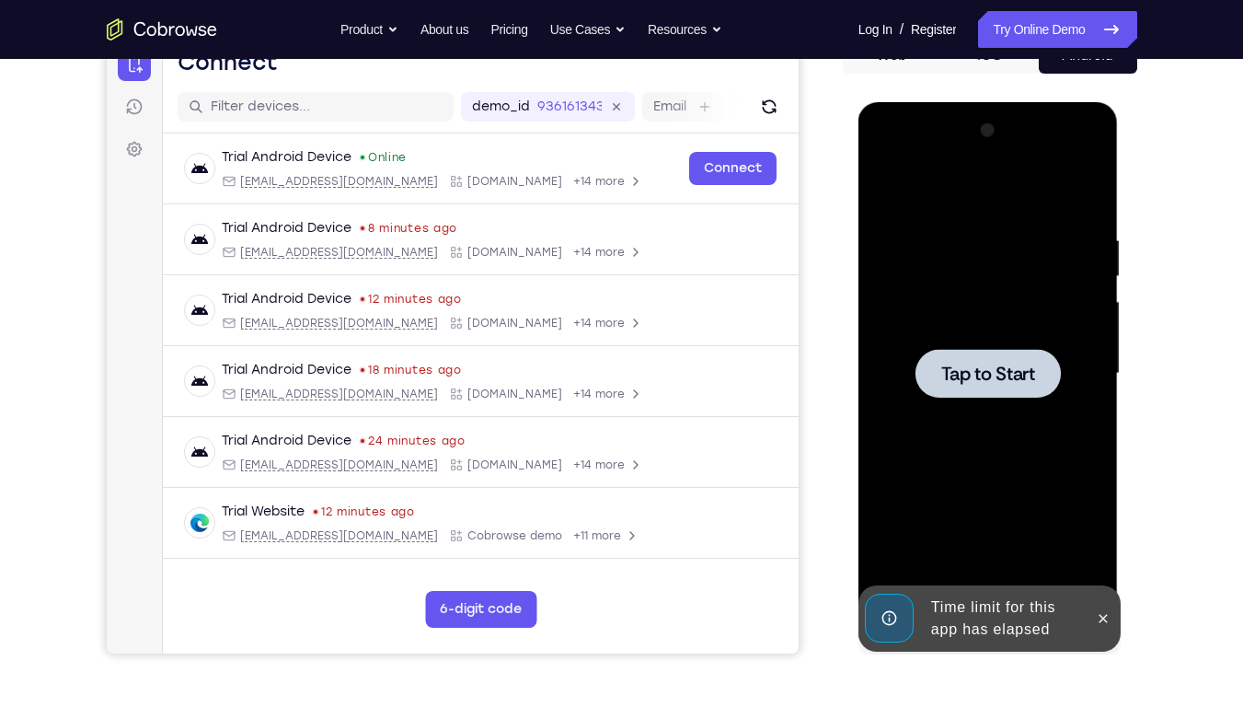
click at [1012, 232] on div at bounding box center [988, 373] width 232 height 515
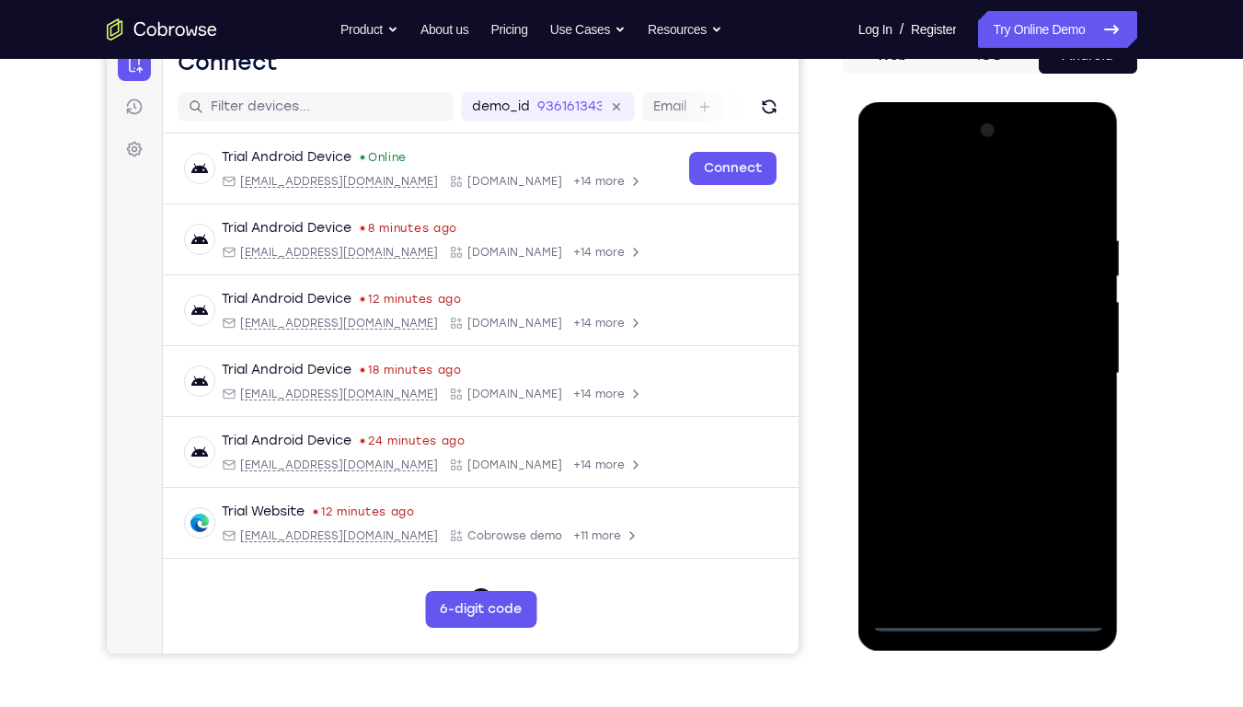
click at [982, 536] on div at bounding box center [988, 373] width 232 height 515
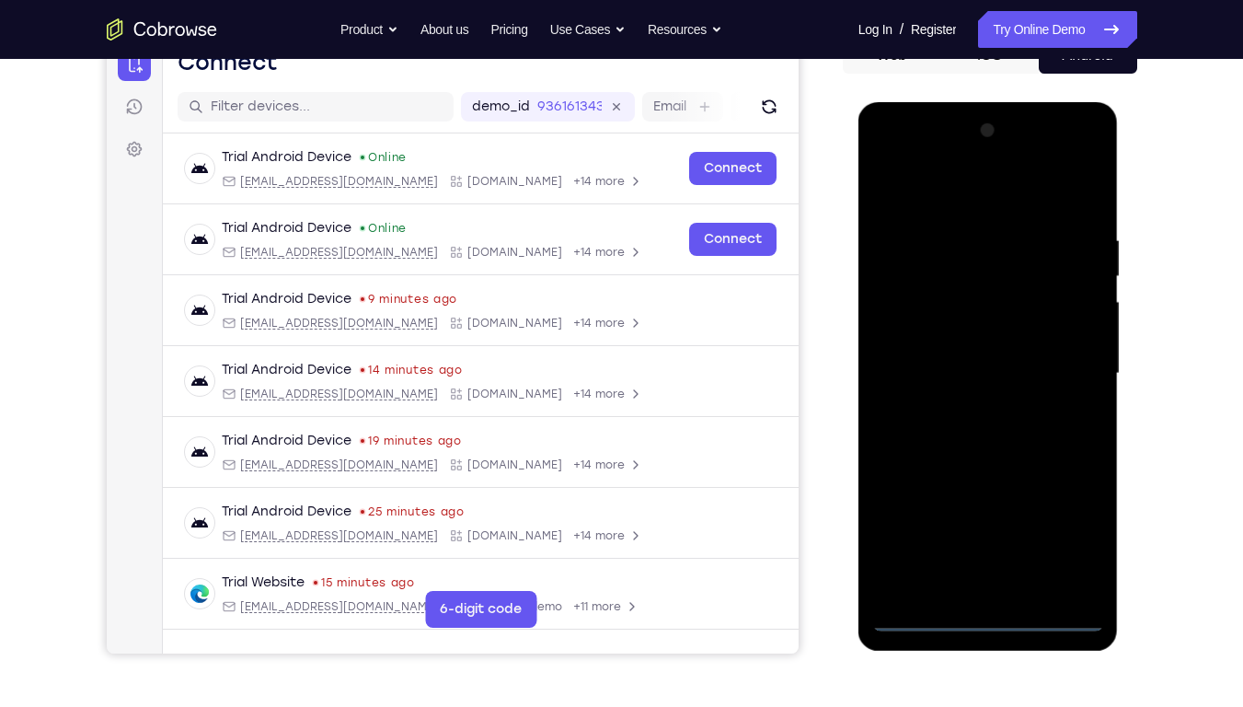
click at [1064, 536] on div at bounding box center [988, 373] width 232 height 515
click at [935, 200] on div at bounding box center [988, 373] width 232 height 515
click at [1064, 362] on div at bounding box center [988, 373] width 232 height 515
click at [962, 408] on div at bounding box center [988, 373] width 232 height 515
click at [962, 358] on div at bounding box center [988, 373] width 232 height 515
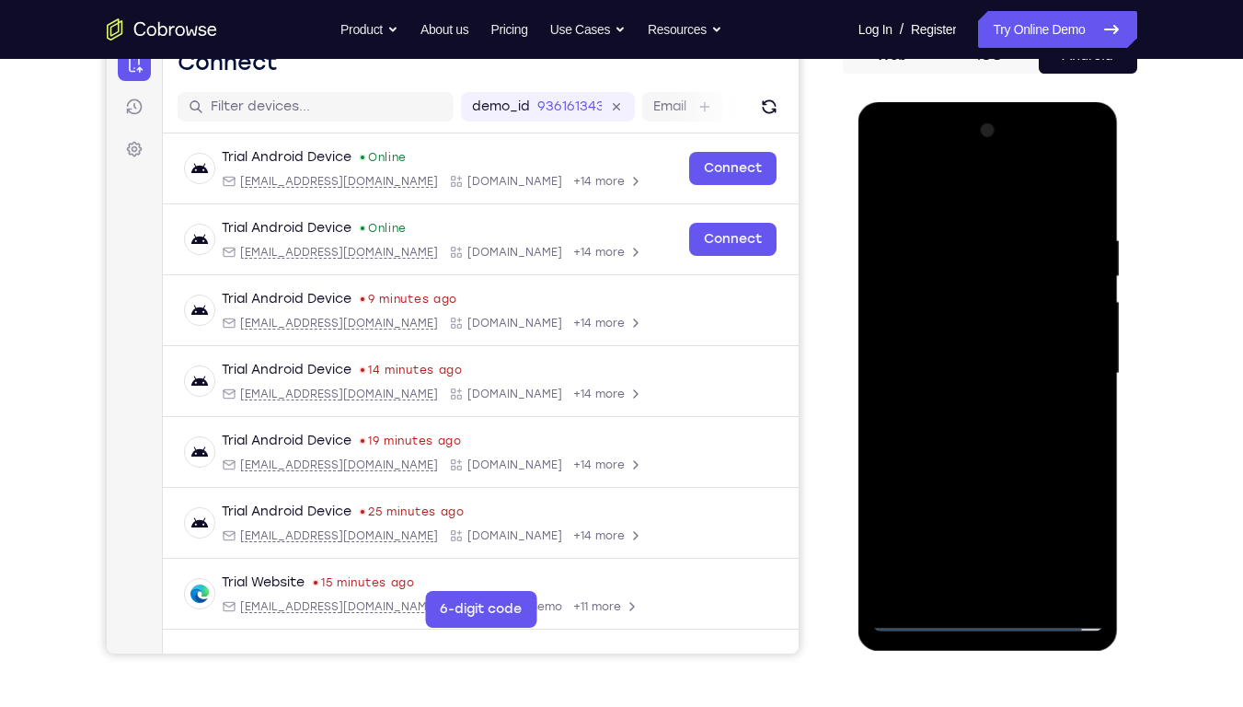
click at [961, 336] on div at bounding box center [988, 373] width 232 height 515
click at [970, 381] on div at bounding box center [988, 373] width 232 height 515
click at [1087, 219] on div at bounding box center [988, 373] width 232 height 515
drag, startPoint x: 924, startPoint y: 190, endPoint x: 1087, endPoint y: 194, distance: 163.8
click at [1087, 194] on div at bounding box center [988, 373] width 232 height 515
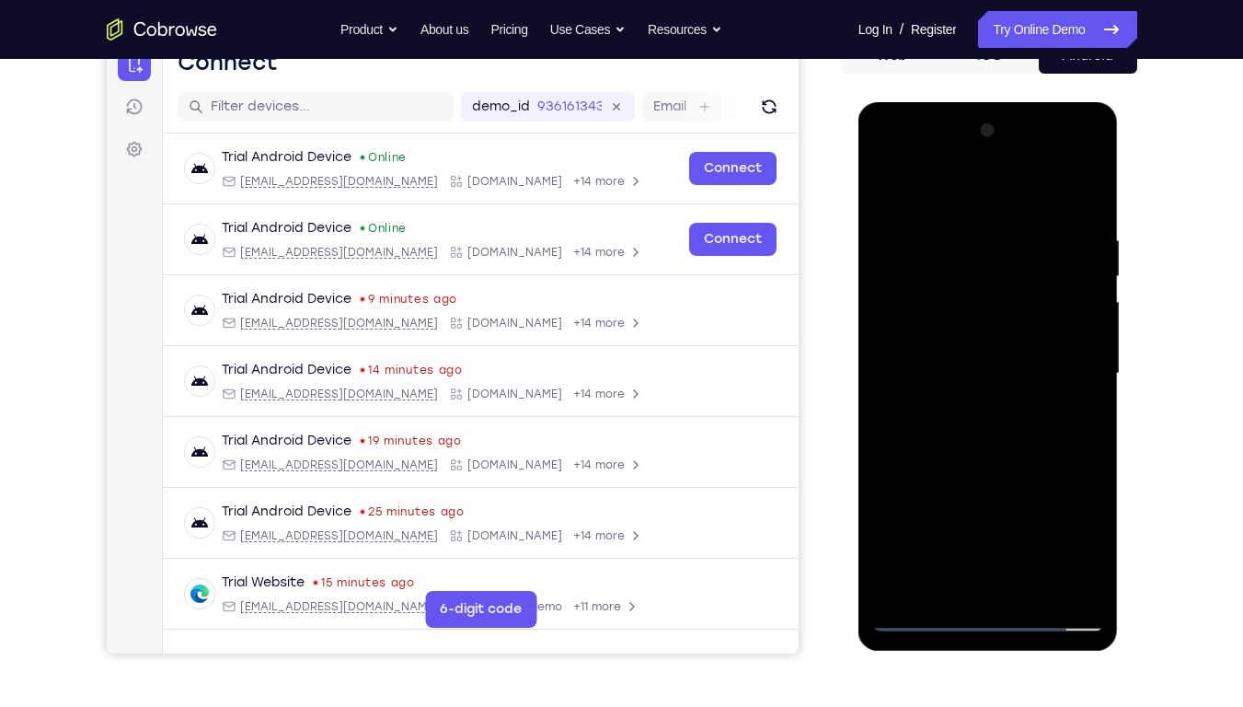
click at [1092, 536] on div at bounding box center [988, 373] width 232 height 515
click at [1035, 536] on div at bounding box center [988, 373] width 232 height 515
click at [980, 467] on div at bounding box center [988, 373] width 232 height 515
click at [946, 313] on div at bounding box center [988, 373] width 232 height 515
click at [884, 188] on div at bounding box center [988, 373] width 232 height 515
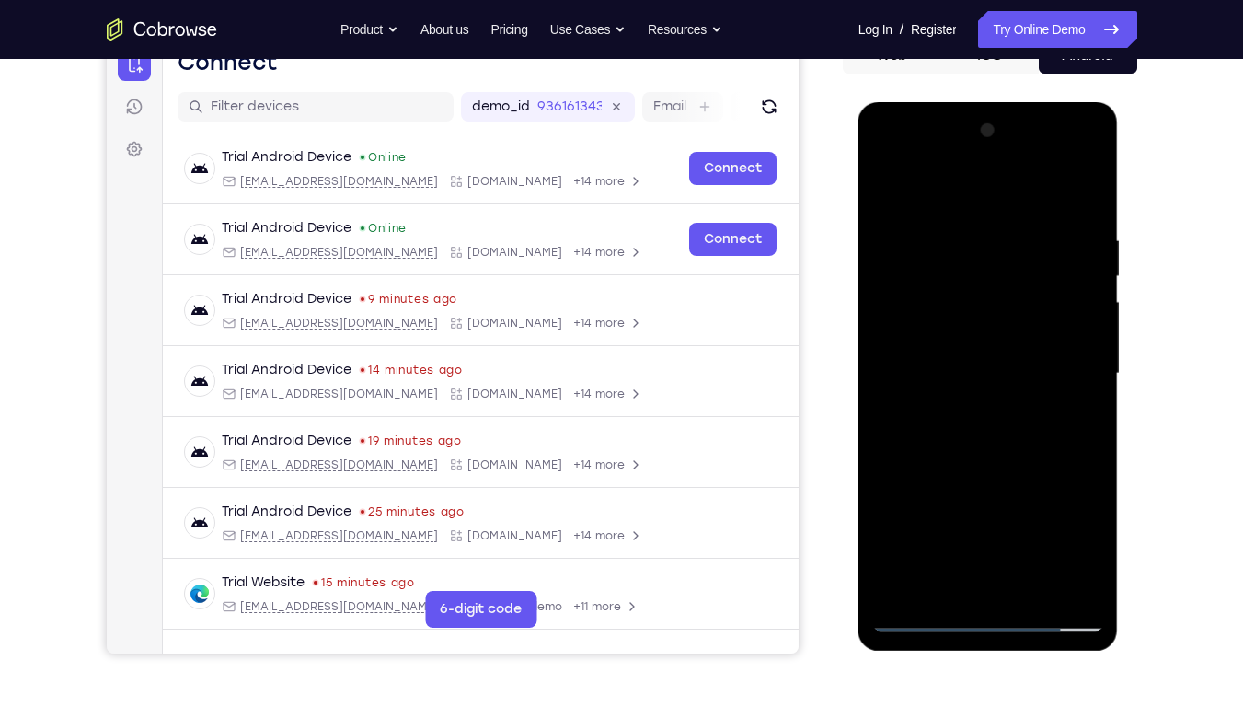
click at [884, 188] on div at bounding box center [988, 373] width 232 height 515
click at [958, 231] on div at bounding box center [988, 373] width 232 height 515
click at [1090, 347] on div at bounding box center [988, 373] width 232 height 515
click at [1060, 536] on div at bounding box center [988, 373] width 232 height 515
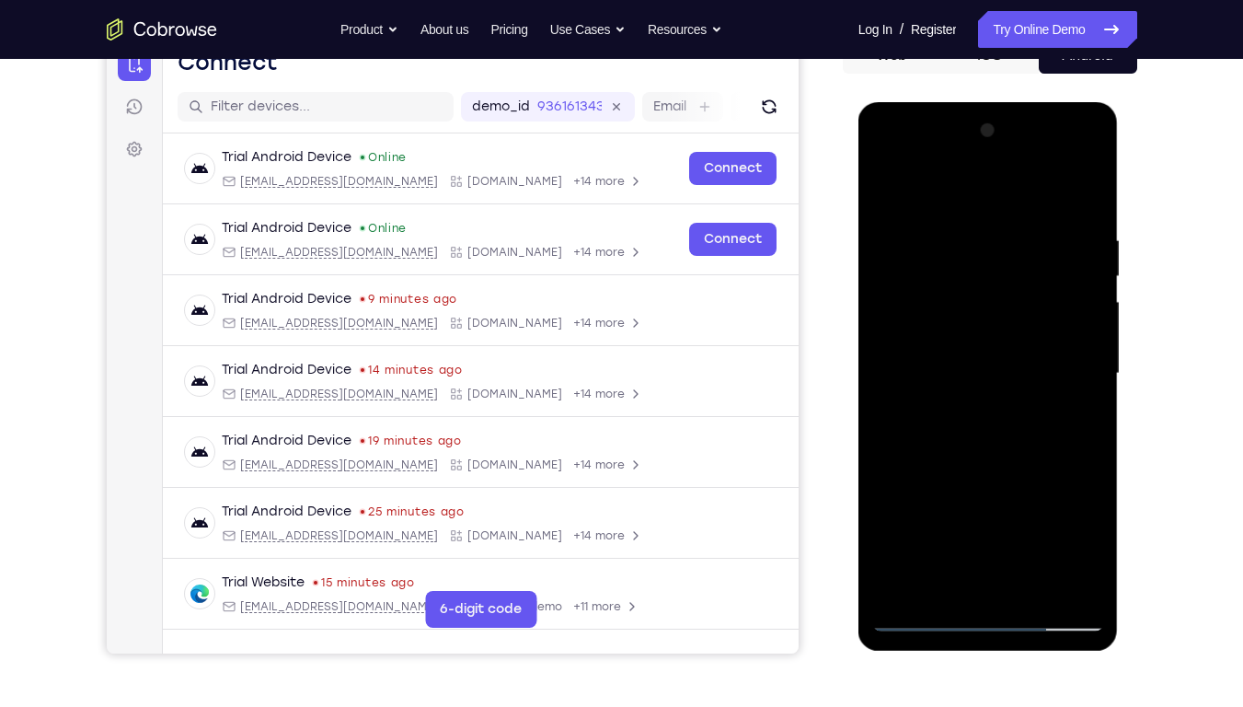
click at [1087, 337] on div at bounding box center [988, 373] width 232 height 515
click at [1087, 355] on div at bounding box center [988, 373] width 232 height 515
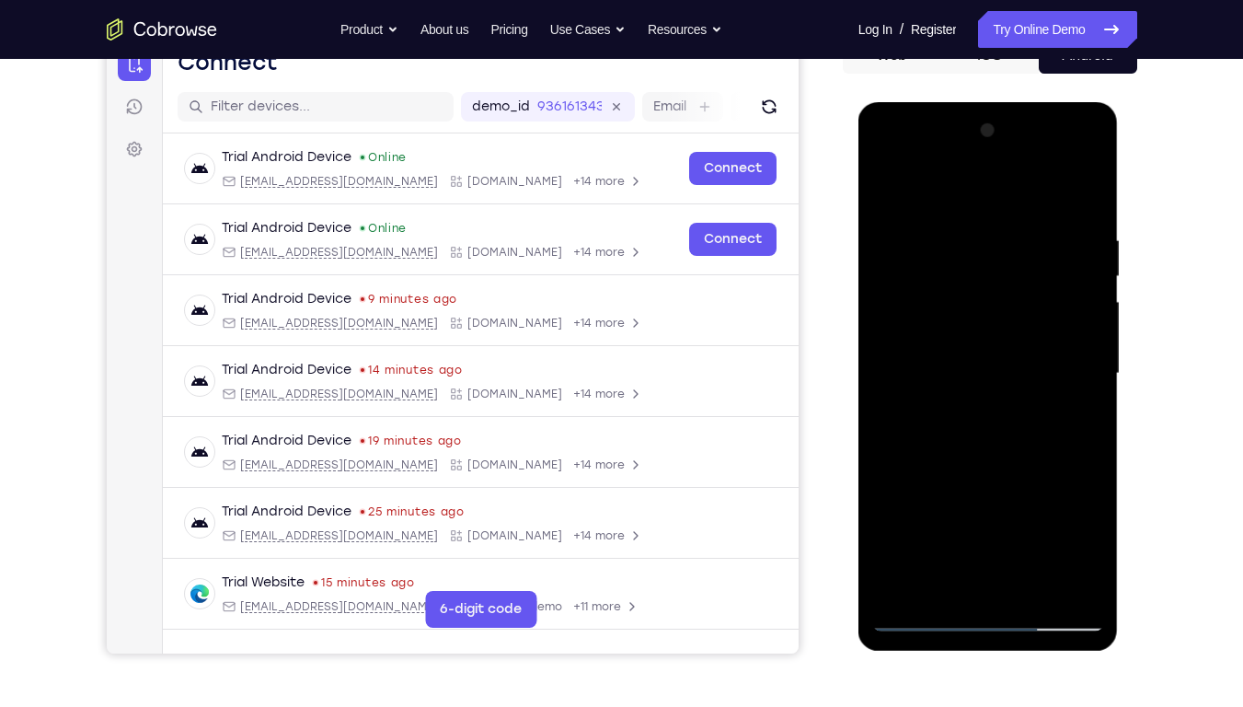
click at [1087, 355] on div at bounding box center [988, 373] width 232 height 515
click at [881, 377] on div at bounding box center [988, 373] width 232 height 515
click at [1091, 354] on div at bounding box center [988, 373] width 232 height 515
click at [1088, 350] on div at bounding box center [988, 373] width 232 height 515
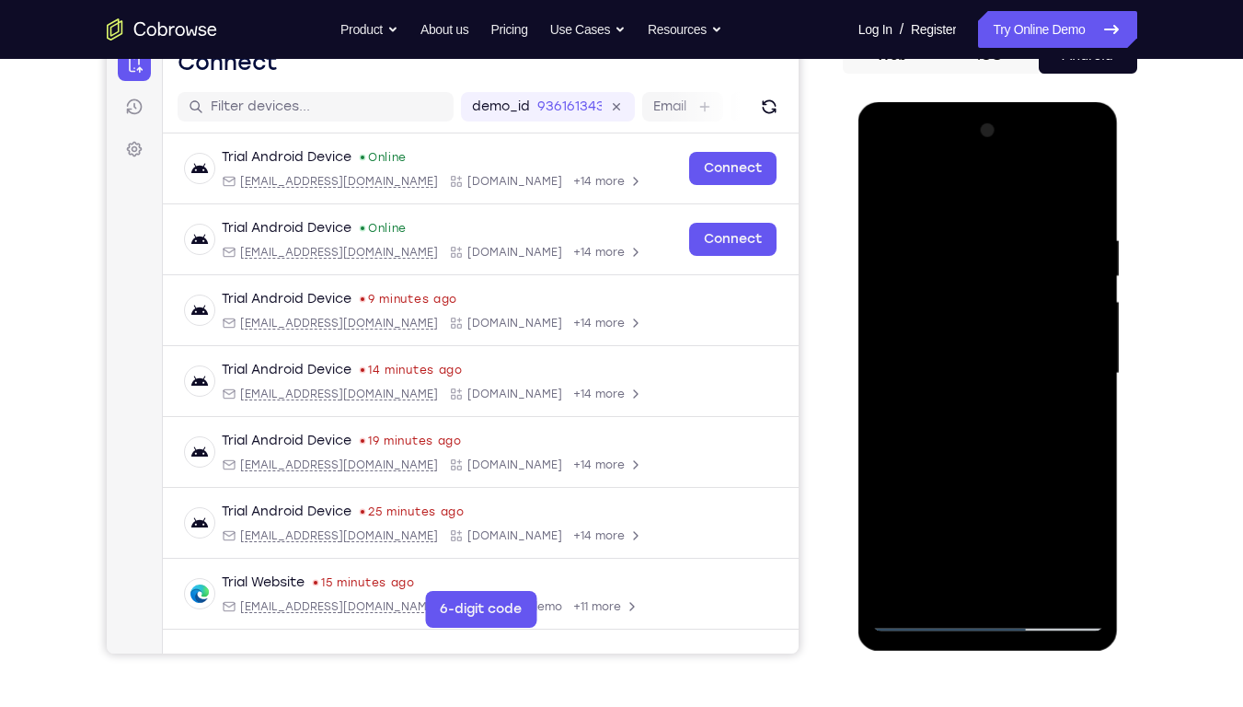
click at [1088, 350] on div at bounding box center [988, 373] width 232 height 515
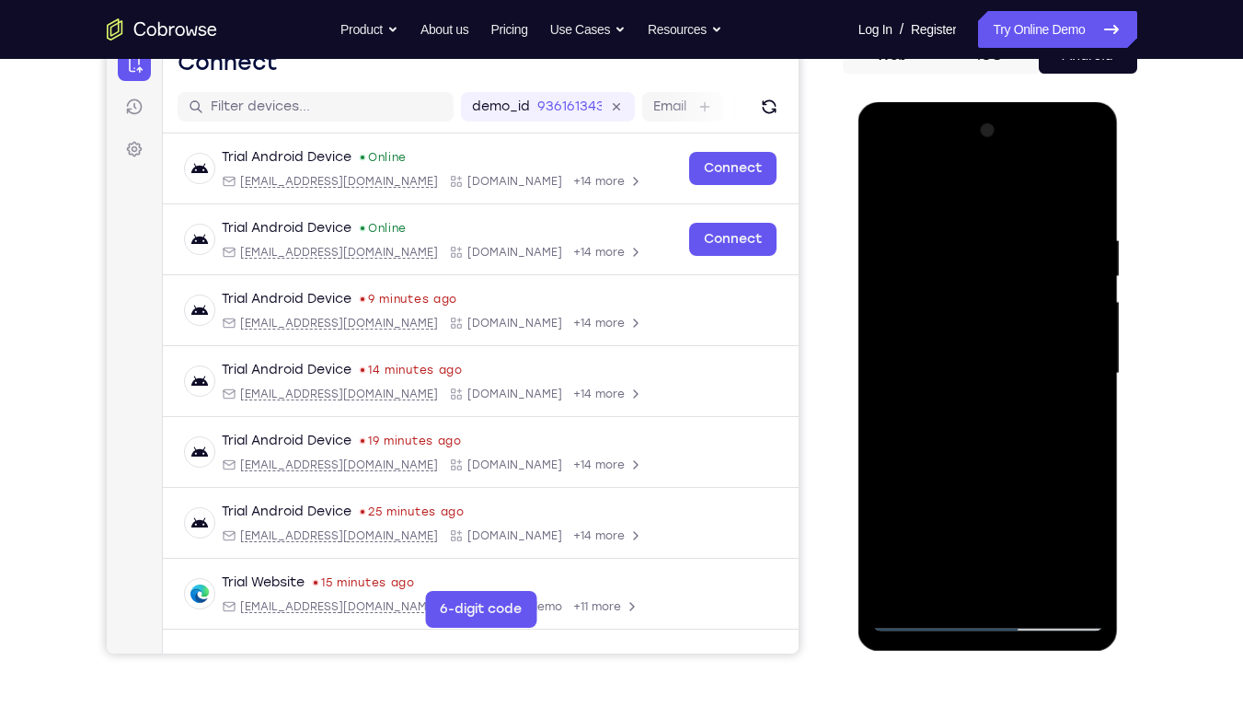
click at [1088, 350] on div at bounding box center [988, 373] width 232 height 515
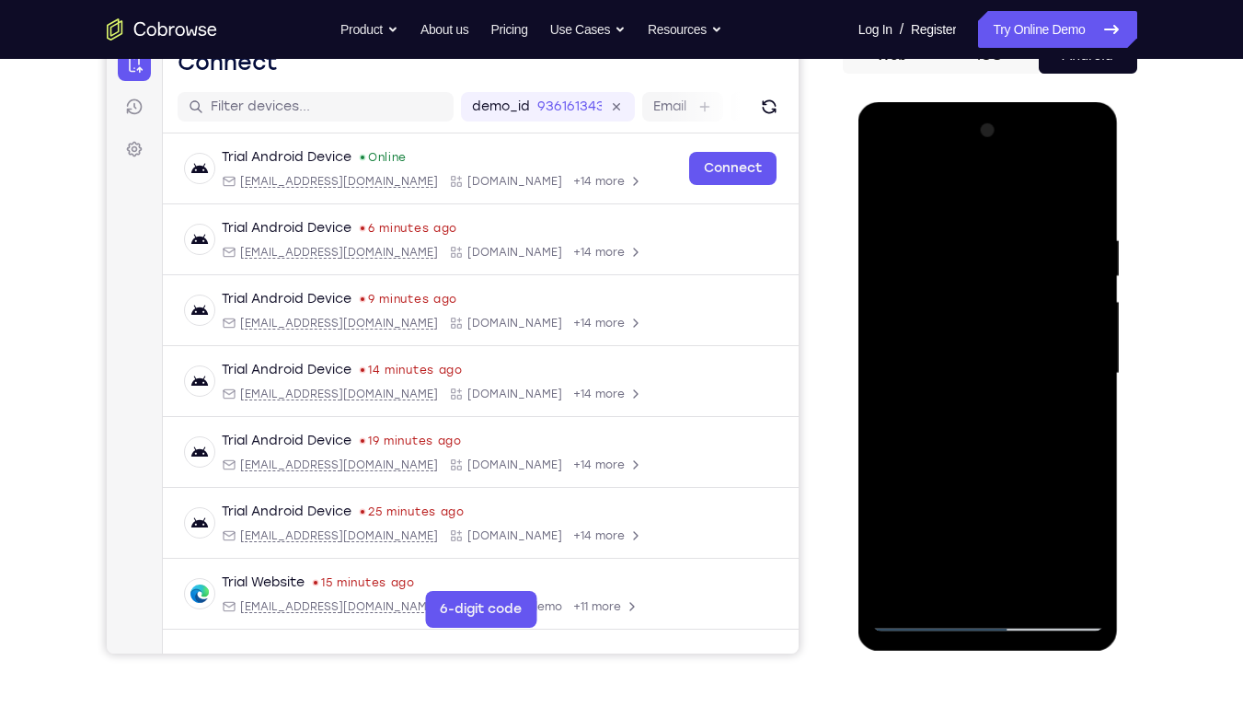
click at [1086, 373] on div at bounding box center [988, 373] width 232 height 515
click at [1086, 372] on div at bounding box center [988, 373] width 232 height 515
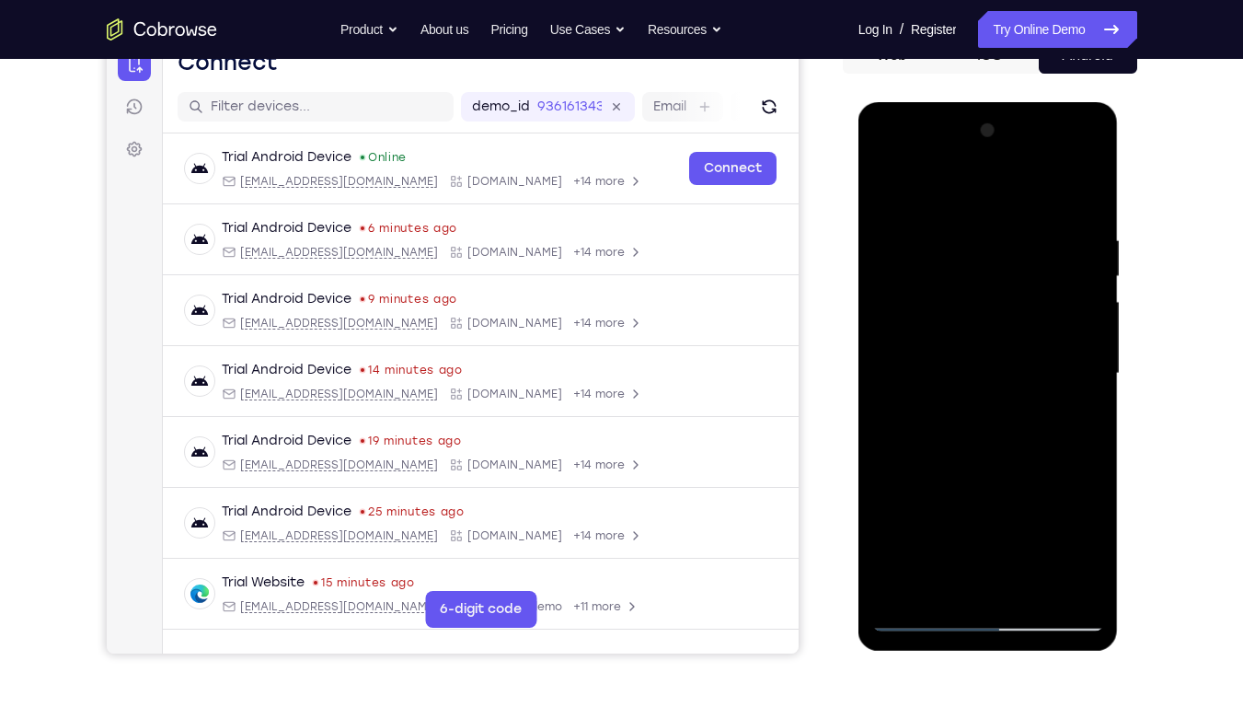
click at [1086, 372] on div at bounding box center [988, 373] width 232 height 515
click at [1086, 326] on div at bounding box center [988, 373] width 232 height 515
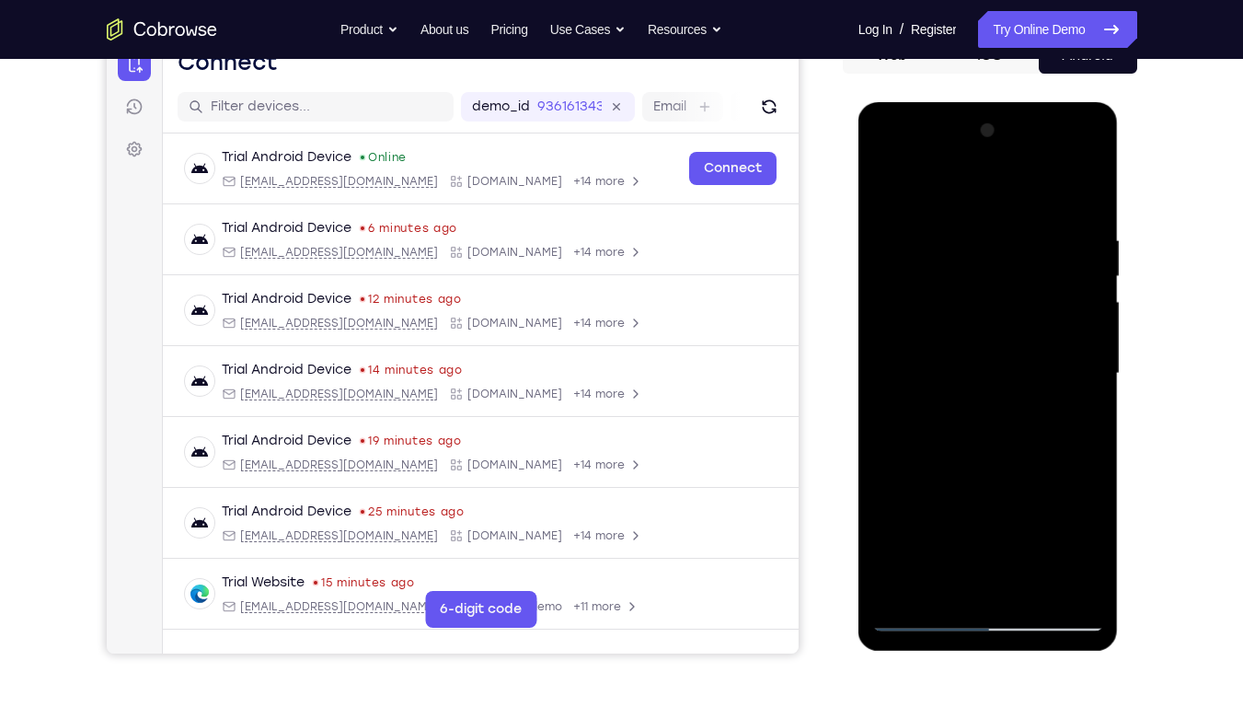
click at [1086, 326] on div at bounding box center [988, 373] width 232 height 515
click at [902, 401] on div at bounding box center [988, 373] width 232 height 515
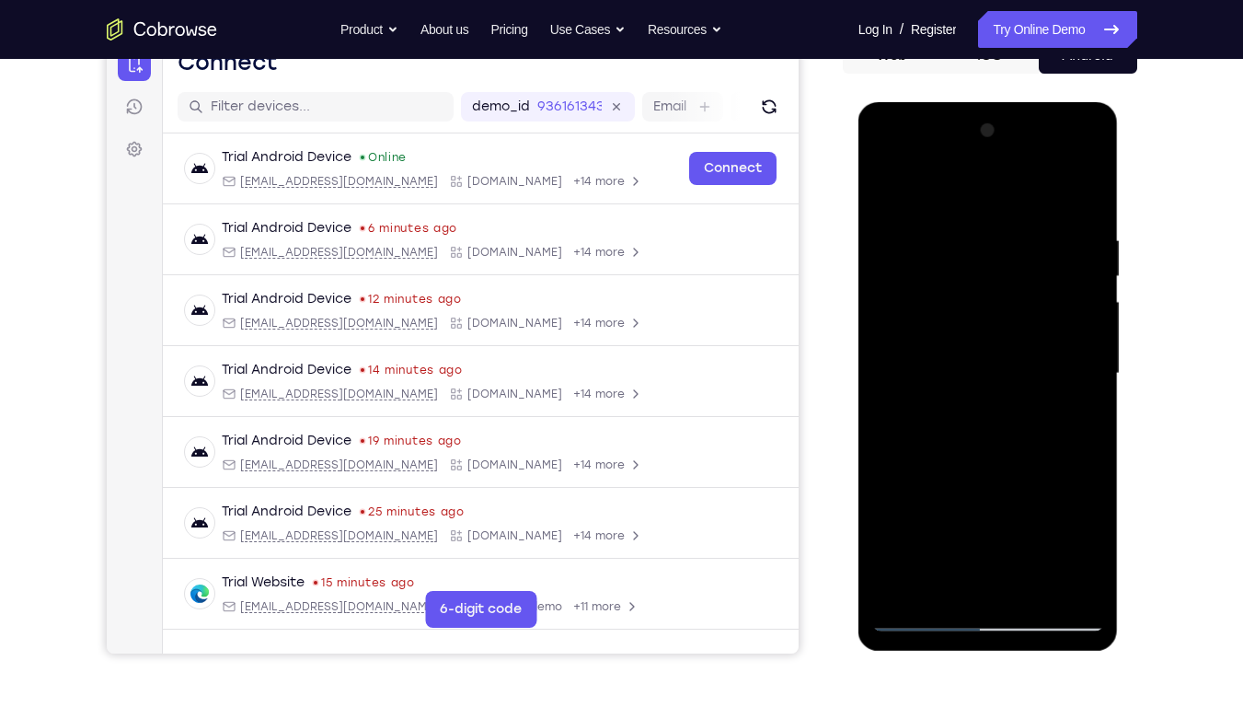
click at [1089, 373] on div at bounding box center [988, 373] width 232 height 515
click at [890, 407] on div at bounding box center [988, 373] width 232 height 515
click at [1081, 200] on div at bounding box center [988, 373] width 232 height 515
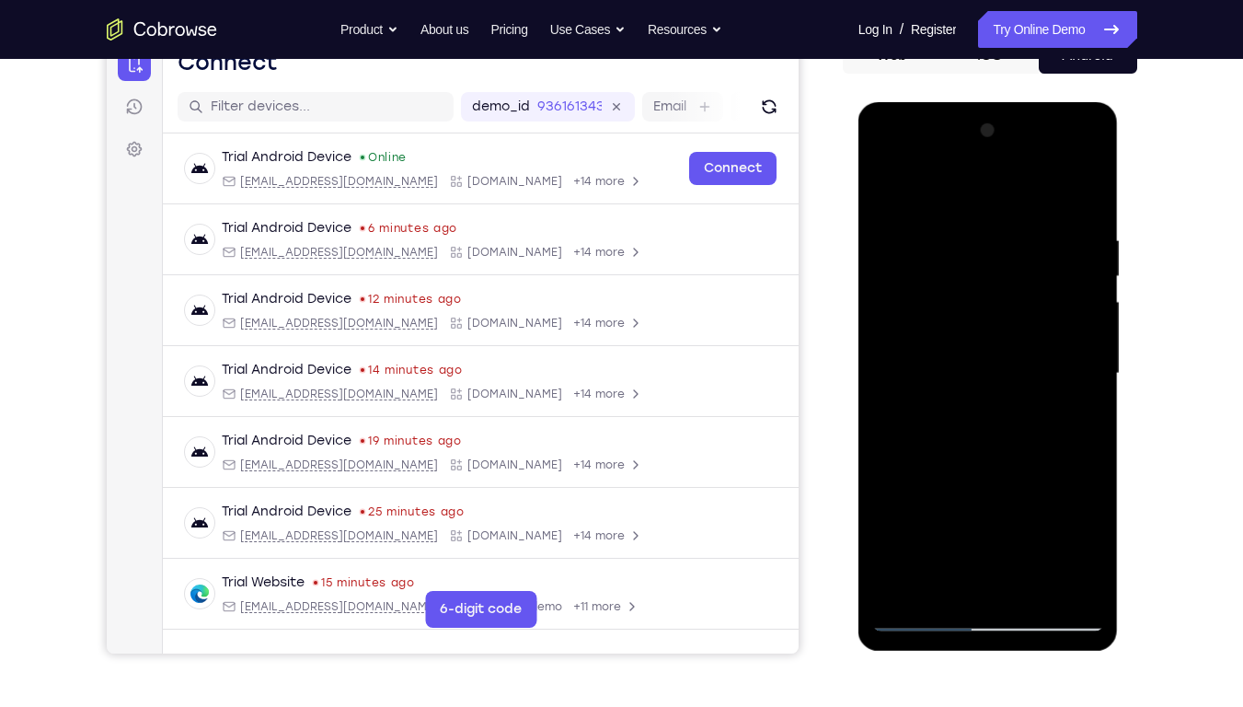
click at [953, 224] on div at bounding box center [988, 373] width 232 height 515
click at [1087, 344] on div at bounding box center [988, 373] width 232 height 515
click at [1061, 536] on div at bounding box center [988, 373] width 232 height 515
click at [1076, 396] on div at bounding box center [988, 373] width 232 height 515
click at [1082, 339] on div at bounding box center [988, 373] width 232 height 515
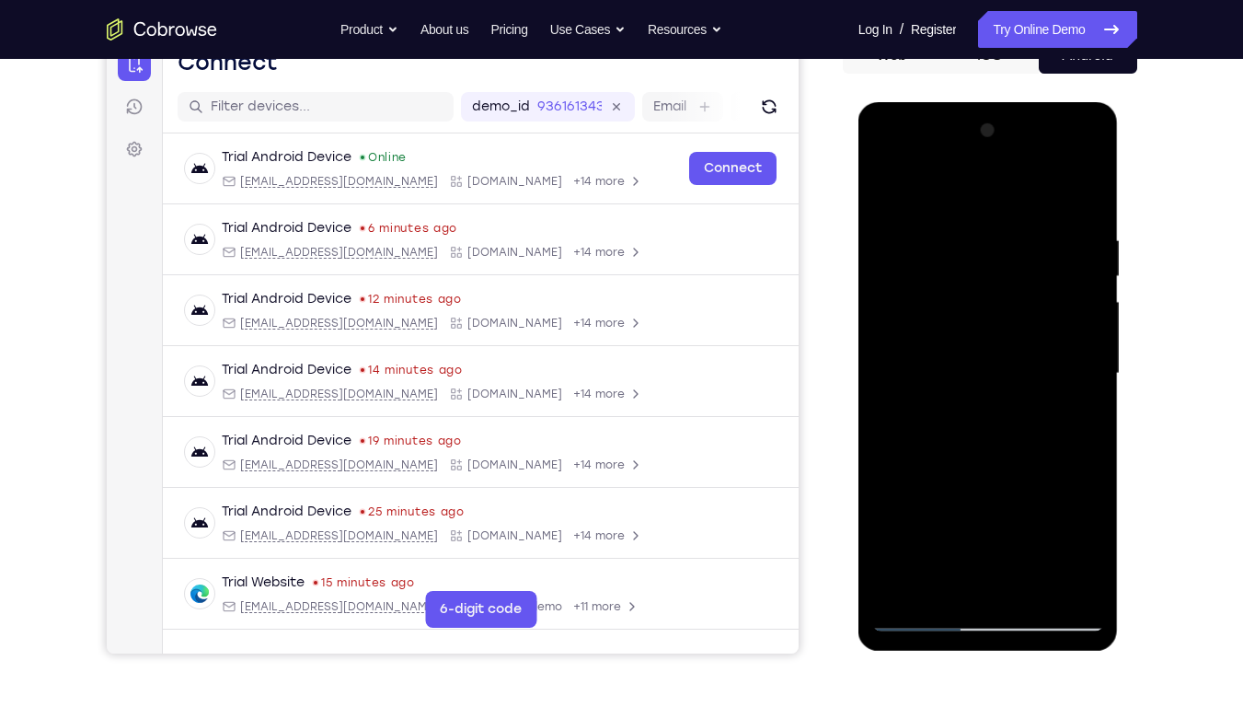
click at [1057, 536] on div at bounding box center [988, 373] width 232 height 515
click at [1079, 402] on div at bounding box center [988, 373] width 232 height 515
click at [1083, 359] on div at bounding box center [988, 373] width 232 height 515
click at [883, 385] on div at bounding box center [988, 373] width 232 height 515
click at [1052, 536] on div at bounding box center [988, 373] width 232 height 515
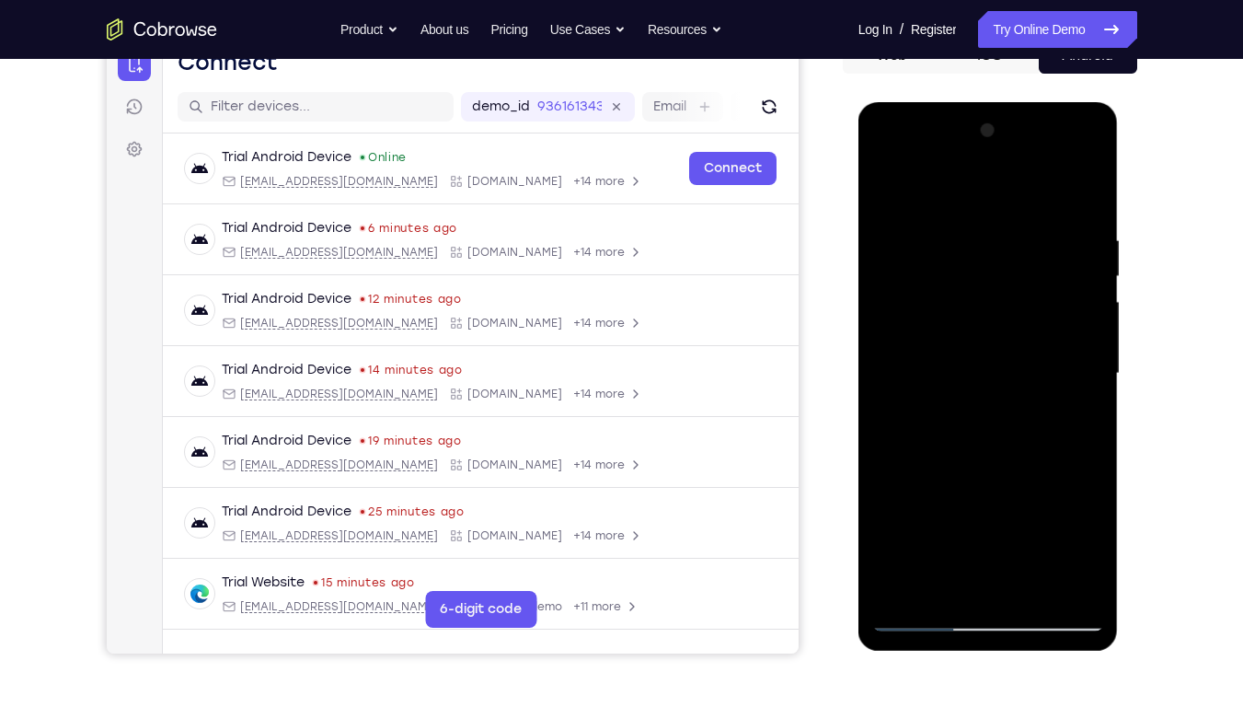
click at [1085, 527] on div at bounding box center [988, 373] width 232 height 515
click at [1064, 350] on div at bounding box center [988, 373] width 232 height 515
click at [1087, 244] on div at bounding box center [988, 373] width 232 height 515
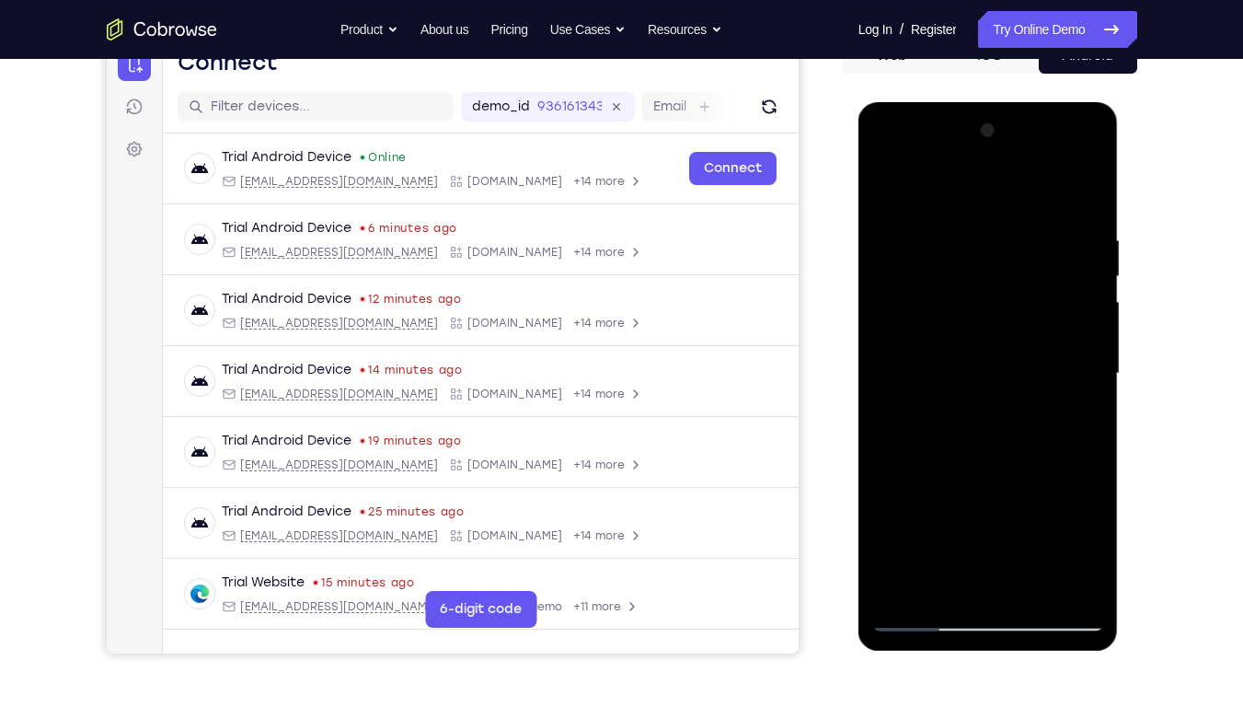
click at [880, 319] on div at bounding box center [988, 373] width 232 height 515
click at [922, 191] on div at bounding box center [988, 373] width 232 height 515
click at [1074, 430] on div at bounding box center [988, 373] width 232 height 515
click at [890, 188] on div at bounding box center [988, 373] width 232 height 515
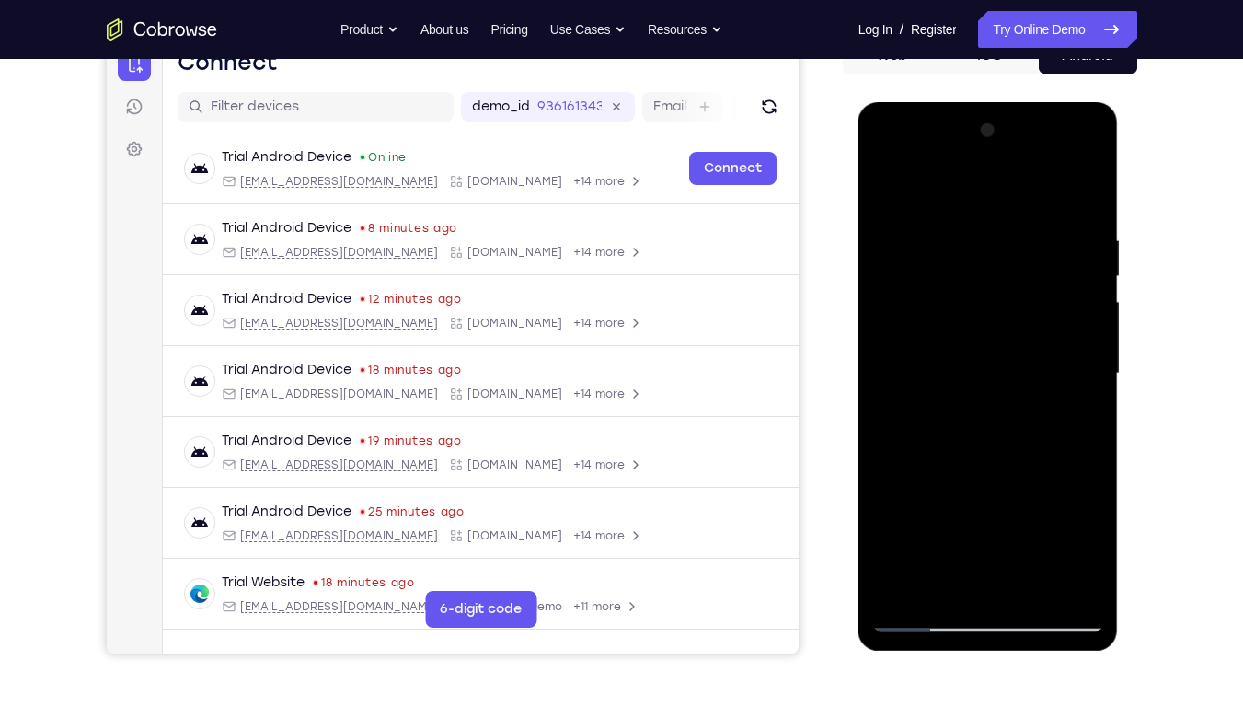
click at [1090, 333] on div at bounding box center [988, 373] width 232 height 515
click at [1064, 536] on div at bounding box center [988, 373] width 232 height 515
click at [1079, 421] on div at bounding box center [988, 373] width 232 height 515
click at [1087, 367] on div at bounding box center [988, 373] width 232 height 515
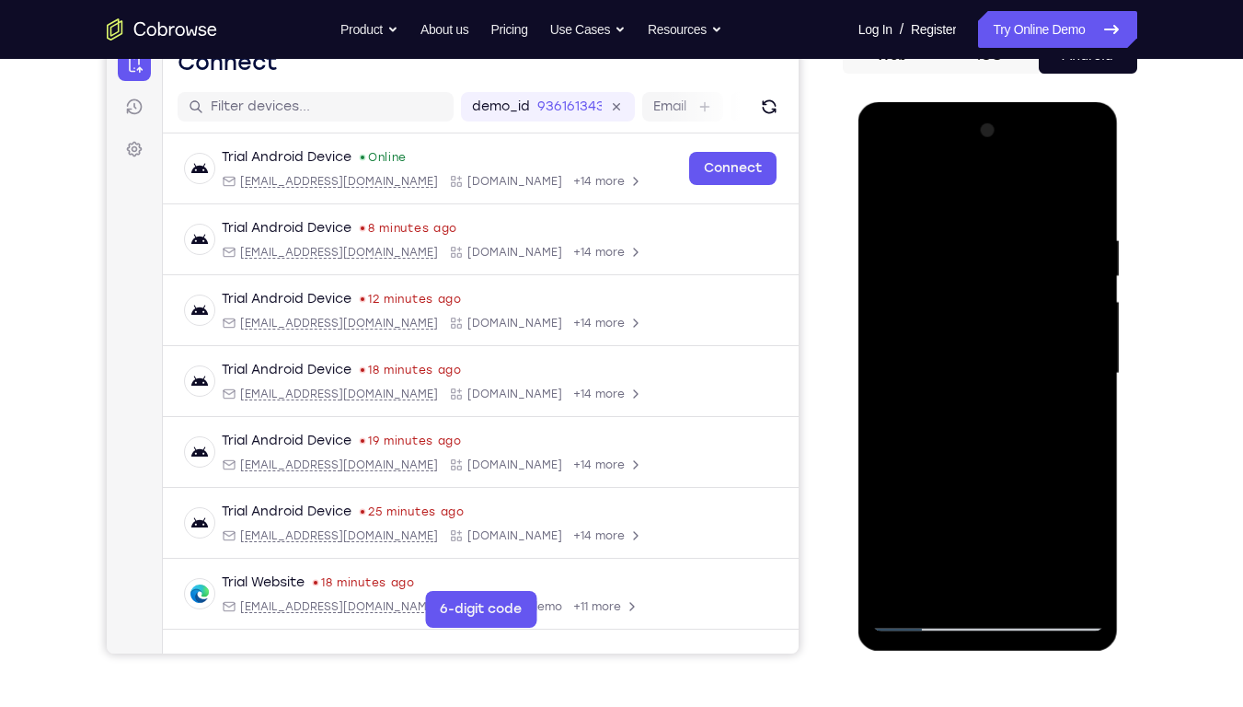
click at [1062, 536] on div at bounding box center [988, 373] width 232 height 515
click at [891, 398] on div at bounding box center [988, 373] width 232 height 515
click at [1064, 313] on div at bounding box center [988, 373] width 232 height 515
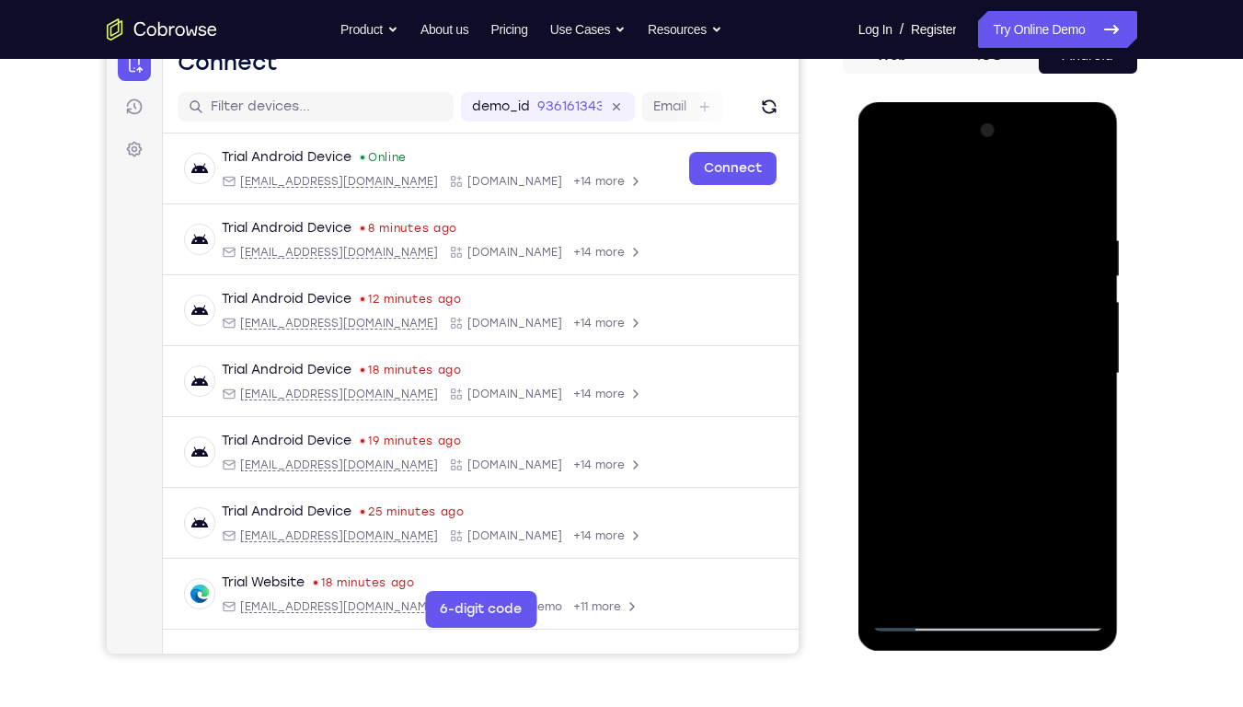
click at [1071, 332] on div at bounding box center [988, 373] width 232 height 515
click at [1061, 536] on div at bounding box center [988, 373] width 232 height 515
click at [1096, 383] on div at bounding box center [988, 373] width 232 height 515
click at [1081, 438] on div at bounding box center [988, 373] width 232 height 515
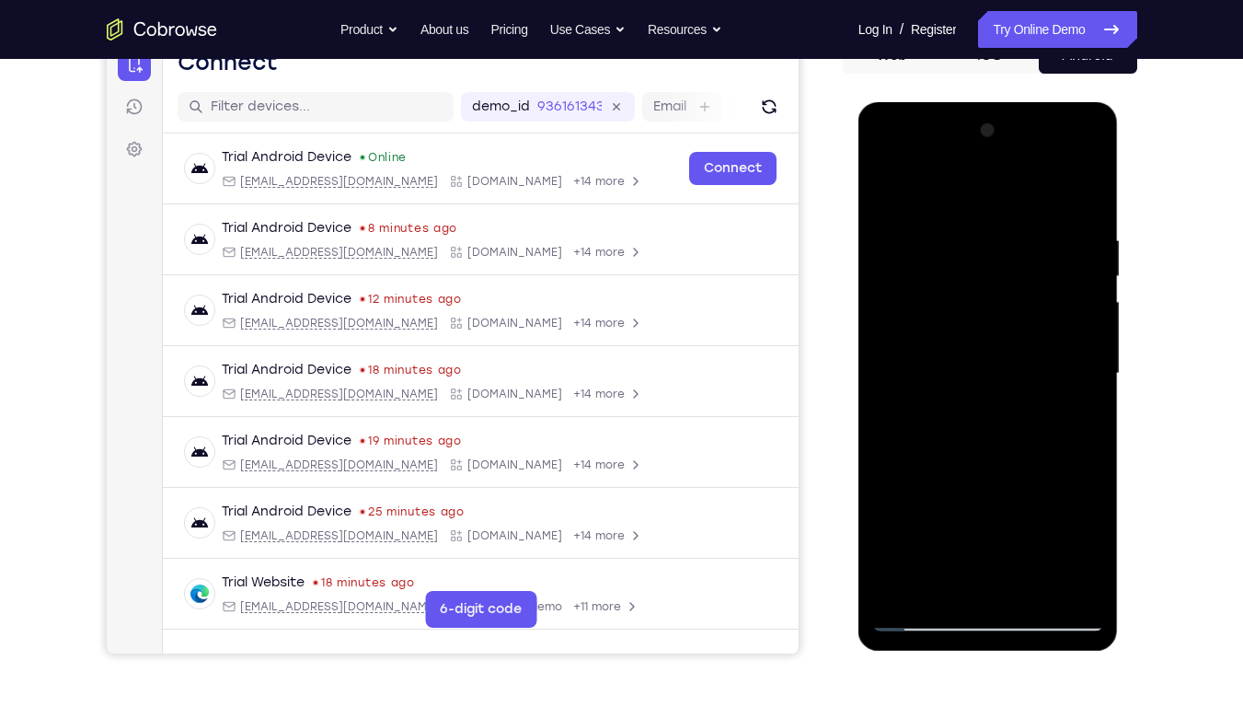
click at [1084, 312] on div at bounding box center [988, 373] width 232 height 515
click at [1078, 197] on div at bounding box center [988, 373] width 232 height 515
click at [1028, 536] on div at bounding box center [988, 373] width 232 height 515
drag, startPoint x: 985, startPoint y: 224, endPoint x: 980, endPoint y: 539, distance: 314.7
click at [980, 536] on div at bounding box center [988, 373] width 232 height 515
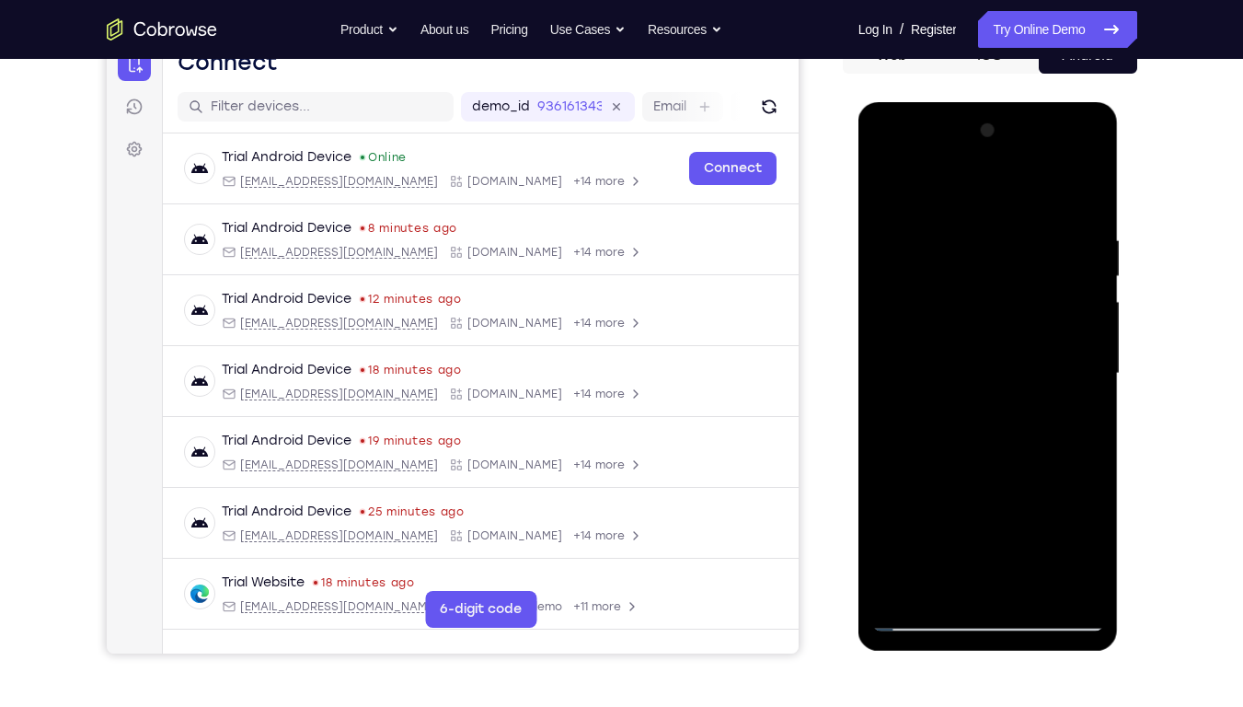
click at [956, 351] on div at bounding box center [988, 373] width 232 height 515
click at [886, 195] on div at bounding box center [988, 373] width 232 height 515
click at [960, 229] on div at bounding box center [988, 373] width 232 height 515
click at [1053, 536] on div at bounding box center [988, 373] width 232 height 515
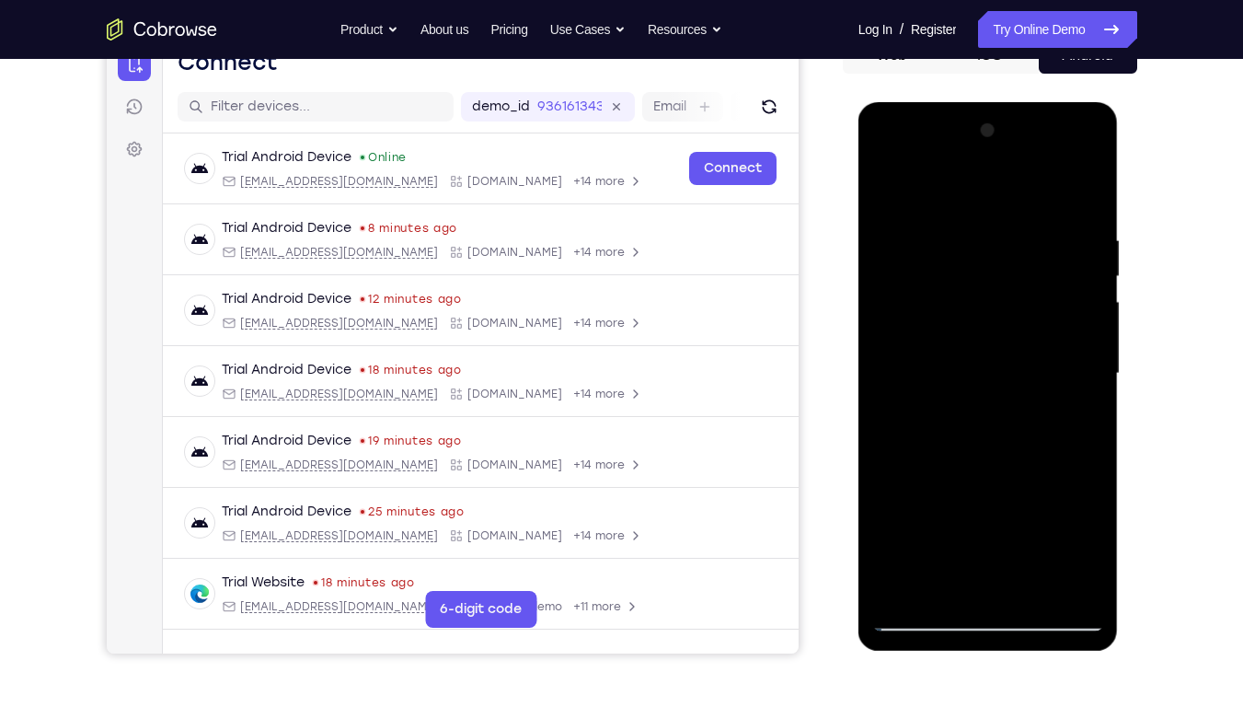
click at [1088, 432] on div at bounding box center [988, 373] width 232 height 515
click at [1088, 370] on div at bounding box center [988, 373] width 232 height 515
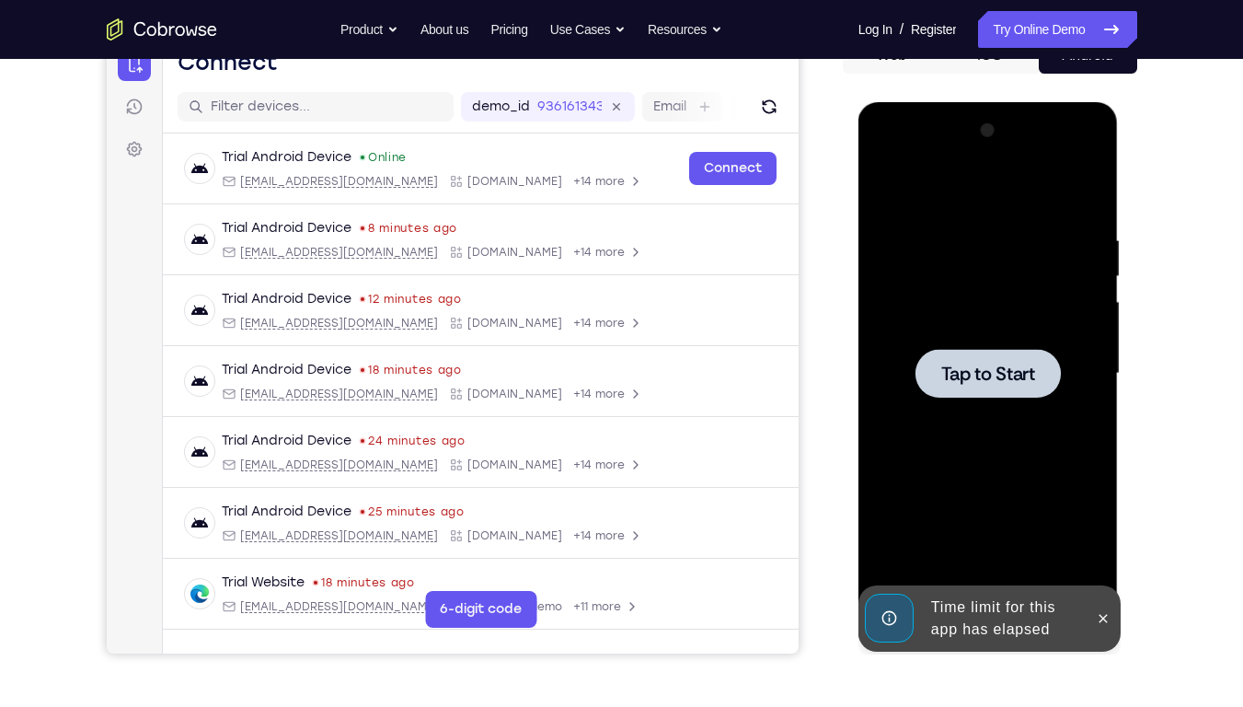
click at [1064, 275] on div at bounding box center [988, 373] width 232 height 515
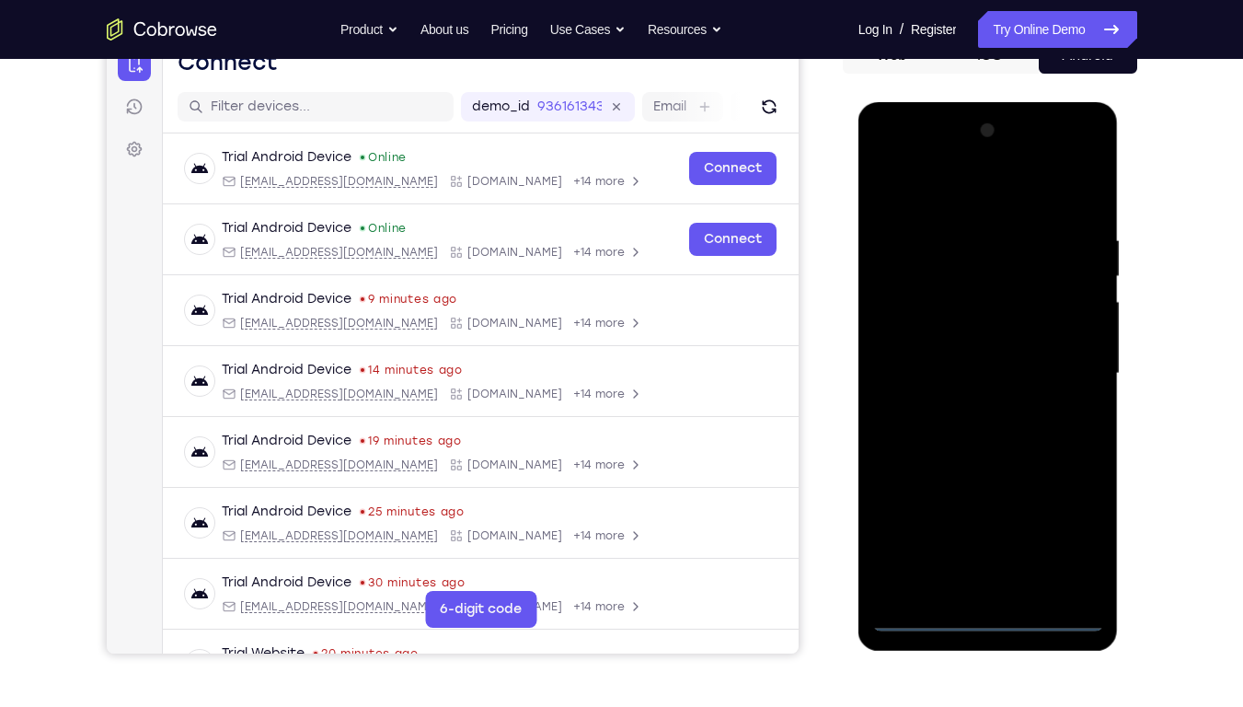
click at [989, 536] on div at bounding box center [988, 373] width 232 height 515
click at [1070, 536] on div at bounding box center [988, 373] width 232 height 515
click at [923, 191] on div at bounding box center [988, 373] width 232 height 515
click at [1061, 365] on div at bounding box center [988, 373] width 232 height 515
click at [971, 407] on div at bounding box center [988, 373] width 232 height 515
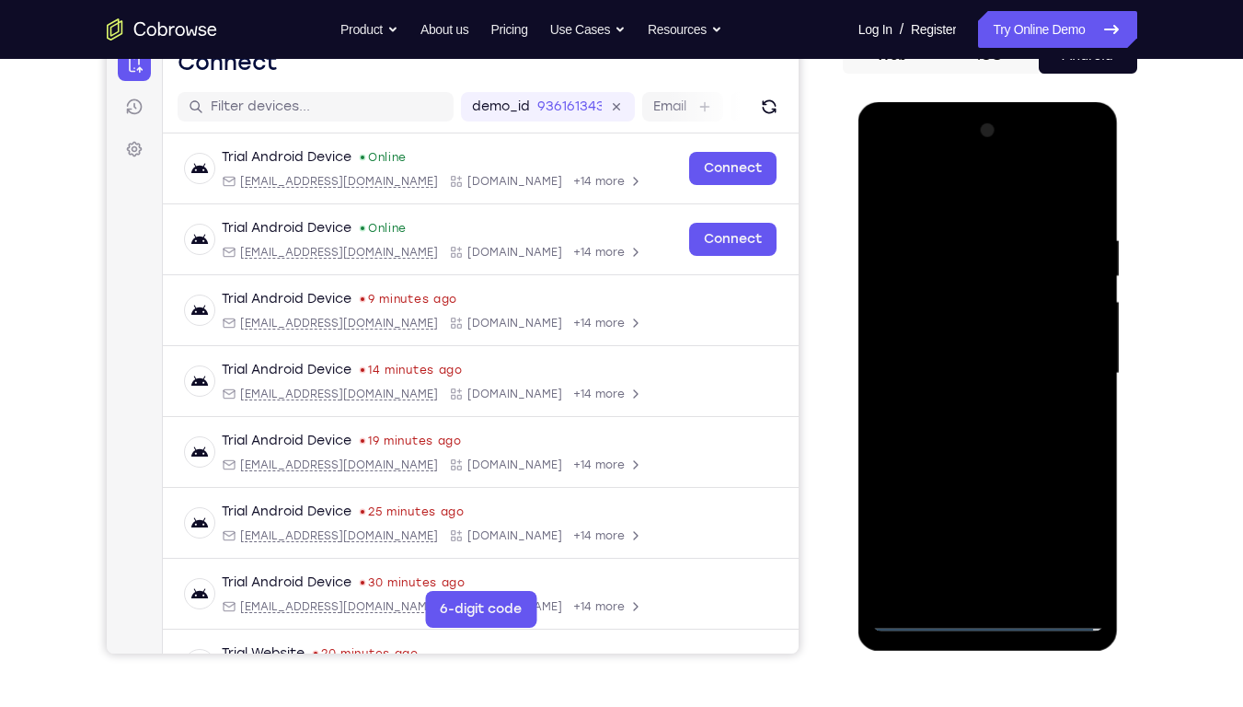
click at [947, 351] on div at bounding box center [988, 373] width 232 height 515
click at [947, 343] on div at bounding box center [988, 373] width 232 height 515
click at [995, 377] on div at bounding box center [988, 373] width 232 height 515
click at [1084, 221] on div at bounding box center [988, 373] width 232 height 515
click at [1093, 536] on div at bounding box center [988, 373] width 232 height 515
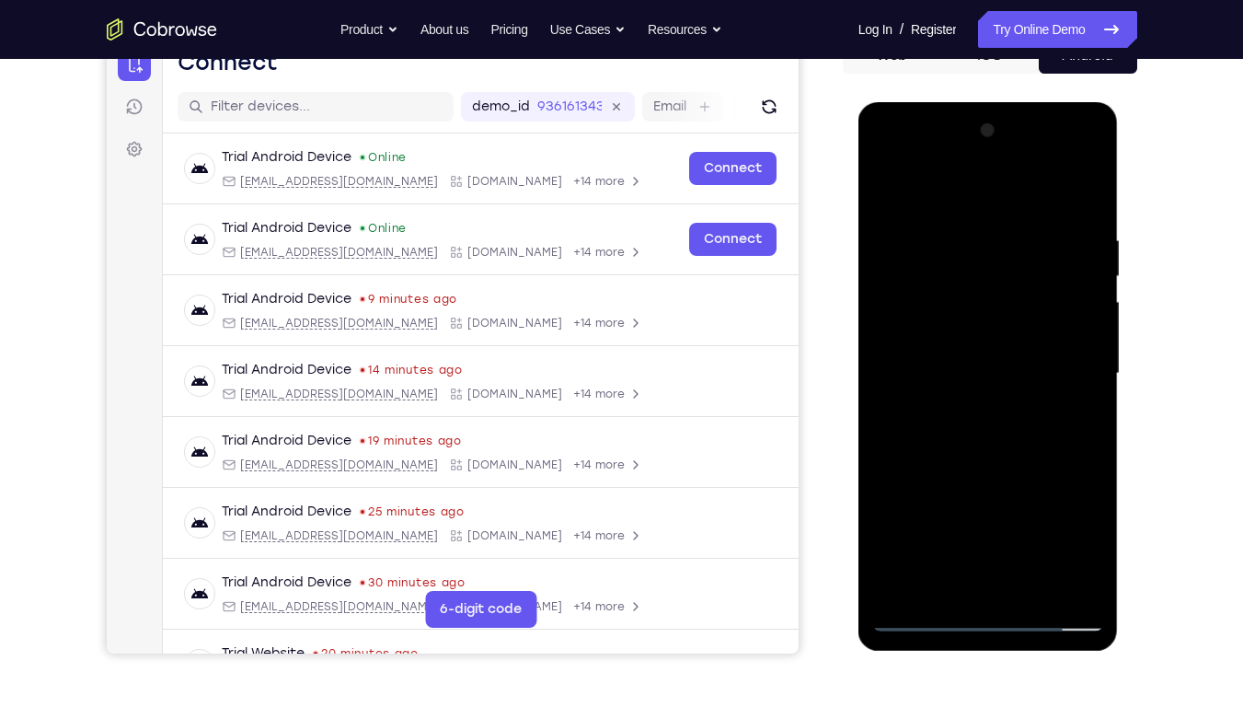
click at [1026, 536] on div at bounding box center [988, 373] width 232 height 515
click at [1001, 469] on div at bounding box center [988, 373] width 232 height 515
click at [1090, 277] on div at bounding box center [988, 373] width 232 height 515
click at [881, 276] on div at bounding box center [988, 373] width 232 height 515
click at [968, 366] on div at bounding box center [988, 373] width 232 height 515
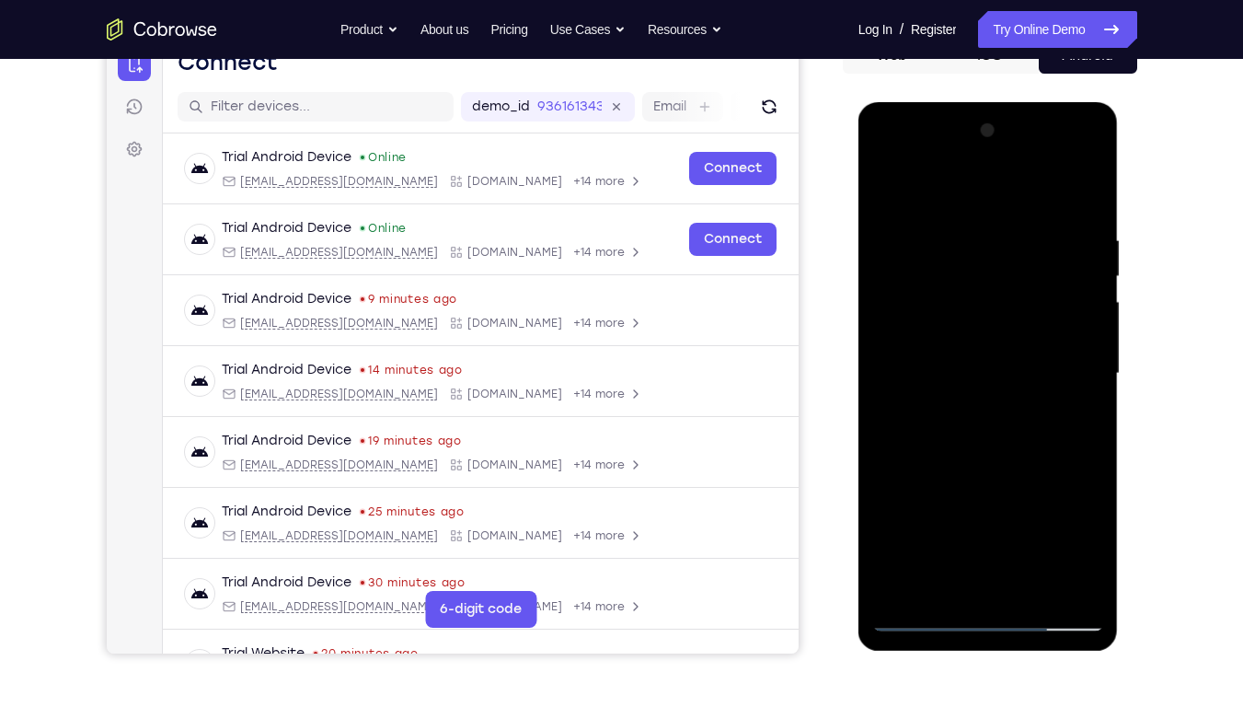
click at [886, 190] on div at bounding box center [988, 373] width 232 height 515
click at [891, 187] on div at bounding box center [988, 373] width 232 height 515
click at [1039, 536] on div at bounding box center [988, 373] width 232 height 515
click at [942, 413] on div at bounding box center [988, 373] width 232 height 515
click at [886, 191] on div at bounding box center [988, 373] width 232 height 515
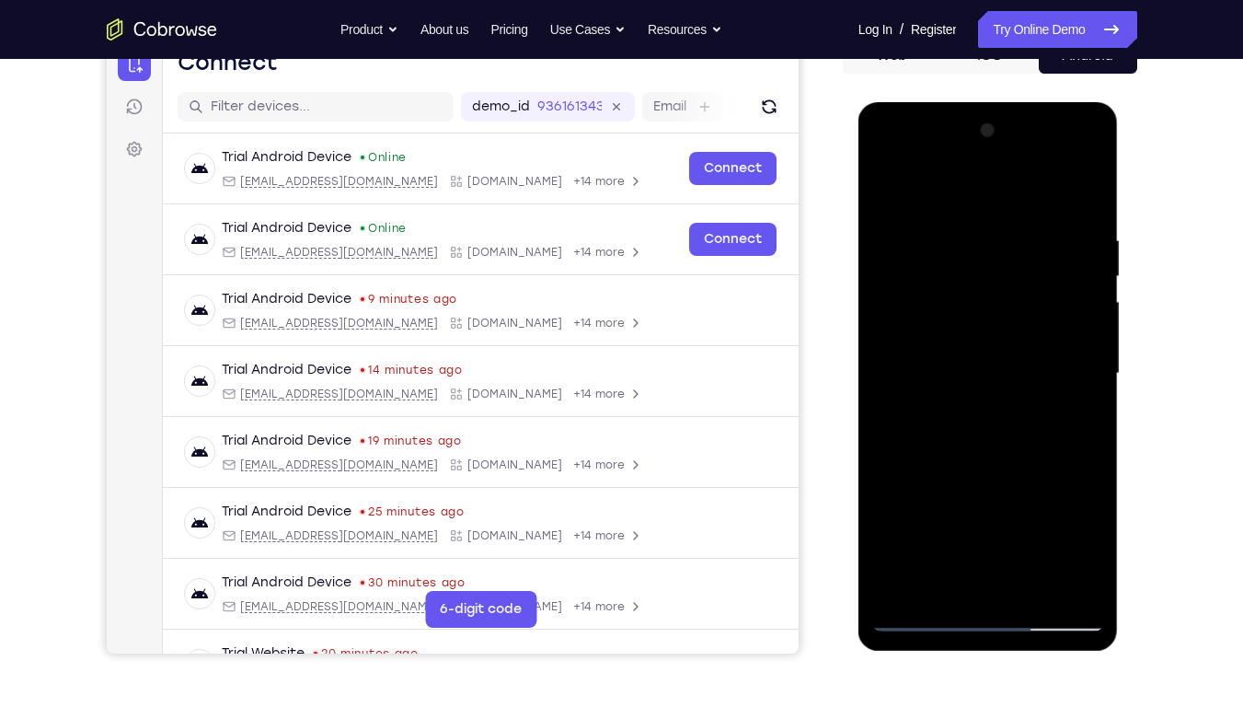
click at [951, 324] on div at bounding box center [988, 373] width 232 height 515
click at [879, 191] on div at bounding box center [988, 373] width 232 height 515
click at [891, 191] on div at bounding box center [988, 373] width 232 height 515
click at [1032, 536] on div at bounding box center [988, 373] width 232 height 515
click at [935, 367] on div at bounding box center [988, 373] width 232 height 515
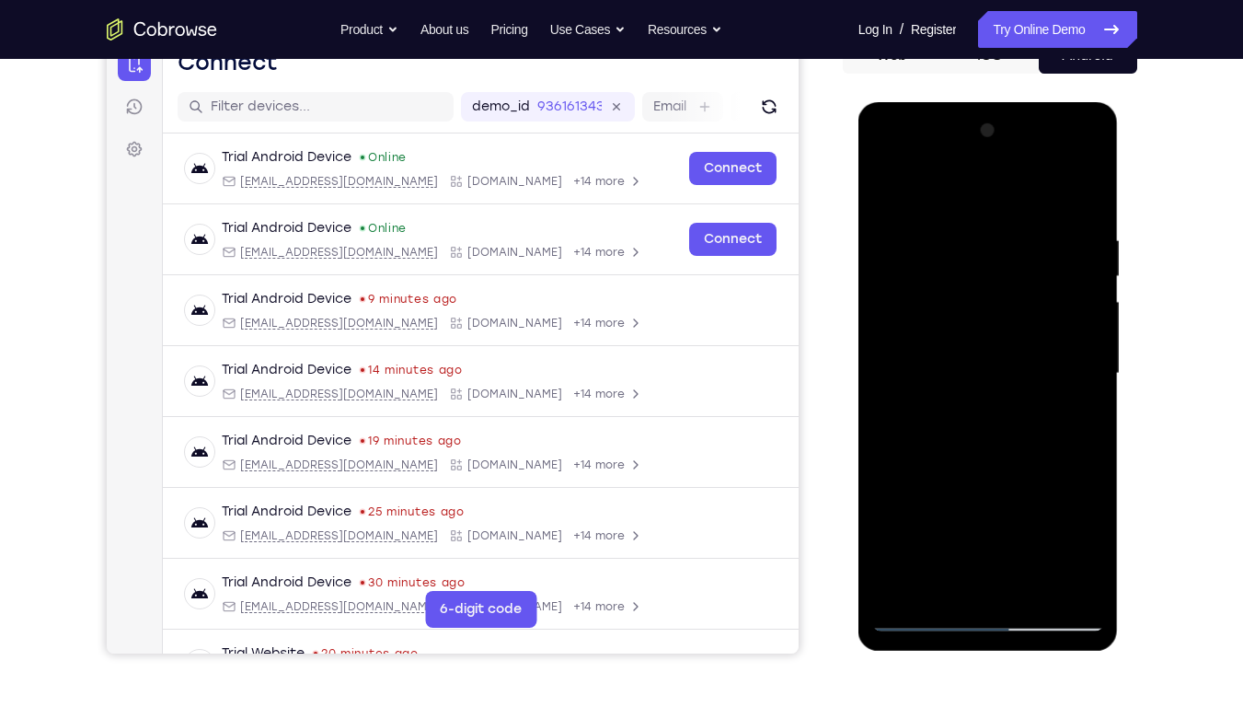
click at [943, 536] on div at bounding box center [988, 373] width 232 height 515
click at [1032, 480] on div at bounding box center [988, 373] width 232 height 515
click at [1077, 406] on div at bounding box center [988, 373] width 232 height 515
click at [887, 195] on div at bounding box center [988, 373] width 232 height 515
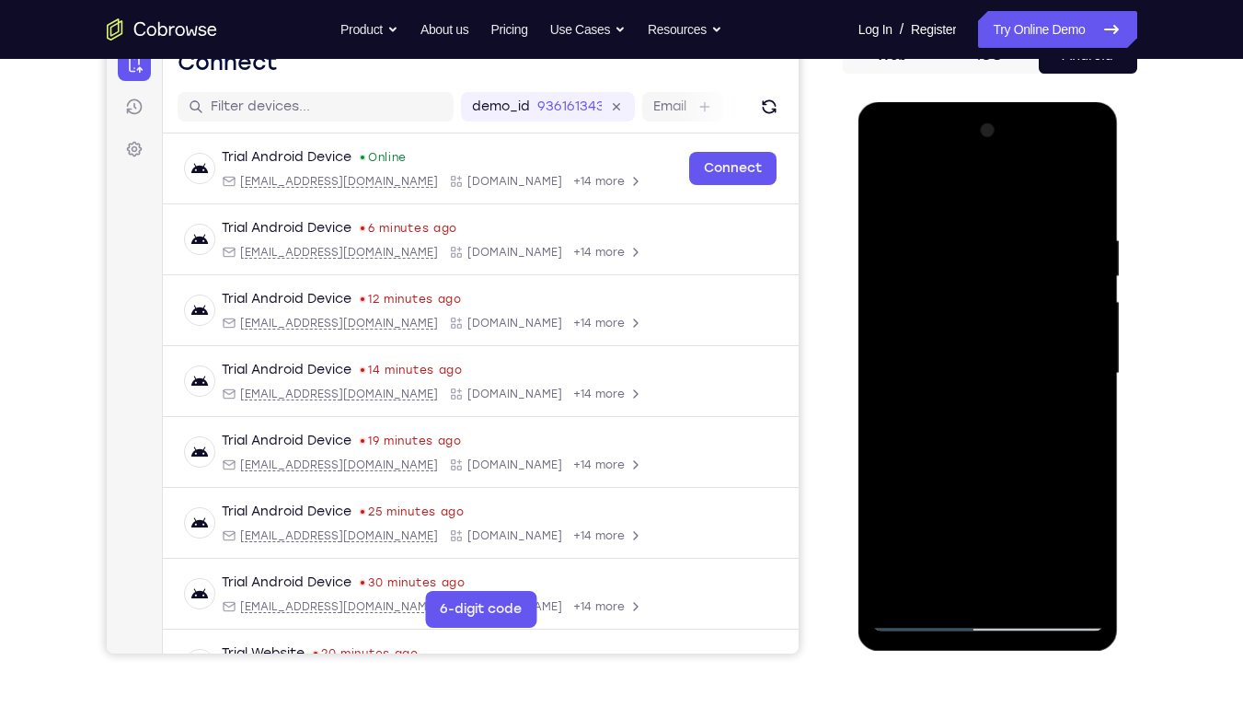
click at [943, 536] on div at bounding box center [988, 373] width 232 height 515
click at [920, 182] on div at bounding box center [988, 373] width 232 height 515
drag, startPoint x: 975, startPoint y: 248, endPoint x: 975, endPoint y: 326, distance: 77.3
click at [975, 326] on div at bounding box center [988, 373] width 232 height 515
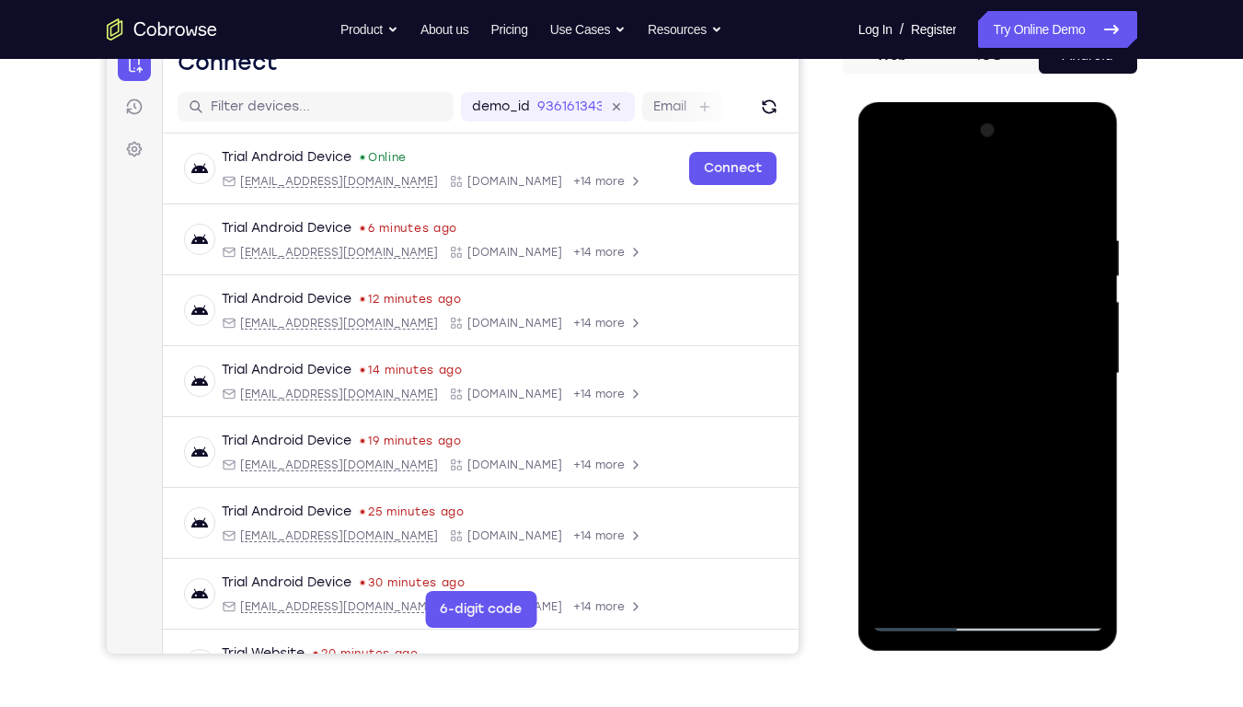
click at [943, 216] on div at bounding box center [988, 373] width 232 height 515
drag, startPoint x: 924, startPoint y: 527, endPoint x: 946, endPoint y: 365, distance: 163.4
click at [946, 365] on div at bounding box center [988, 373] width 232 height 515
click at [914, 536] on div at bounding box center [988, 373] width 232 height 515
click at [890, 197] on div at bounding box center [988, 373] width 232 height 515
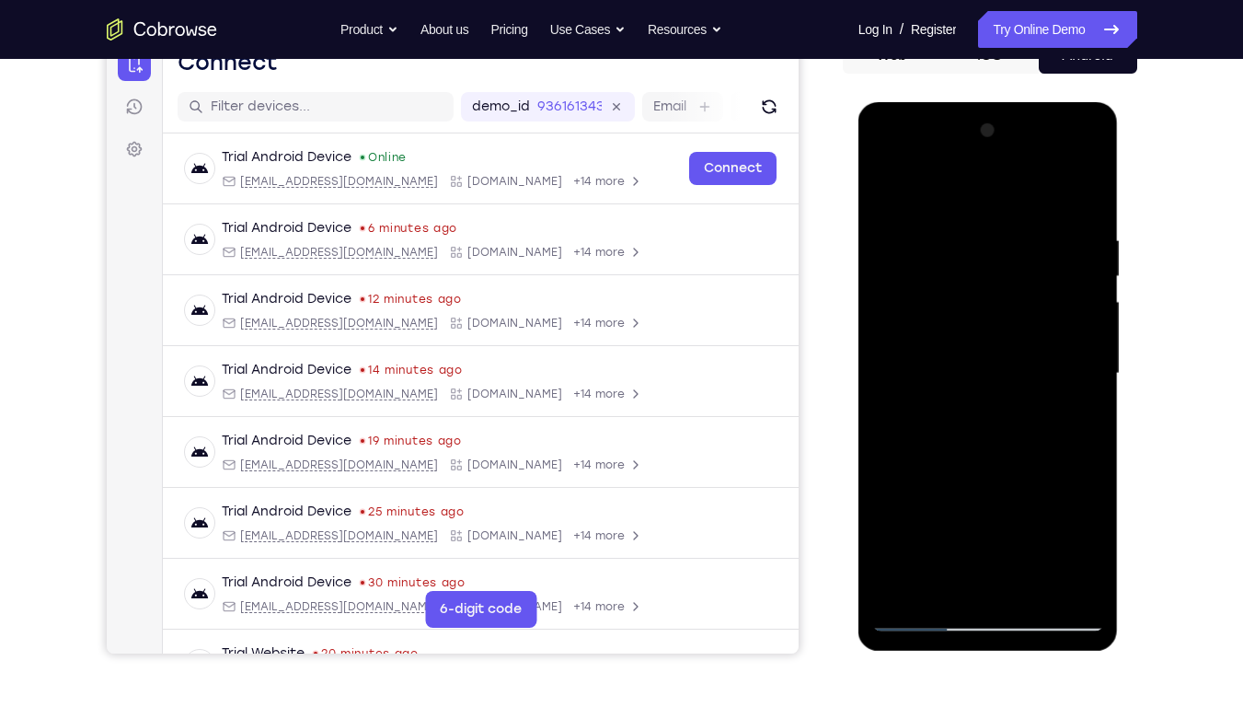
click at [890, 190] on div at bounding box center [988, 373] width 232 height 515
click at [1068, 475] on div at bounding box center [988, 373] width 232 height 515
drag, startPoint x: 973, startPoint y: 358, endPoint x: 972, endPoint y: 422, distance: 64.4
click at [972, 422] on div at bounding box center [988, 373] width 232 height 515
click at [886, 179] on div at bounding box center [988, 373] width 232 height 515
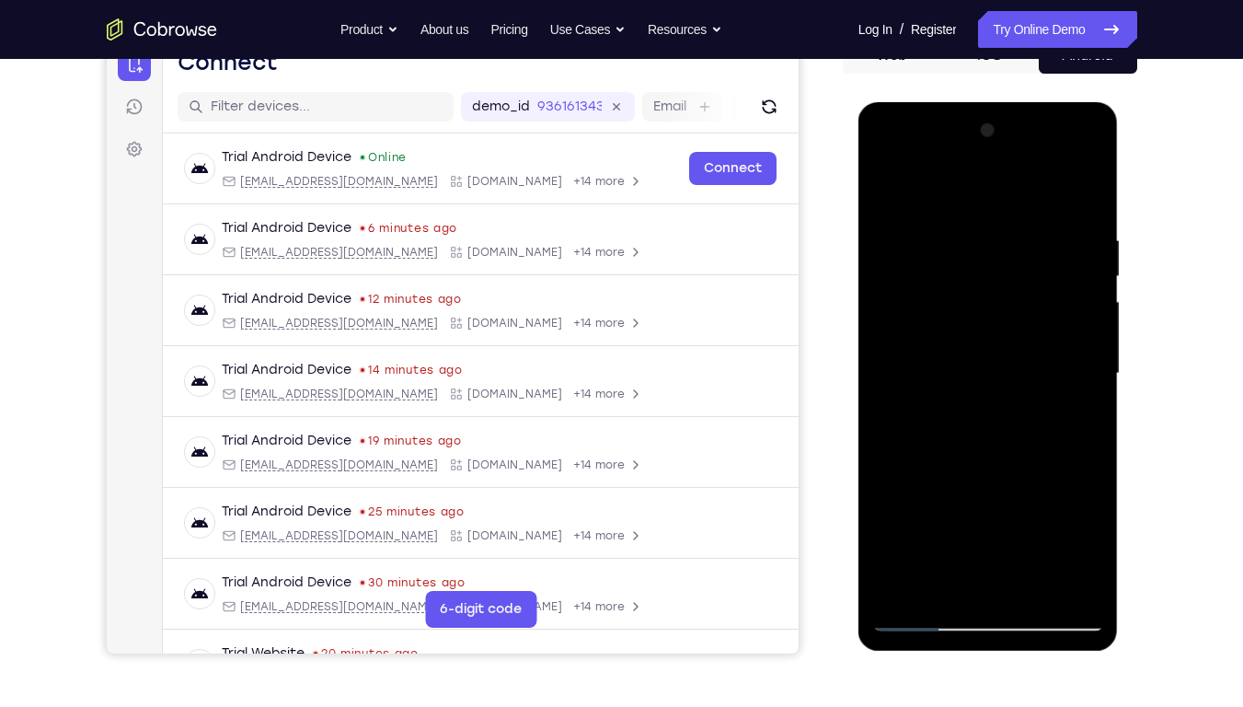
drag, startPoint x: 1016, startPoint y: 465, endPoint x: 1015, endPoint y: 248, distance: 216.2
click at [1015, 248] on div at bounding box center [988, 373] width 232 height 515
click at [1030, 536] on div at bounding box center [988, 373] width 232 height 515
click at [960, 323] on div at bounding box center [988, 373] width 232 height 515
click at [1091, 536] on div at bounding box center [988, 373] width 232 height 515
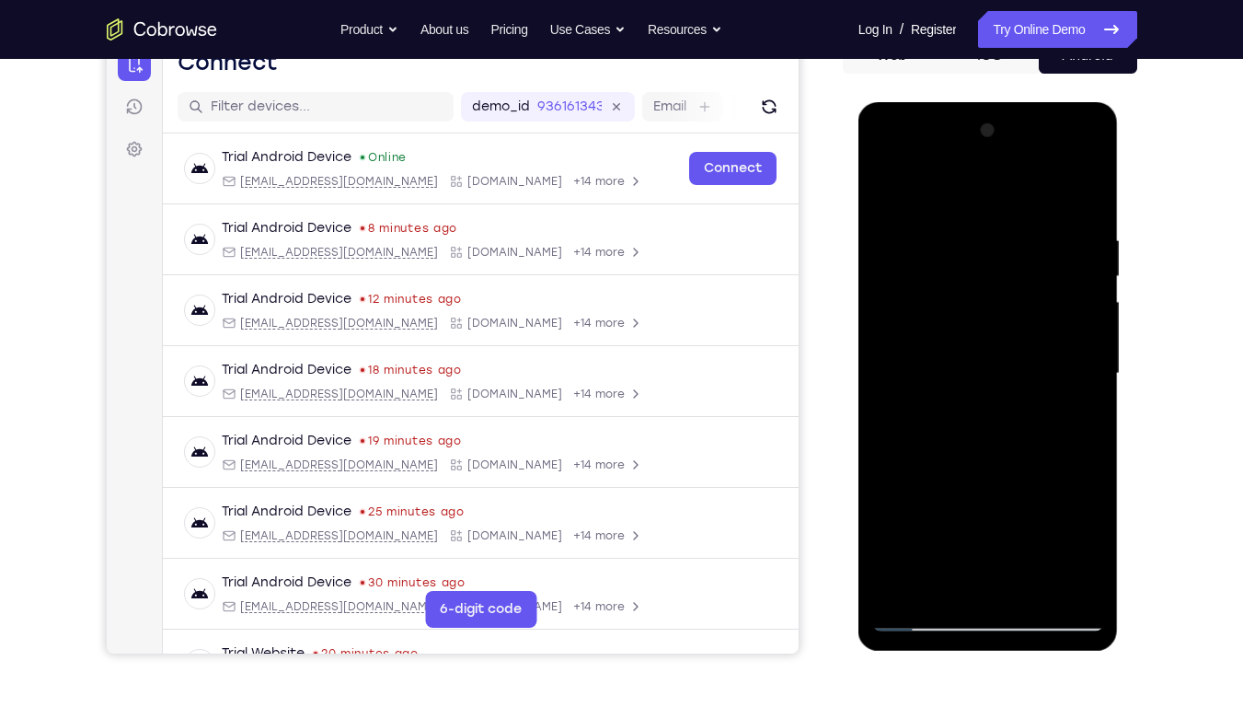
click at [949, 421] on div at bounding box center [988, 373] width 232 height 515
click at [1089, 536] on div at bounding box center [988, 373] width 232 height 515
click at [1079, 420] on div at bounding box center [988, 373] width 232 height 515
click at [889, 190] on div at bounding box center [988, 373] width 232 height 515
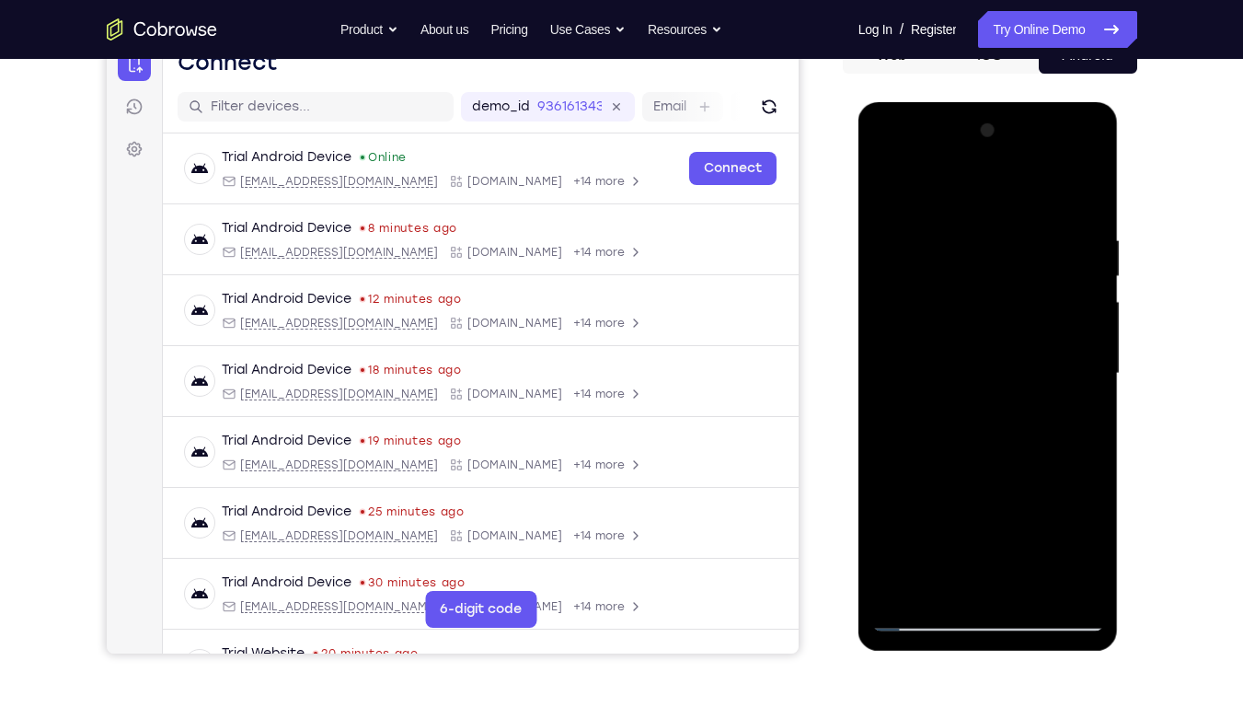
click at [945, 536] on div at bounding box center [988, 373] width 232 height 515
click at [982, 481] on div at bounding box center [988, 373] width 232 height 515
click at [901, 536] on div at bounding box center [988, 373] width 232 height 515
click at [927, 276] on div at bounding box center [988, 373] width 232 height 515
click at [914, 450] on div at bounding box center [988, 373] width 232 height 515
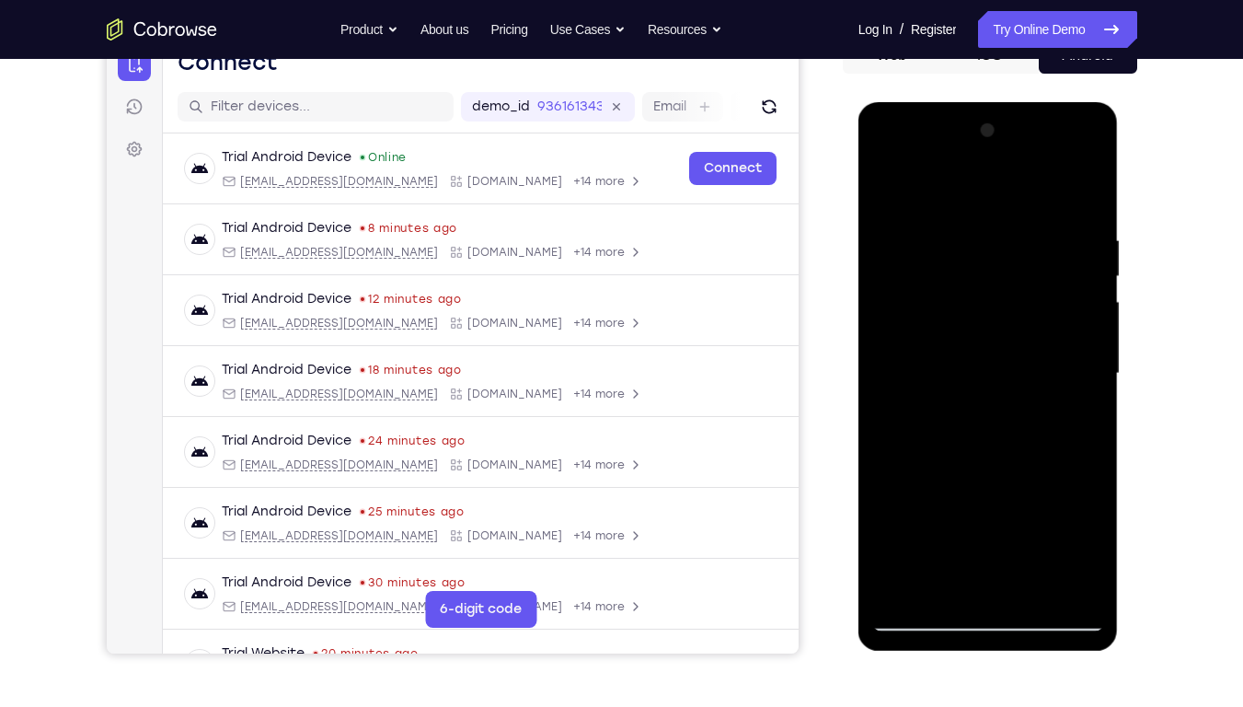
click at [1084, 454] on div at bounding box center [988, 373] width 232 height 515
click at [1032, 536] on div at bounding box center [988, 373] width 232 height 515
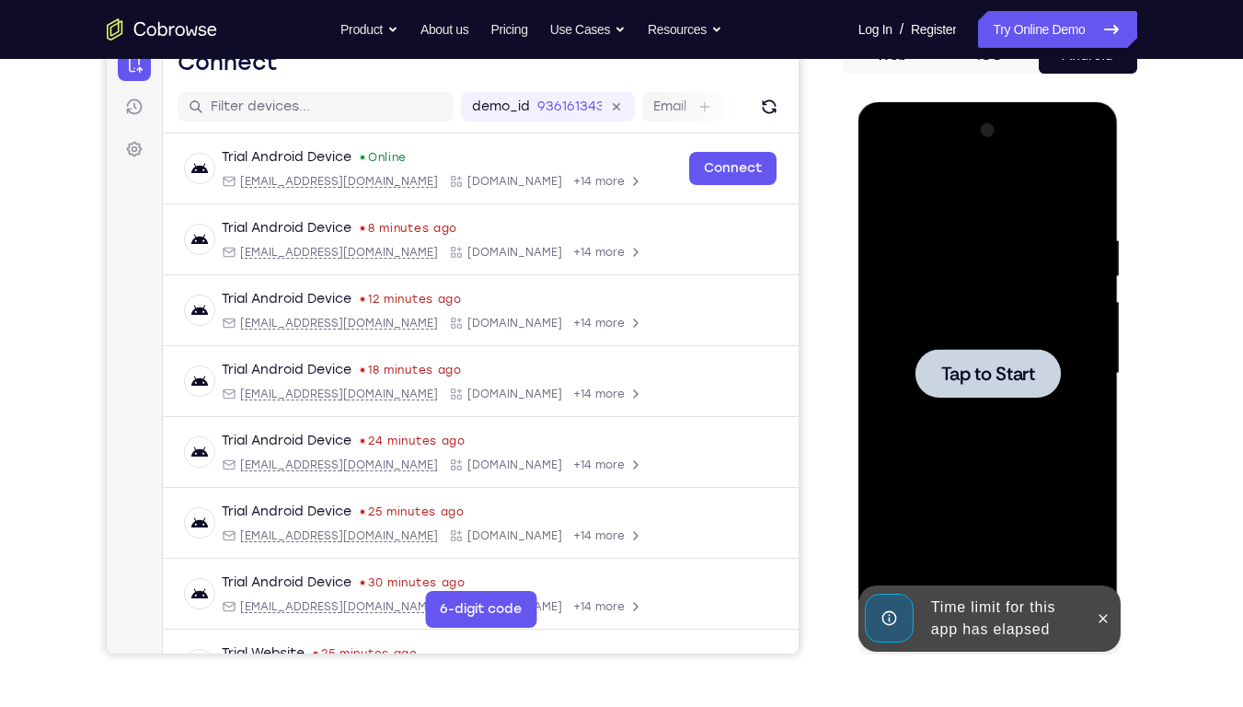
click at [969, 499] on div at bounding box center [988, 373] width 232 height 515
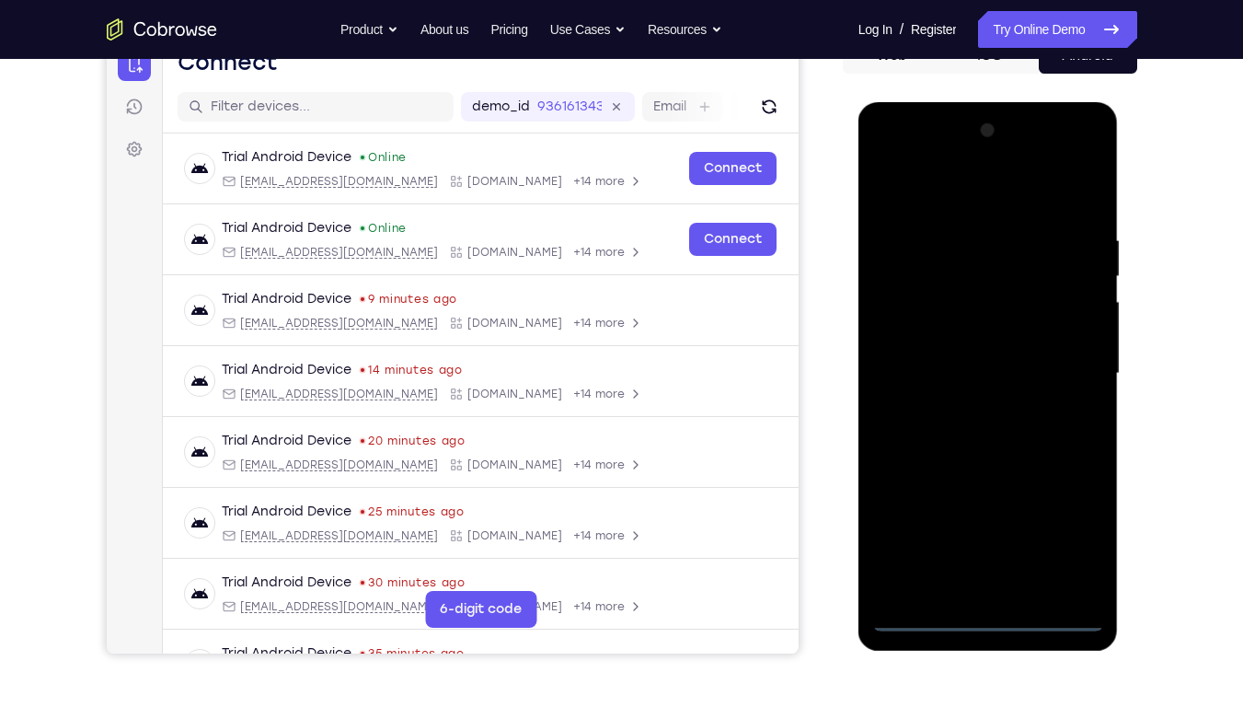
click at [986, 536] on div at bounding box center [988, 373] width 232 height 515
click at [1070, 531] on div at bounding box center [988, 373] width 232 height 515
click at [924, 189] on div at bounding box center [988, 373] width 232 height 515
click at [903, 327] on div at bounding box center [988, 373] width 232 height 515
click at [969, 375] on div at bounding box center [988, 373] width 232 height 515
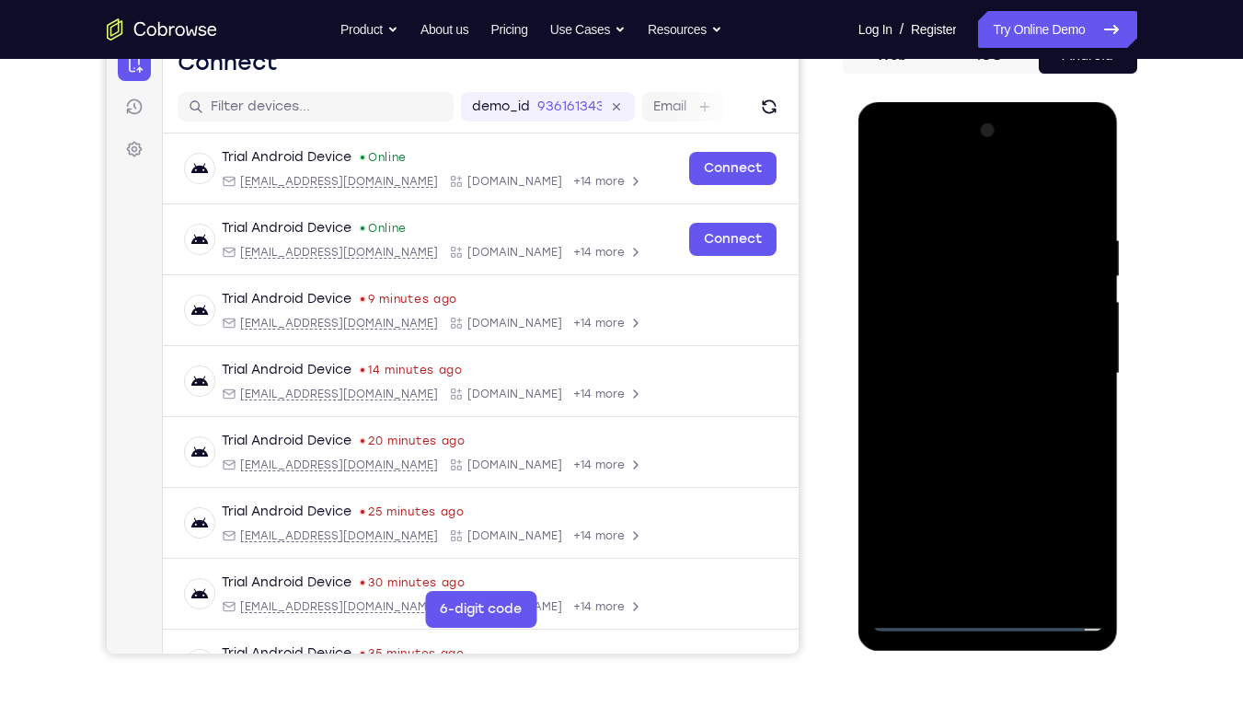
click at [968, 353] on div at bounding box center [988, 373] width 232 height 515
click at [983, 392] on div at bounding box center [988, 373] width 232 height 515
click at [1004, 536] on div at bounding box center [988, 373] width 232 height 515
click at [925, 211] on div at bounding box center [988, 373] width 232 height 515
click at [1029, 268] on div at bounding box center [988, 373] width 232 height 515
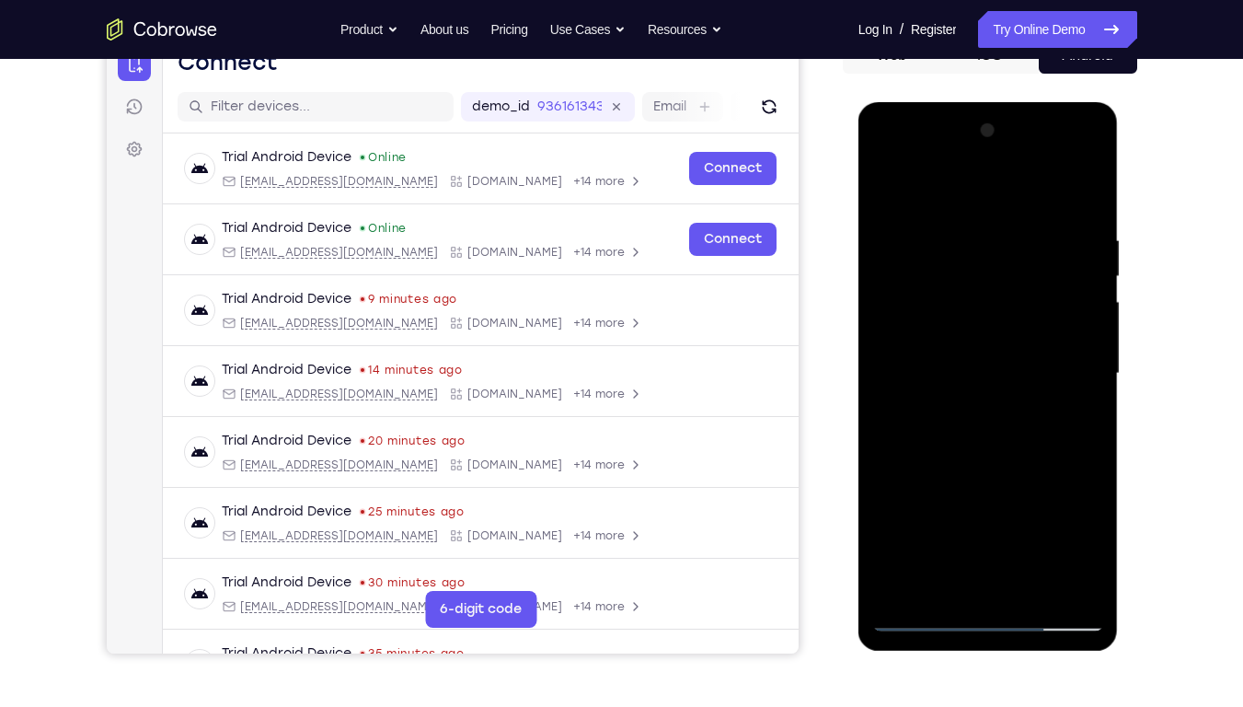
click at [1003, 427] on div at bounding box center [988, 373] width 232 height 515
click at [1092, 189] on div at bounding box center [988, 373] width 232 height 515
click at [1042, 189] on div at bounding box center [988, 373] width 232 height 515
click at [1083, 188] on div at bounding box center [988, 373] width 232 height 515
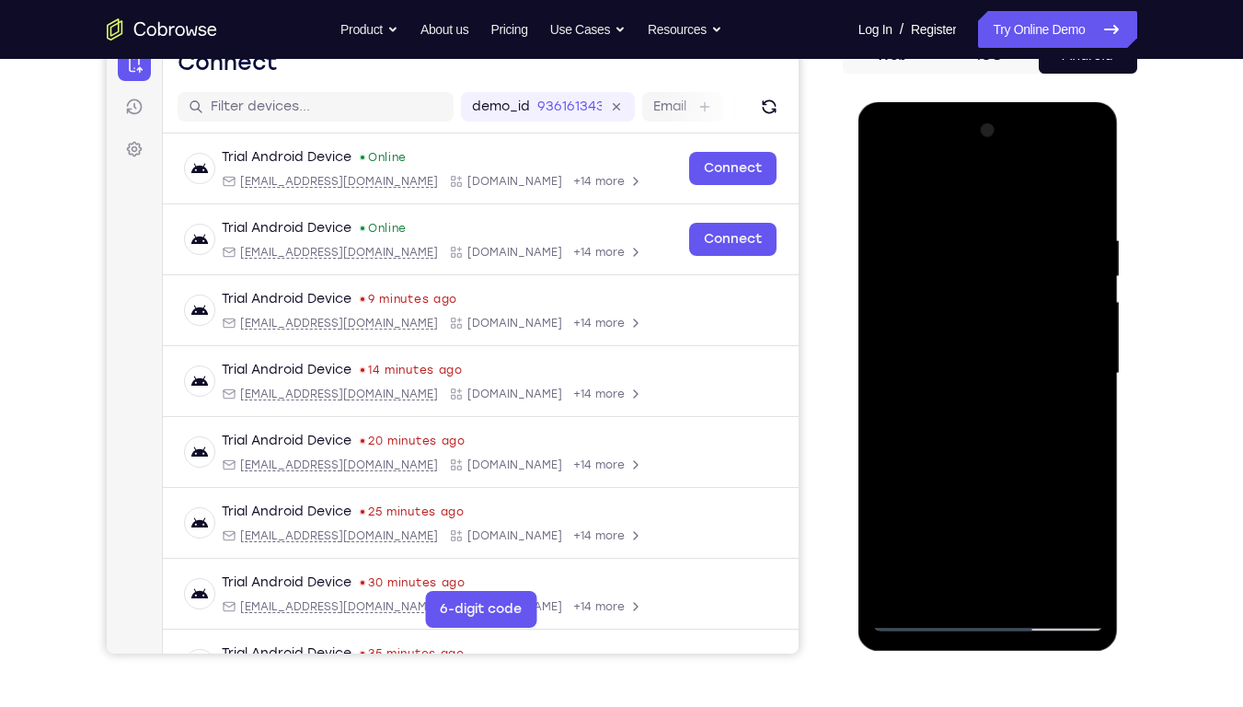
click at [1083, 213] on div at bounding box center [988, 373] width 232 height 515
click at [979, 444] on div at bounding box center [988, 373] width 232 height 515
click at [1093, 181] on div at bounding box center [988, 373] width 232 height 515
click at [903, 250] on div at bounding box center [988, 373] width 232 height 515
click at [1088, 223] on div at bounding box center [988, 373] width 232 height 515
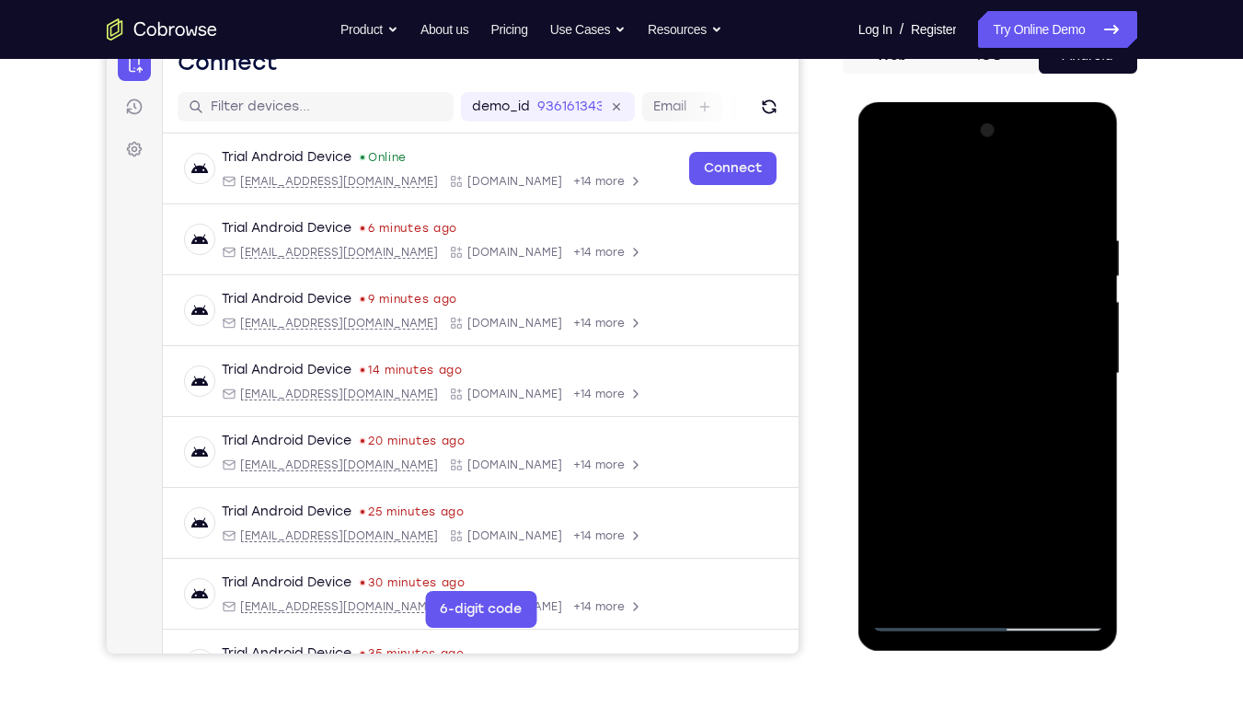
drag, startPoint x: 952, startPoint y: 505, endPoint x: 957, endPoint y: 326, distance: 179.5
click at [957, 326] on div at bounding box center [988, 373] width 232 height 515
click at [880, 401] on div at bounding box center [988, 373] width 232 height 515
click at [1058, 454] on div at bounding box center [988, 373] width 232 height 515
click at [1096, 183] on div at bounding box center [988, 373] width 232 height 515
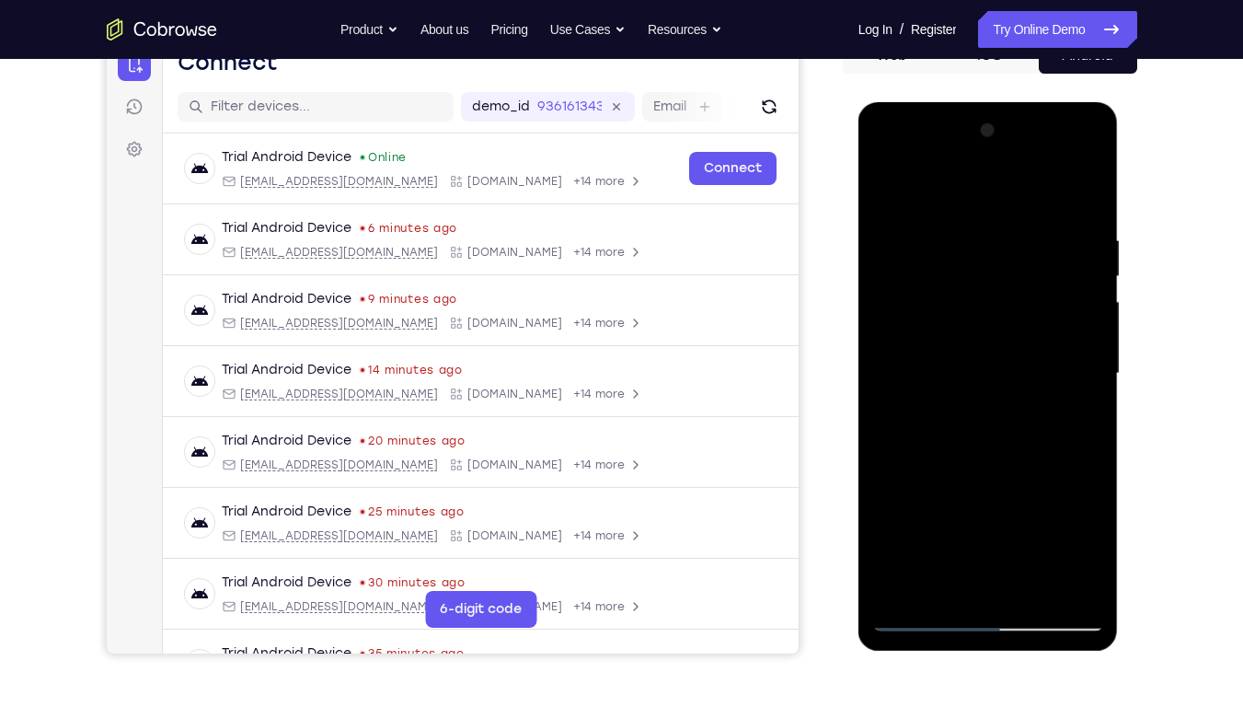
click at [1090, 188] on div at bounding box center [988, 373] width 232 height 515
click at [1032, 352] on div at bounding box center [988, 373] width 232 height 515
click at [1092, 185] on div at bounding box center [988, 373] width 232 height 515
click at [1026, 181] on div at bounding box center [988, 373] width 232 height 515
click at [1068, 296] on div at bounding box center [988, 373] width 232 height 515
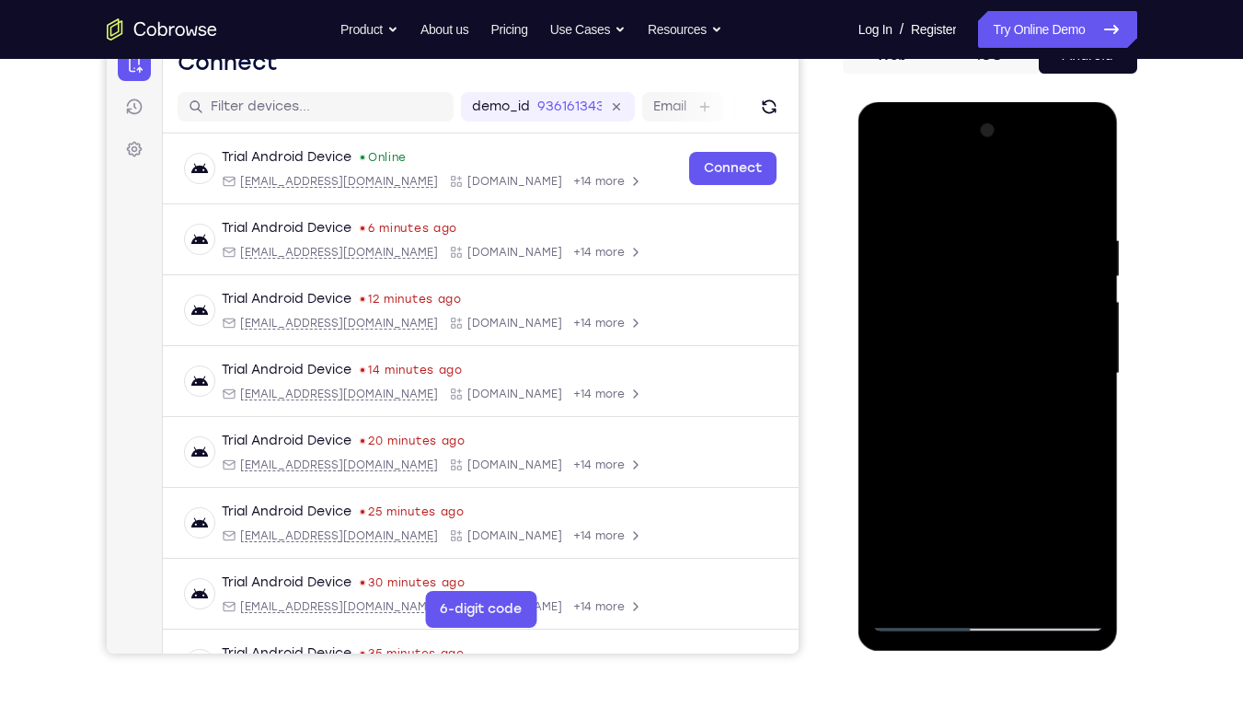
click at [1097, 187] on div at bounding box center [988, 373] width 232 height 515
click at [1089, 191] on div at bounding box center [988, 373] width 232 height 515
click at [901, 471] on div at bounding box center [988, 373] width 232 height 515
drag, startPoint x: 951, startPoint y: 543, endPoint x: 957, endPoint y: 360, distance: 183.2
click at [957, 360] on div at bounding box center [988, 373] width 232 height 515
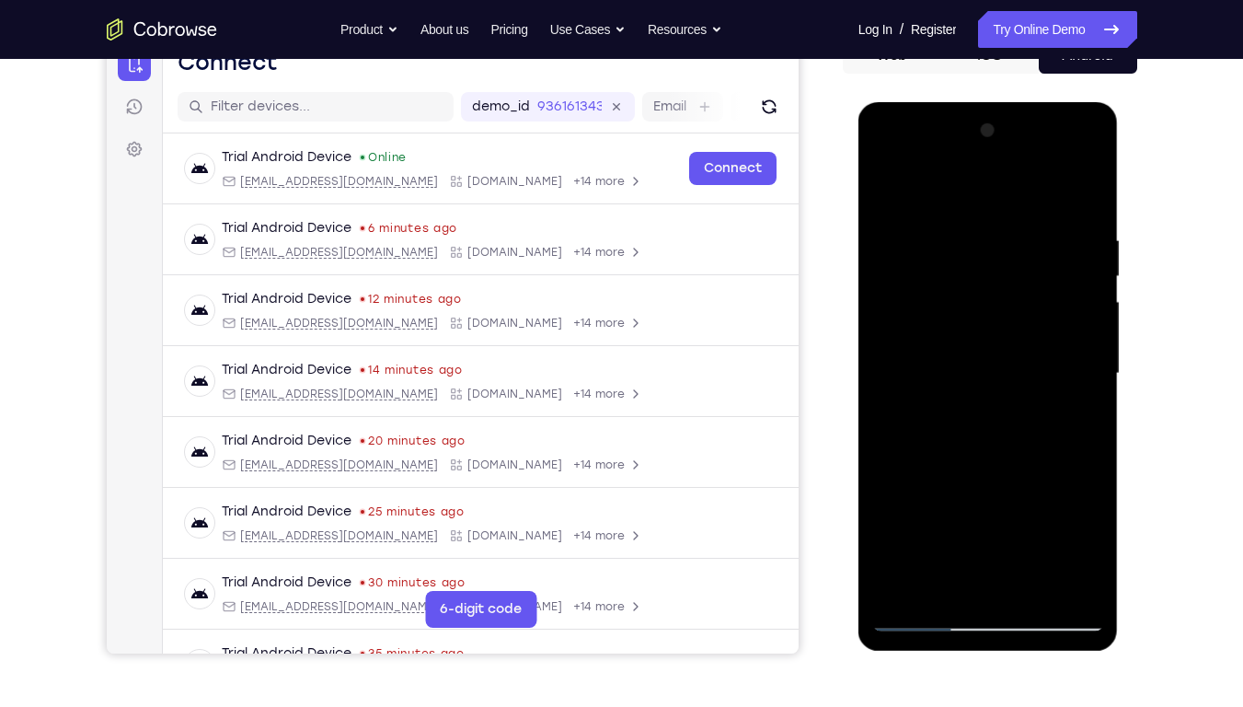
click at [993, 524] on div at bounding box center [988, 373] width 232 height 515
drag, startPoint x: 1017, startPoint y: 229, endPoint x: 1026, endPoint y: 161, distance: 68.7
click at [1026, 161] on div at bounding box center [988, 373] width 232 height 515
click at [1059, 355] on div at bounding box center [988, 373] width 232 height 515
click at [984, 536] on div at bounding box center [988, 373] width 232 height 515
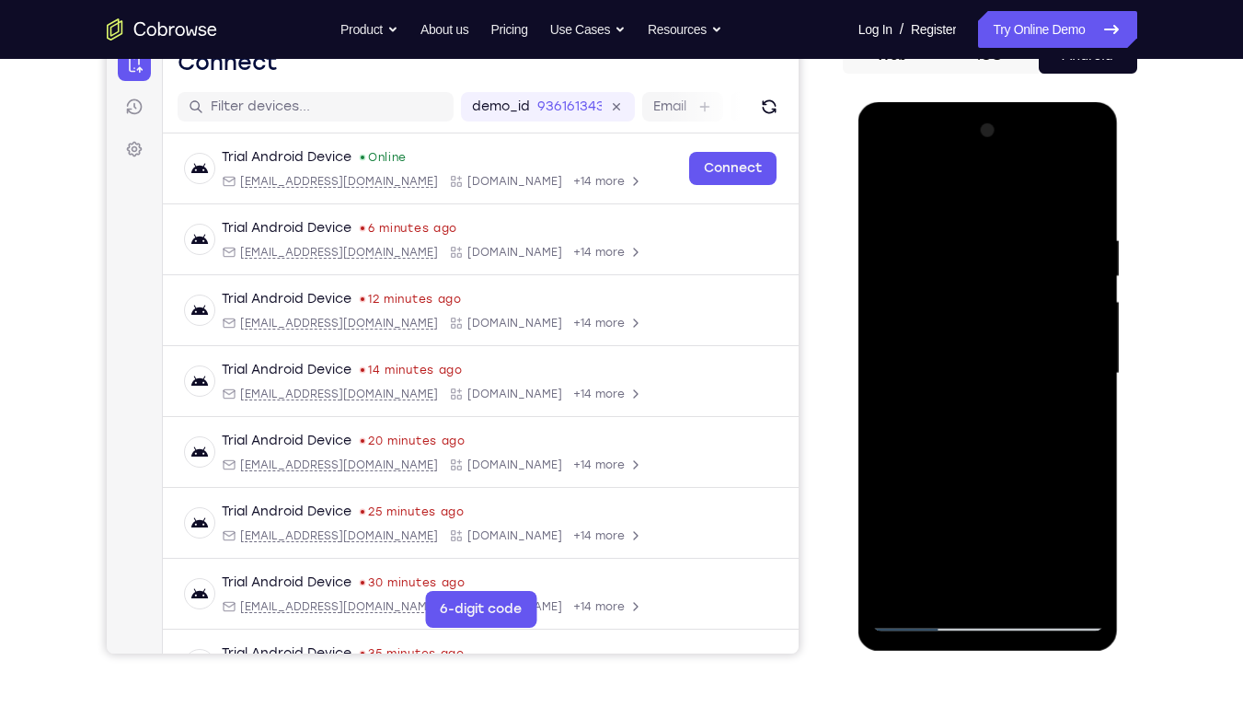
drag, startPoint x: 954, startPoint y: 514, endPoint x: 995, endPoint y: 263, distance: 254.4
click at [995, 263] on div at bounding box center [988, 373] width 232 height 515
click at [1044, 533] on div at bounding box center [988, 373] width 232 height 515
click at [908, 536] on div at bounding box center [988, 373] width 232 height 515
click at [969, 317] on div at bounding box center [988, 373] width 232 height 515
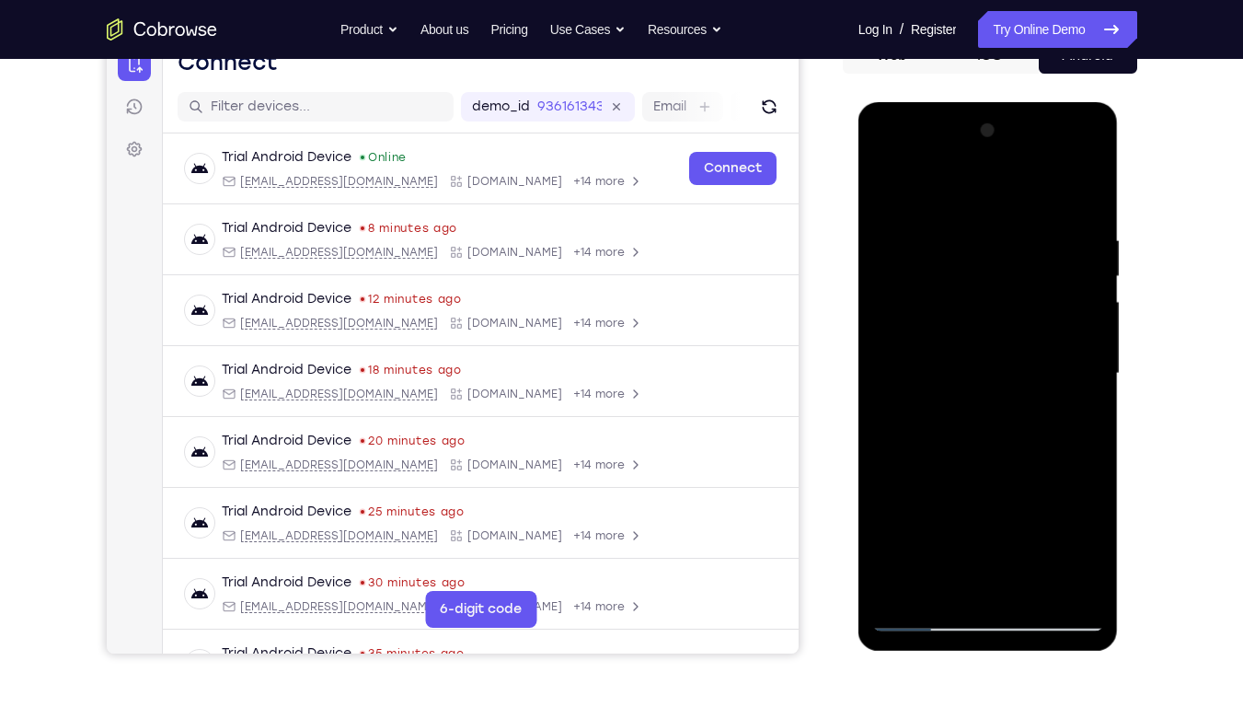
click at [1086, 536] on div at bounding box center [988, 373] width 232 height 515
click at [961, 536] on div at bounding box center [988, 373] width 232 height 515
drag, startPoint x: 969, startPoint y: 551, endPoint x: 963, endPoint y: 397, distance: 154.7
click at [963, 397] on div at bounding box center [988, 373] width 232 height 515
drag, startPoint x: 963, startPoint y: 488, endPoint x: 976, endPoint y: 336, distance: 152.3
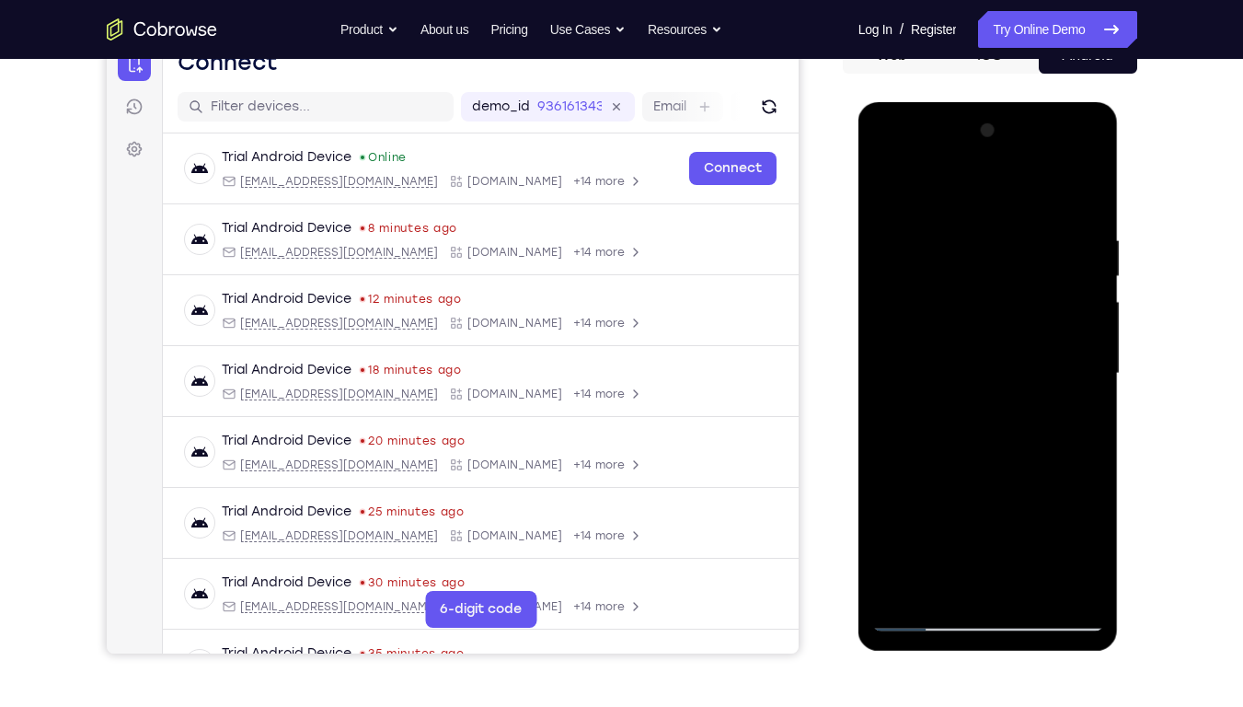
click at [976, 336] on div at bounding box center [988, 373] width 232 height 515
click at [1092, 191] on div at bounding box center [988, 373] width 232 height 515
click at [1066, 377] on div at bounding box center [988, 373] width 232 height 515
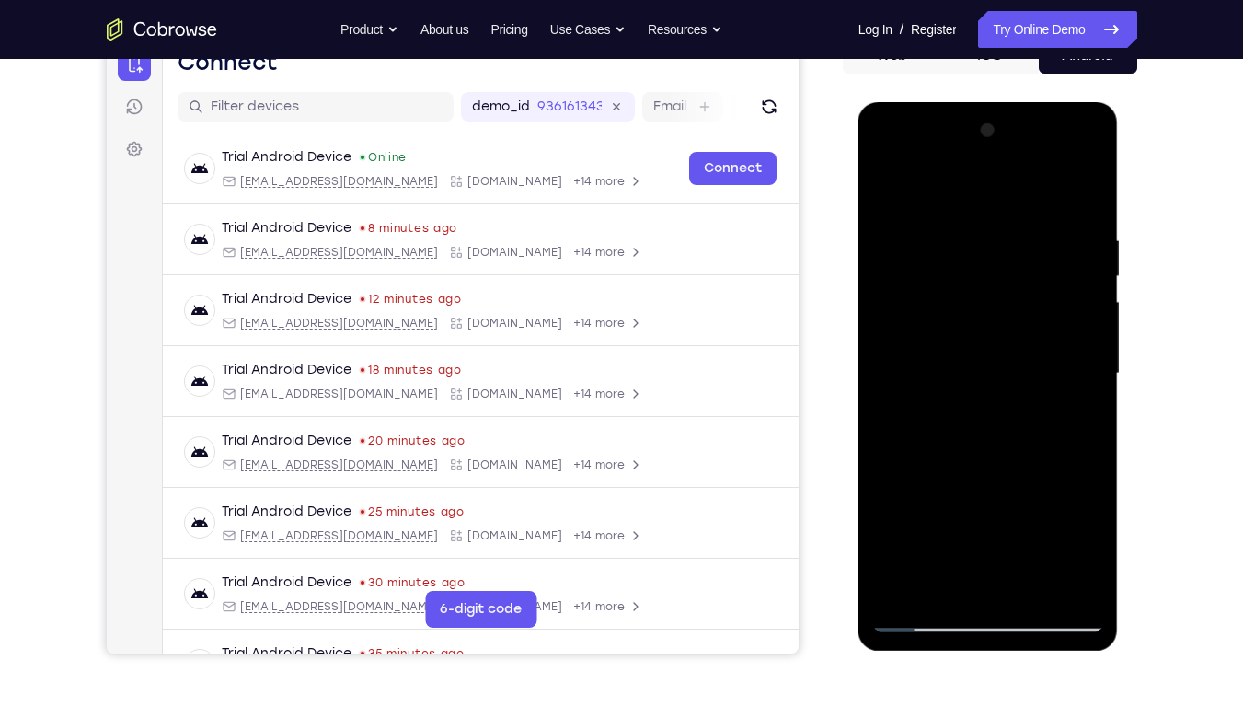
click at [990, 282] on div at bounding box center [988, 373] width 232 height 515
drag, startPoint x: 921, startPoint y: 226, endPoint x: 904, endPoint y: 210, distance: 23.4
click at [904, 210] on div at bounding box center [988, 373] width 232 height 515
click at [919, 298] on div at bounding box center [988, 373] width 232 height 515
click at [982, 436] on div at bounding box center [988, 373] width 232 height 515
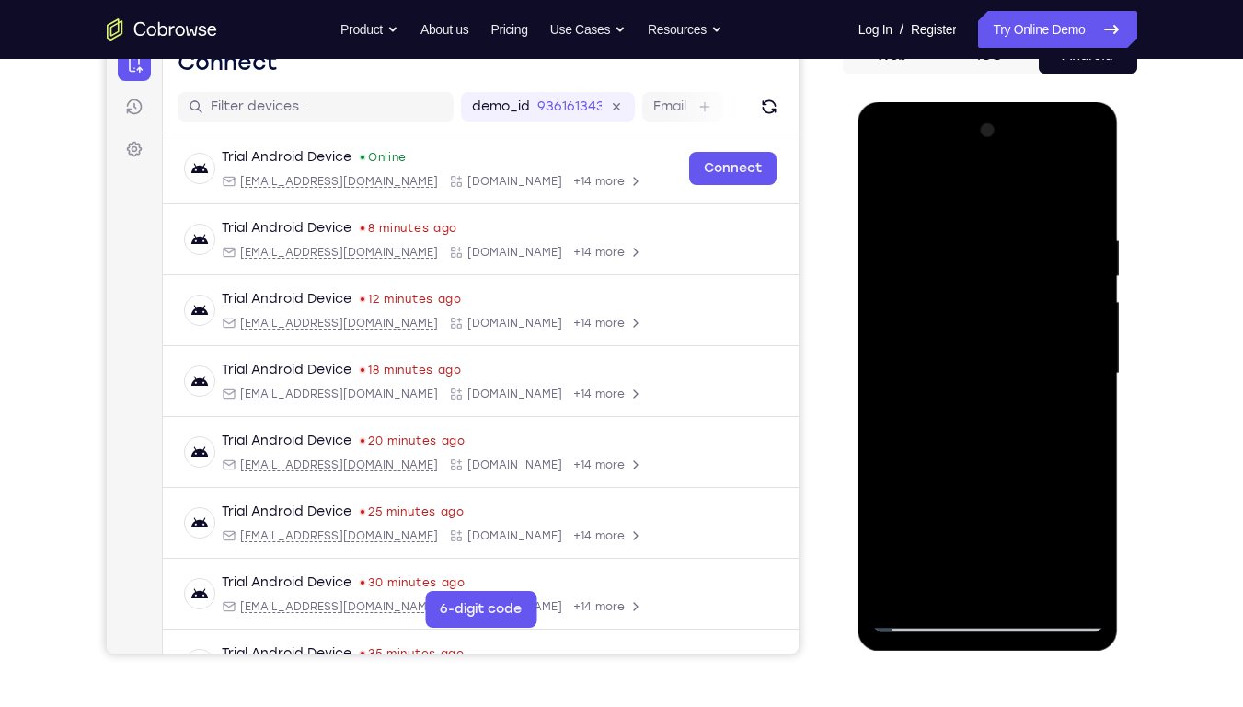
click at [1074, 463] on div at bounding box center [988, 373] width 232 height 515
click at [942, 372] on div at bounding box center [988, 373] width 232 height 515
click at [1083, 323] on div at bounding box center [988, 373] width 232 height 515
click at [1091, 189] on div at bounding box center [988, 373] width 232 height 515
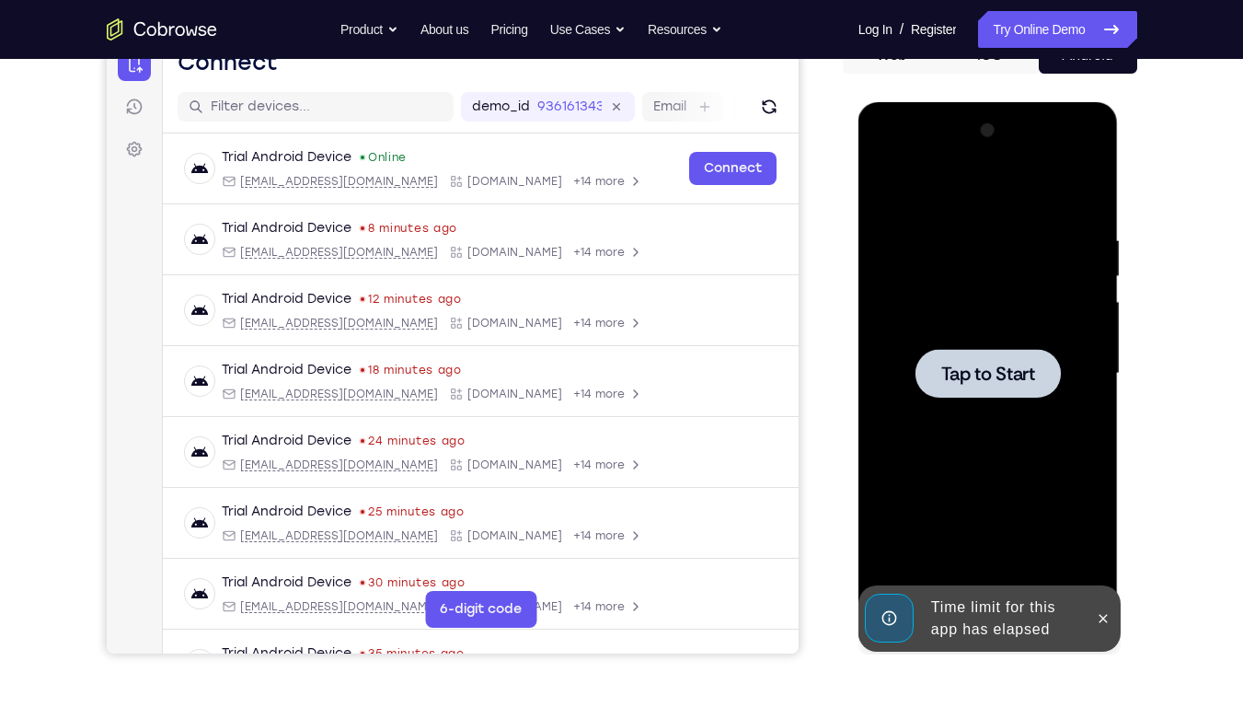
click at [1005, 279] on div at bounding box center [988, 373] width 232 height 515
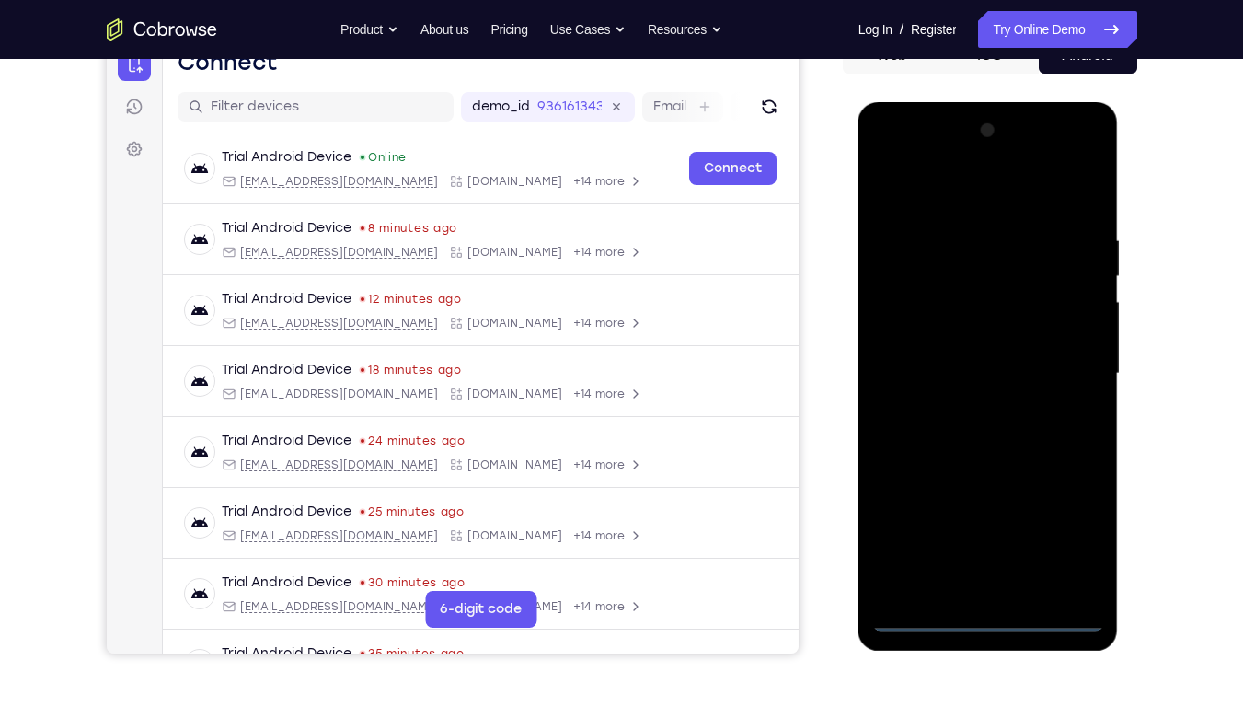
click at [987, 536] on div at bounding box center [988, 373] width 232 height 515
click at [1081, 534] on div at bounding box center [988, 373] width 232 height 515
click at [935, 209] on div at bounding box center [988, 373] width 232 height 515
click at [1074, 368] on div at bounding box center [988, 373] width 232 height 515
click at [962, 407] on div at bounding box center [988, 373] width 232 height 515
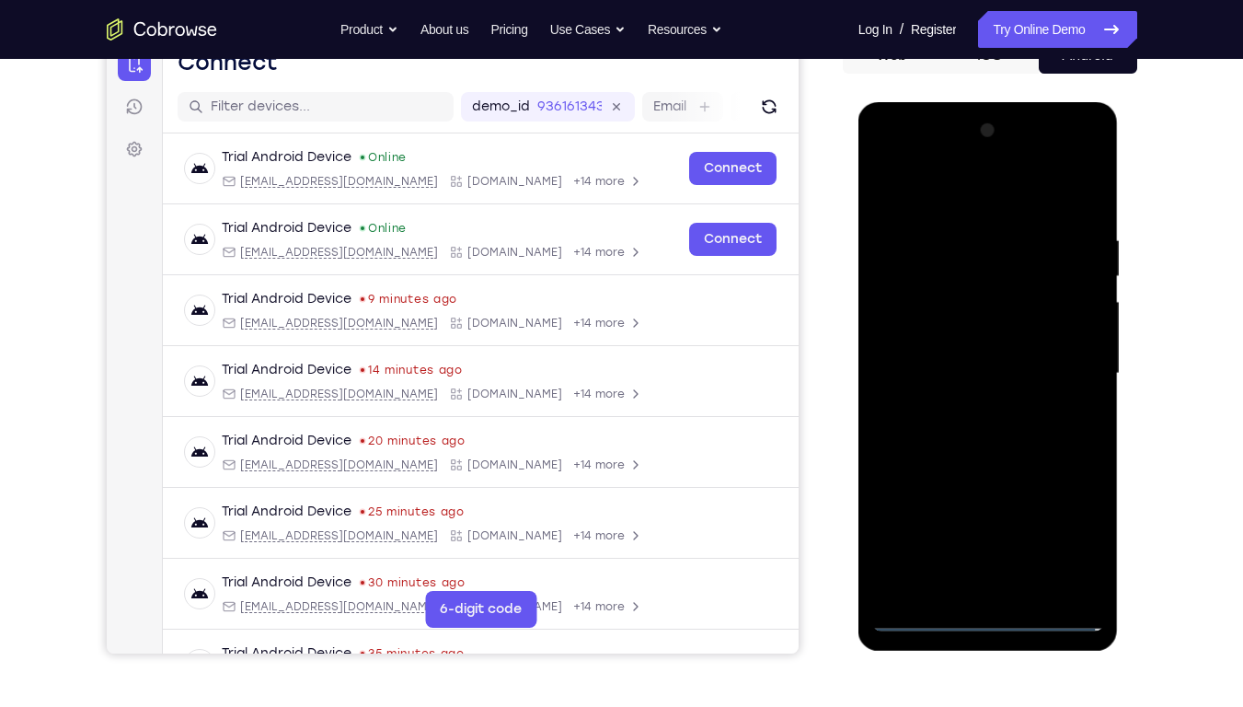
click at [957, 352] on div at bounding box center [988, 373] width 232 height 515
click at [955, 338] on div at bounding box center [988, 373] width 232 height 515
click at [1031, 300] on div at bounding box center [988, 373] width 232 height 515
click at [1006, 326] on div at bounding box center [988, 373] width 232 height 515
click at [992, 378] on div at bounding box center [988, 373] width 232 height 515
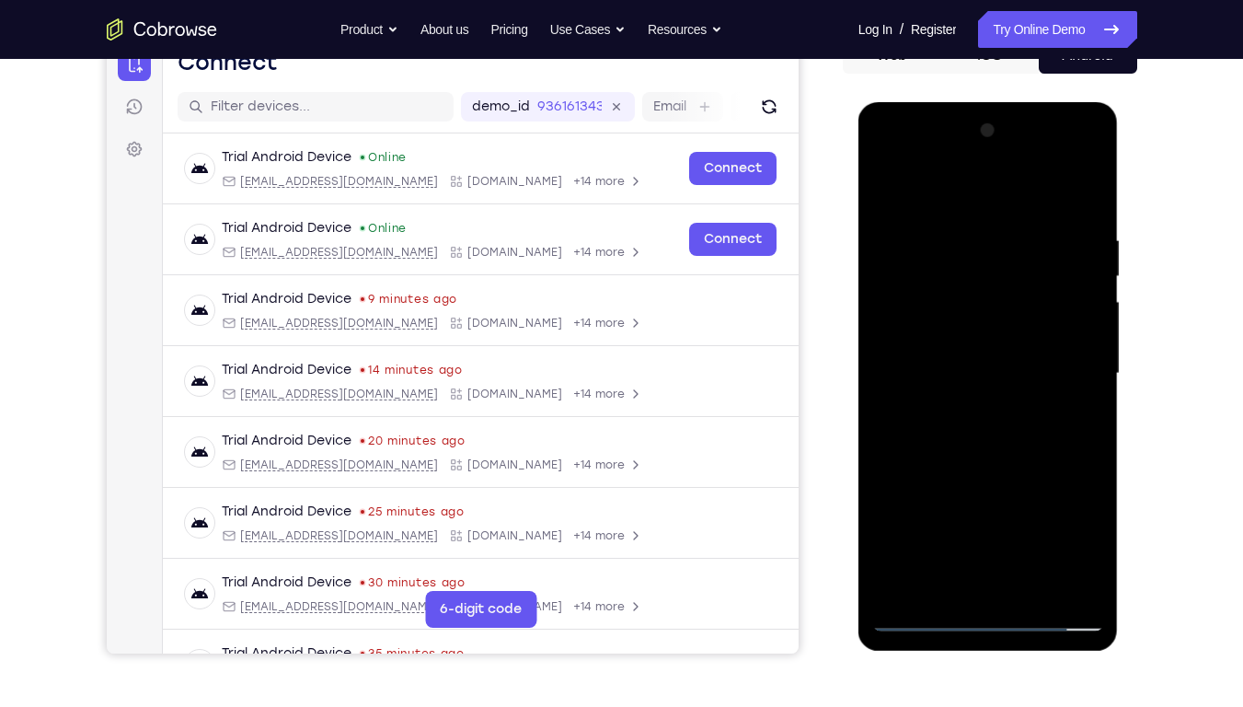
click at [1081, 217] on div at bounding box center [988, 373] width 232 height 515
click at [1094, 536] on div at bounding box center [988, 373] width 232 height 515
click at [1029, 536] on div at bounding box center [988, 373] width 232 height 515
click at [986, 477] on div at bounding box center [988, 373] width 232 height 515
drag, startPoint x: 907, startPoint y: 202, endPoint x: 1096, endPoint y: 198, distance: 188.7
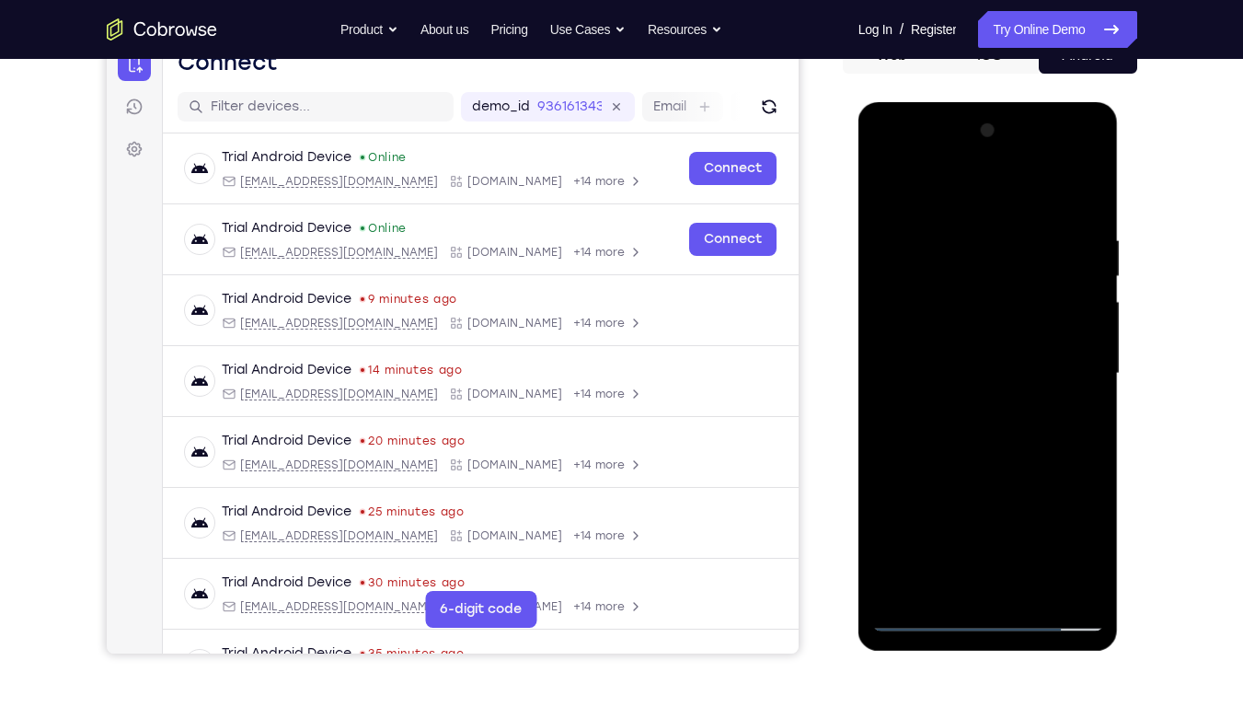
click at [1096, 198] on div at bounding box center [988, 373] width 232 height 515
click at [891, 189] on div at bounding box center [988, 373] width 232 height 515
click at [966, 224] on div at bounding box center [988, 373] width 232 height 515
click at [1090, 366] on div at bounding box center [988, 373] width 232 height 515
click at [936, 536] on div at bounding box center [988, 373] width 232 height 515
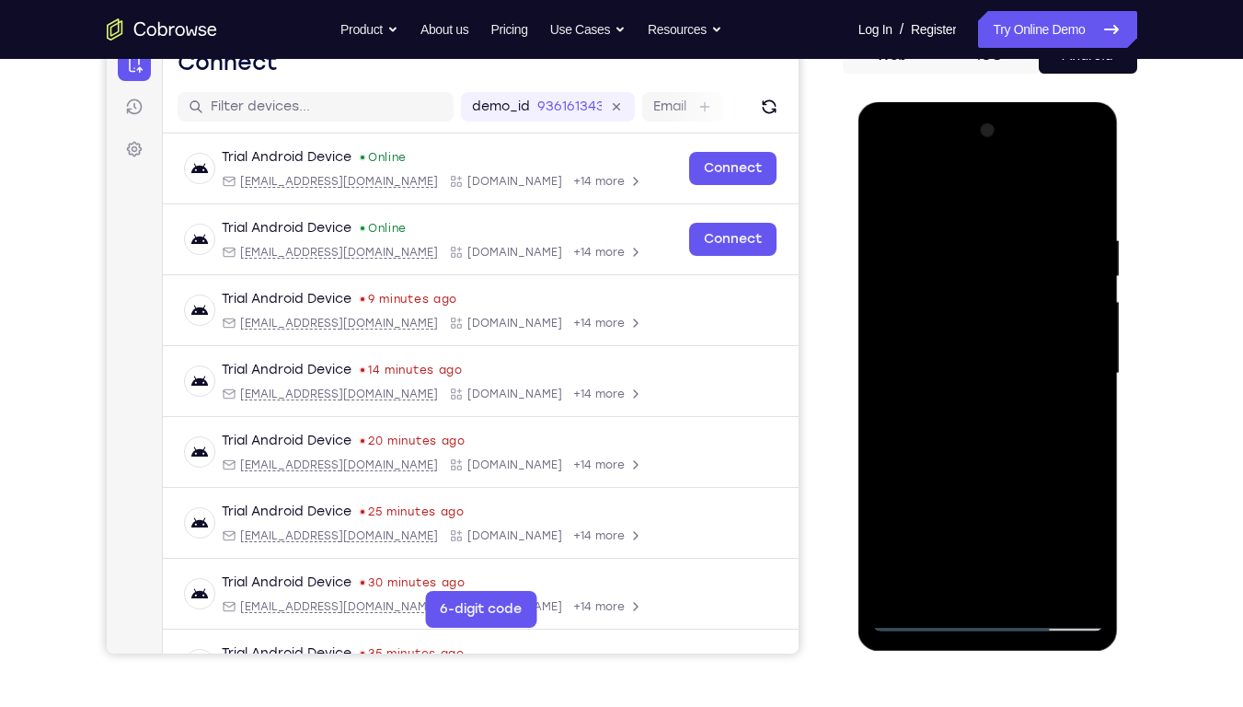
click at [932, 188] on div at bounding box center [988, 373] width 232 height 515
click at [900, 426] on div at bounding box center [988, 373] width 232 height 515
click at [896, 443] on div at bounding box center [988, 373] width 232 height 515
click at [1089, 310] on div at bounding box center [988, 373] width 232 height 515
click at [1094, 423] on div at bounding box center [988, 373] width 232 height 515
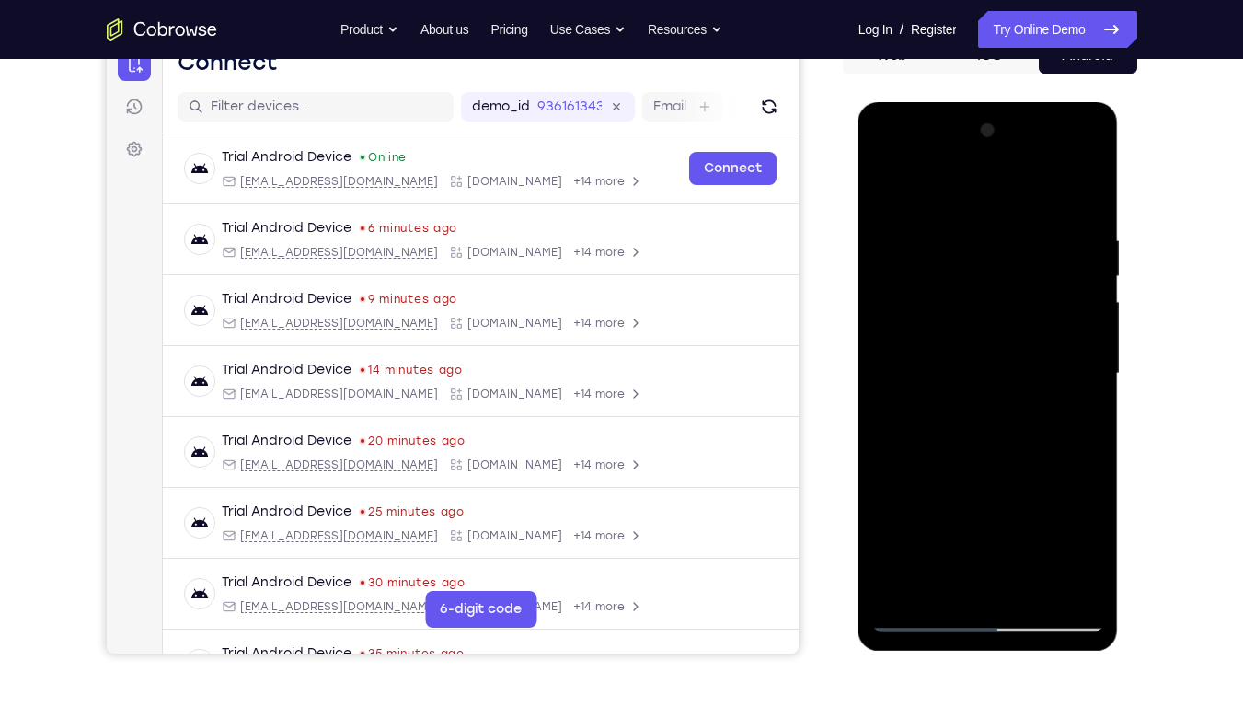
click at [1091, 431] on div at bounding box center [988, 373] width 232 height 515
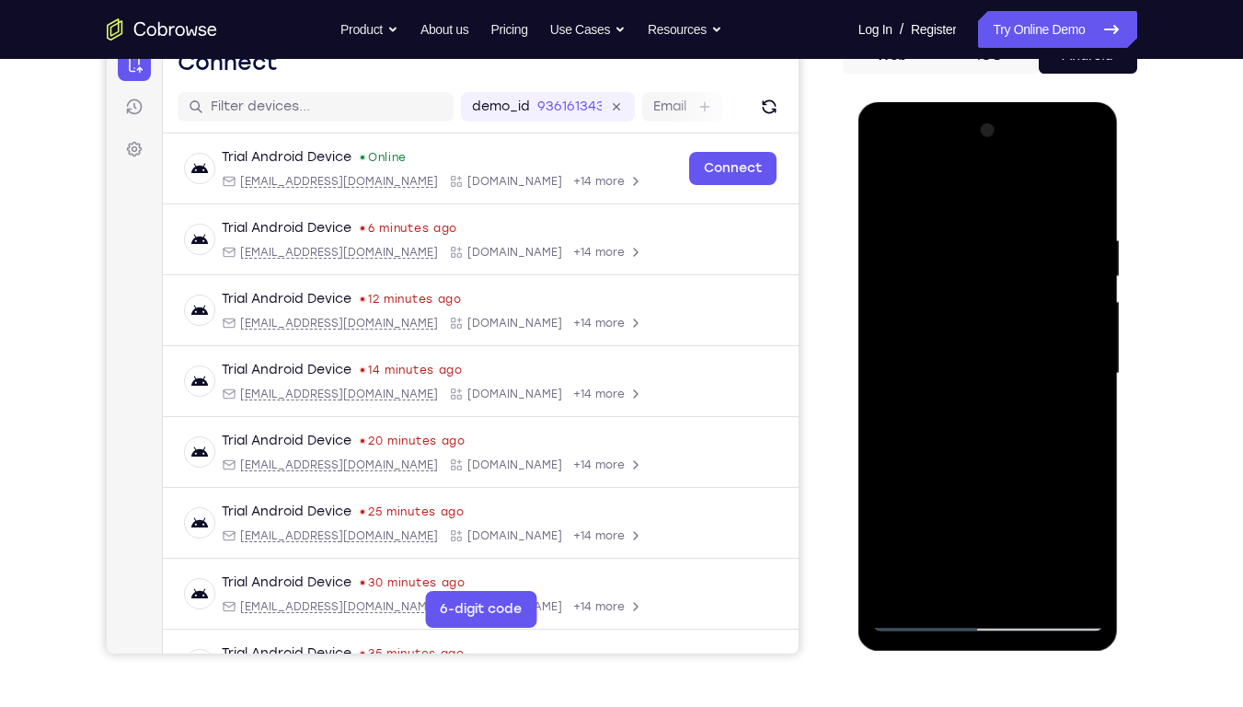
click at [1091, 431] on div at bounding box center [988, 373] width 232 height 515
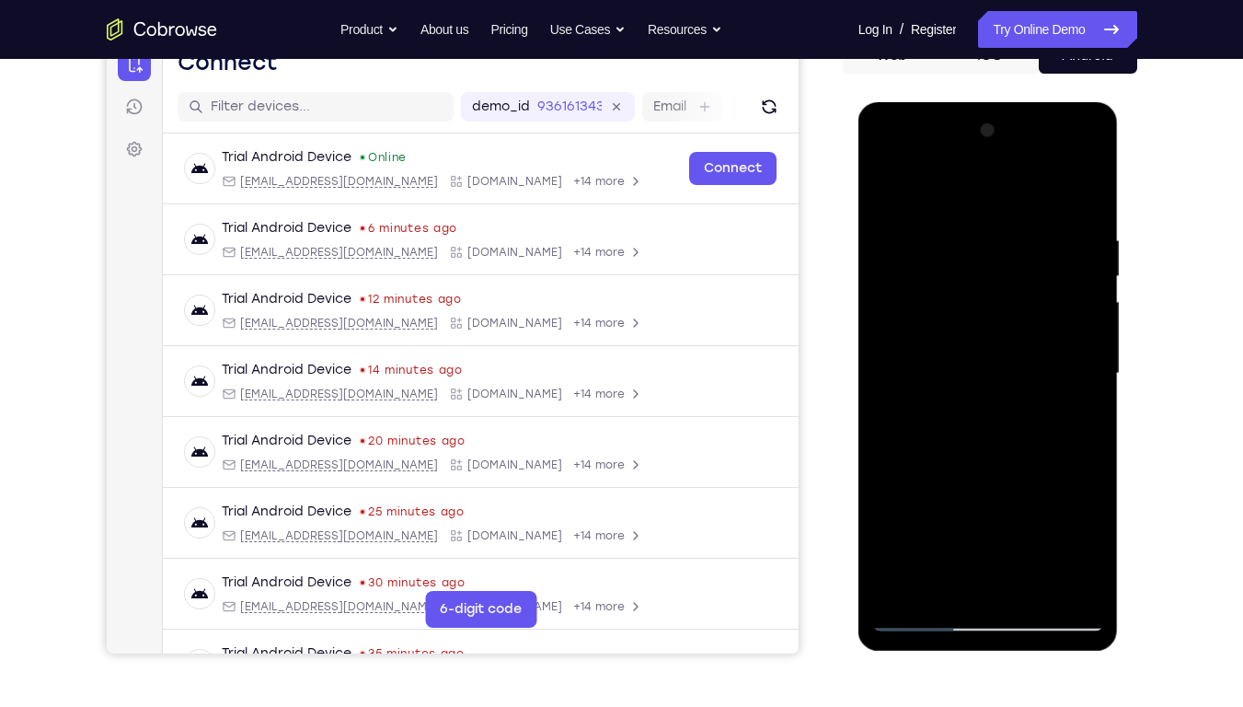
click at [1091, 431] on div at bounding box center [988, 373] width 232 height 515
